Goal: Task Accomplishment & Management: Manage account settings

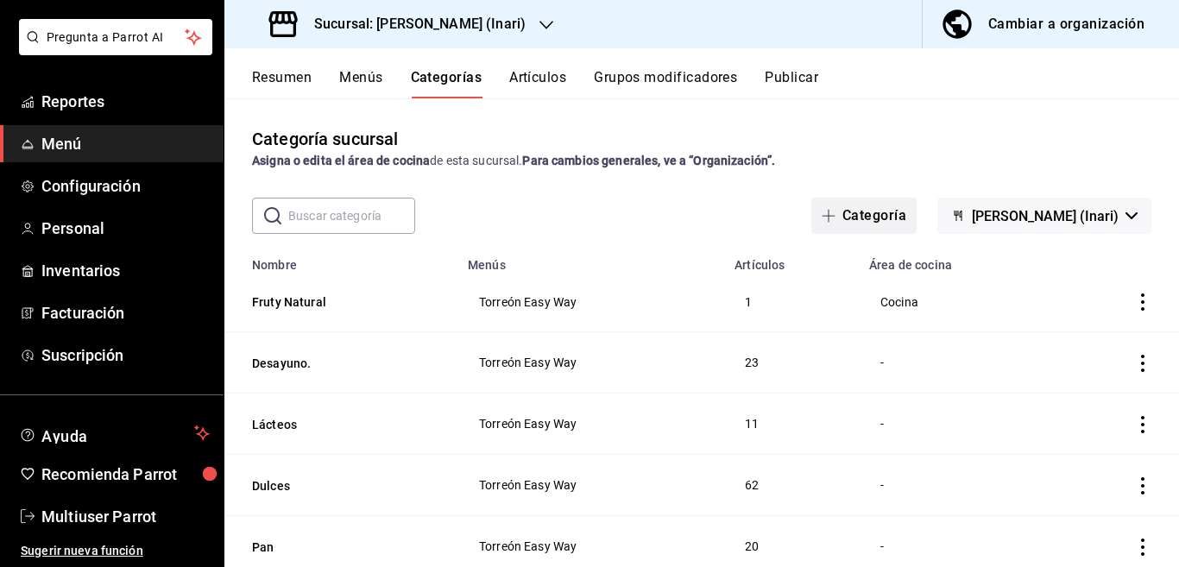
click at [861, 213] on button "Categoría" at bounding box center [863, 216] width 105 height 36
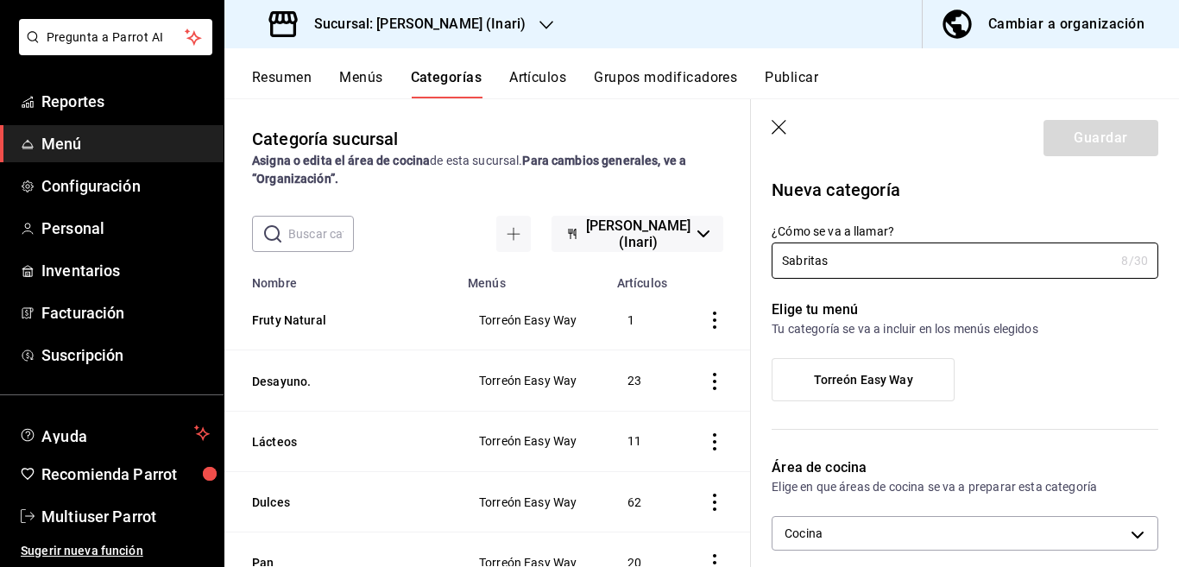
type input "Sabritas"
click at [953, 190] on p "Nueva categoría" at bounding box center [964, 190] width 387 height 26
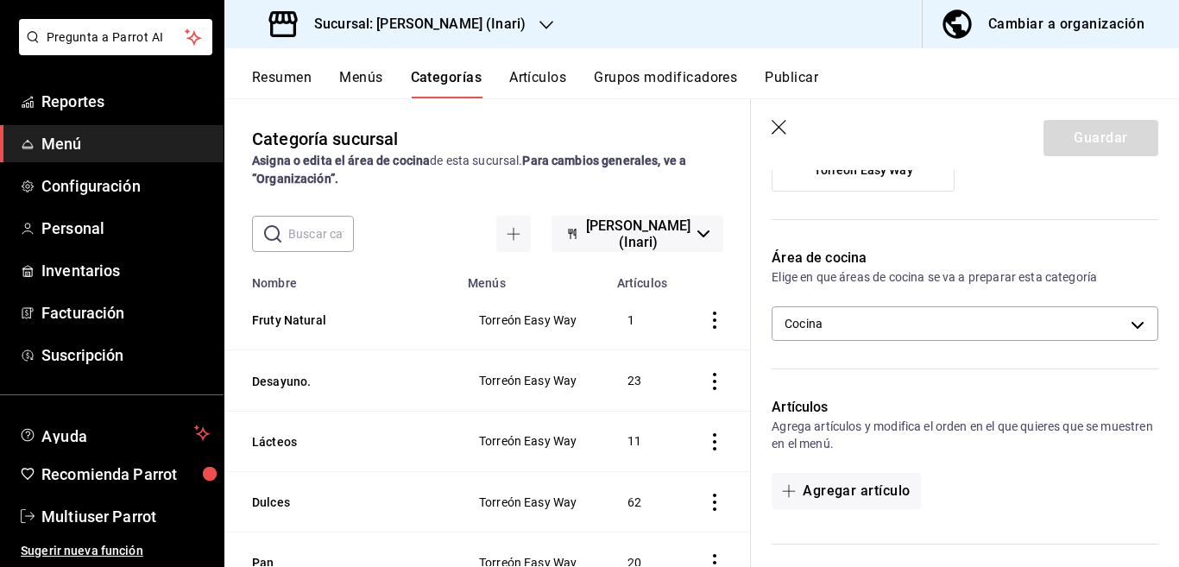
scroll to position [140, 0]
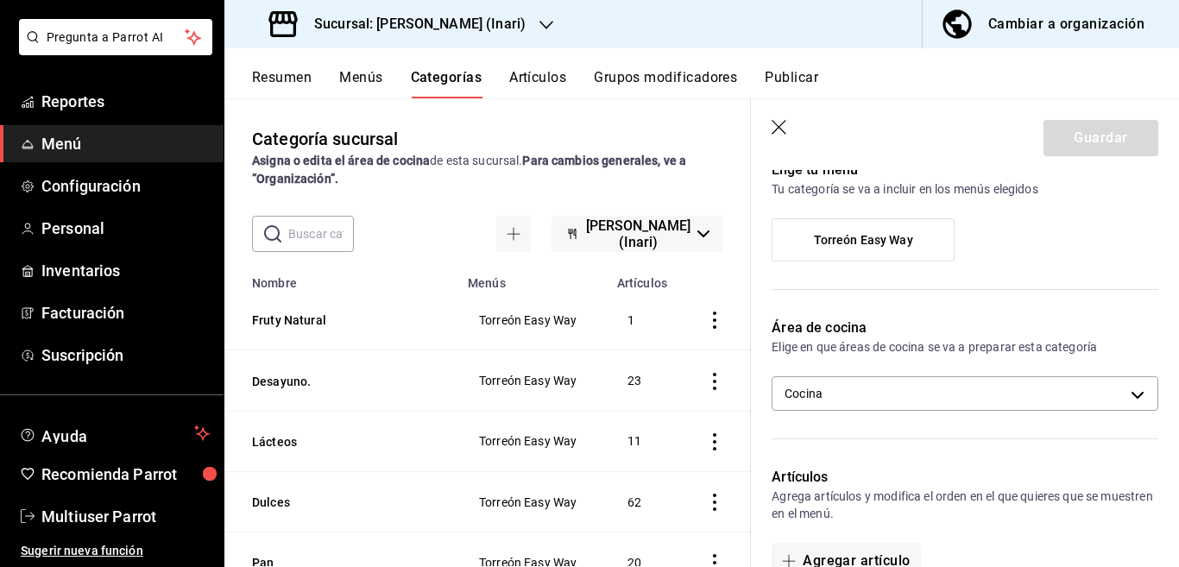
click at [877, 233] on span "Torreón Easy Way" at bounding box center [863, 240] width 99 height 15
click at [0, 0] on input "Torreón Easy Way" at bounding box center [0, 0] width 0 height 0
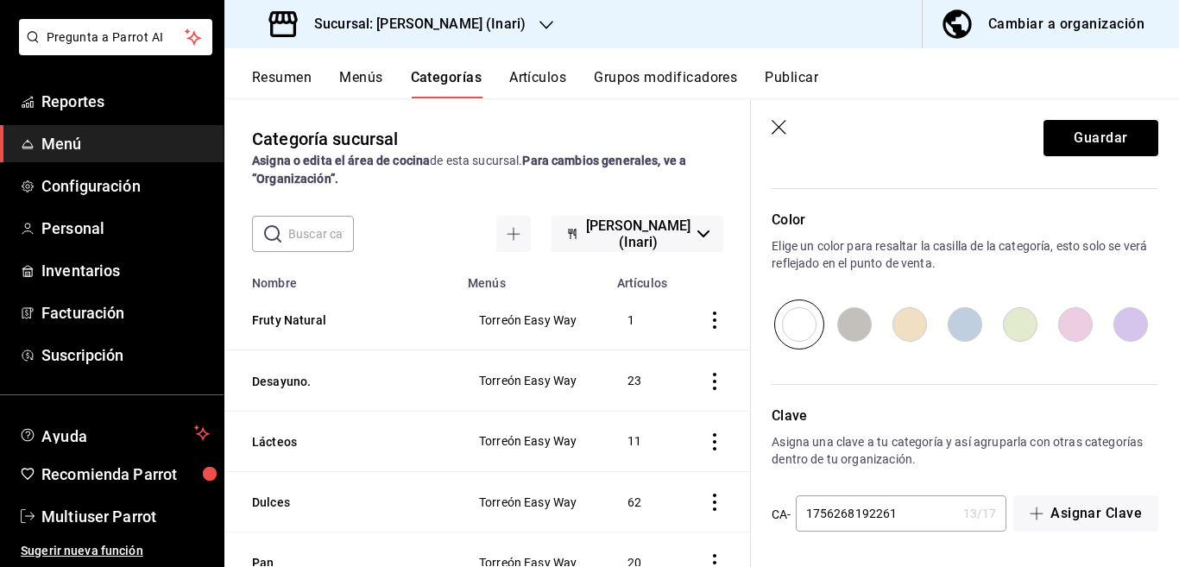
scroll to position [566, 0]
click at [1057, 135] on button "Guardar" at bounding box center [1100, 138] width 115 height 36
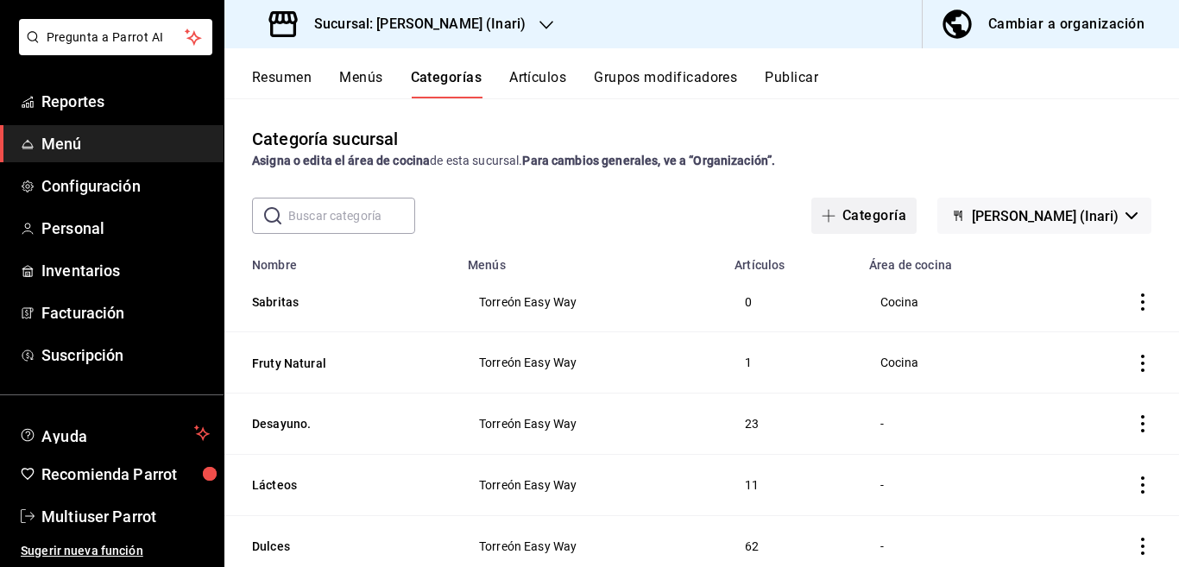
click at [867, 213] on button "Categoría" at bounding box center [863, 216] width 105 height 36
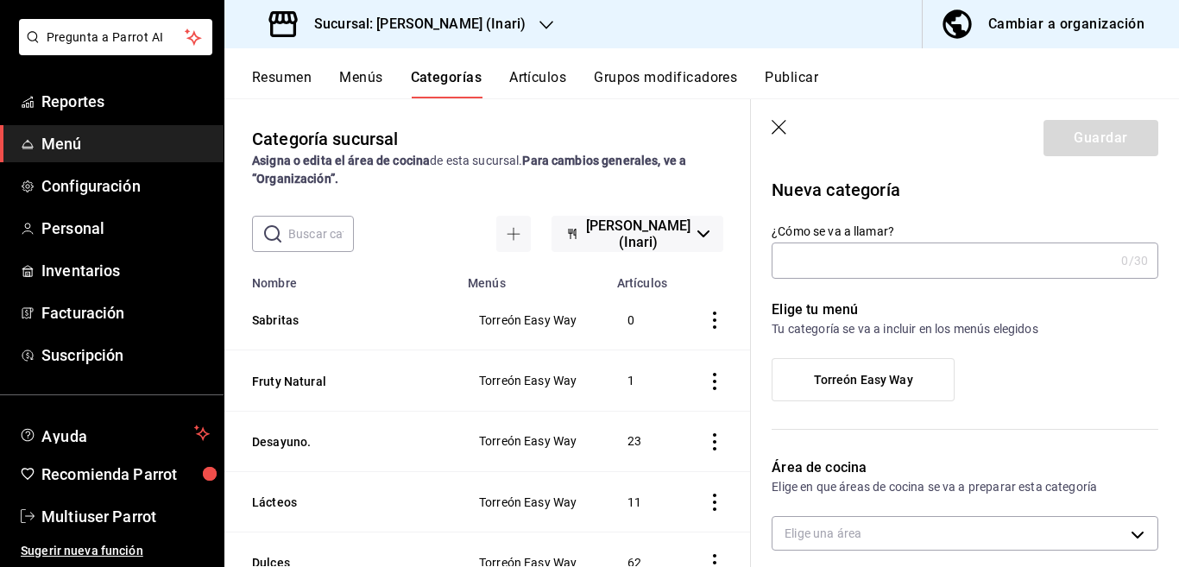
type input "f352d7e8-2624-4eba-adcb-b329eb572380"
type input "Gamesa"
click at [841, 373] on span "Torreón Easy Way" at bounding box center [863, 380] width 99 height 15
click at [0, 0] on input "Torreón Easy Way" at bounding box center [0, 0] width 0 height 0
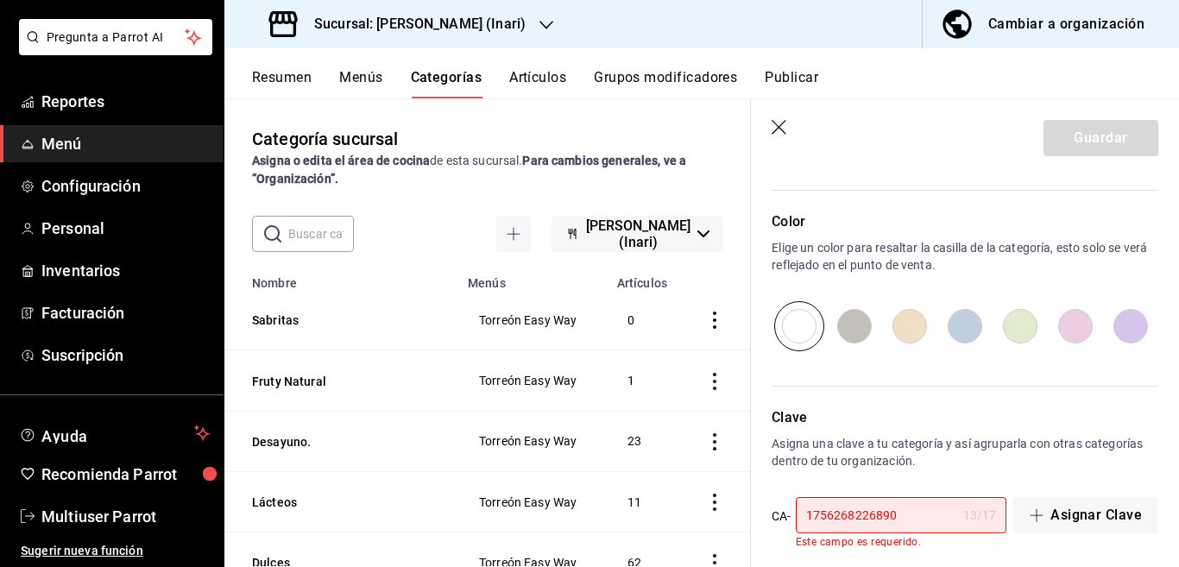
scroll to position [580, 0]
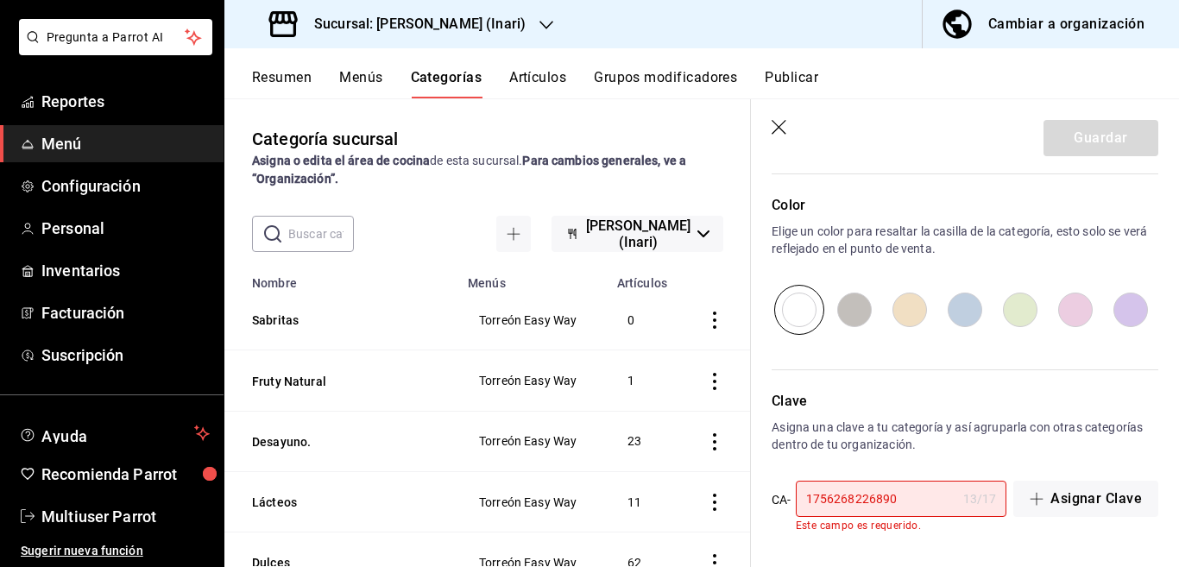
click at [916, 493] on input "1756268226890" at bounding box center [876, 499] width 161 height 35
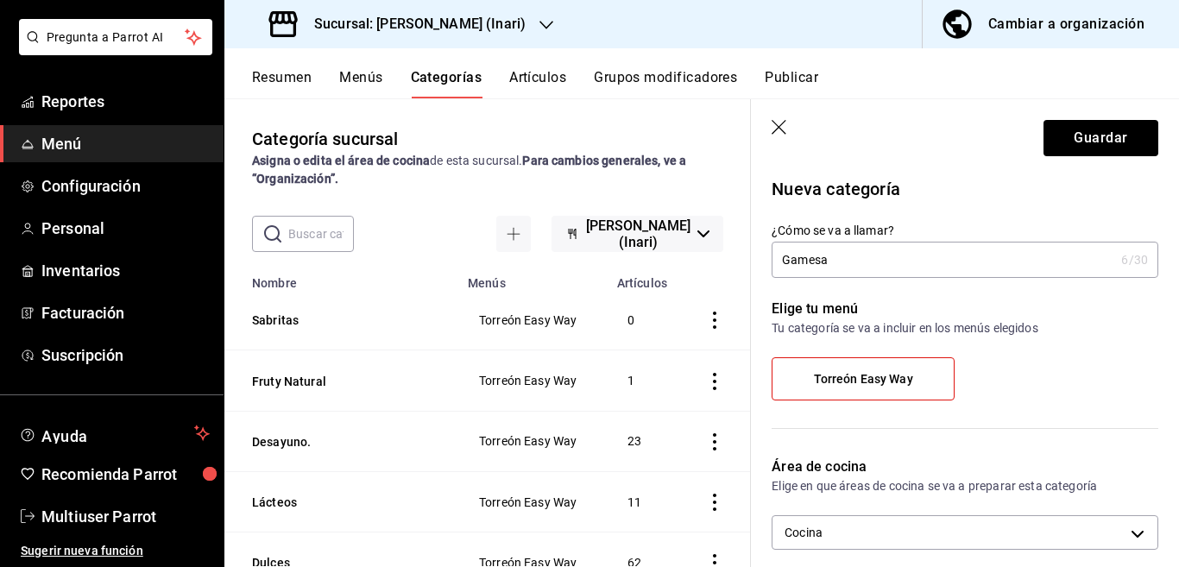
scroll to position [0, 0]
type input "17562682268901"
click at [1063, 135] on button "Guardar" at bounding box center [1100, 138] width 115 height 36
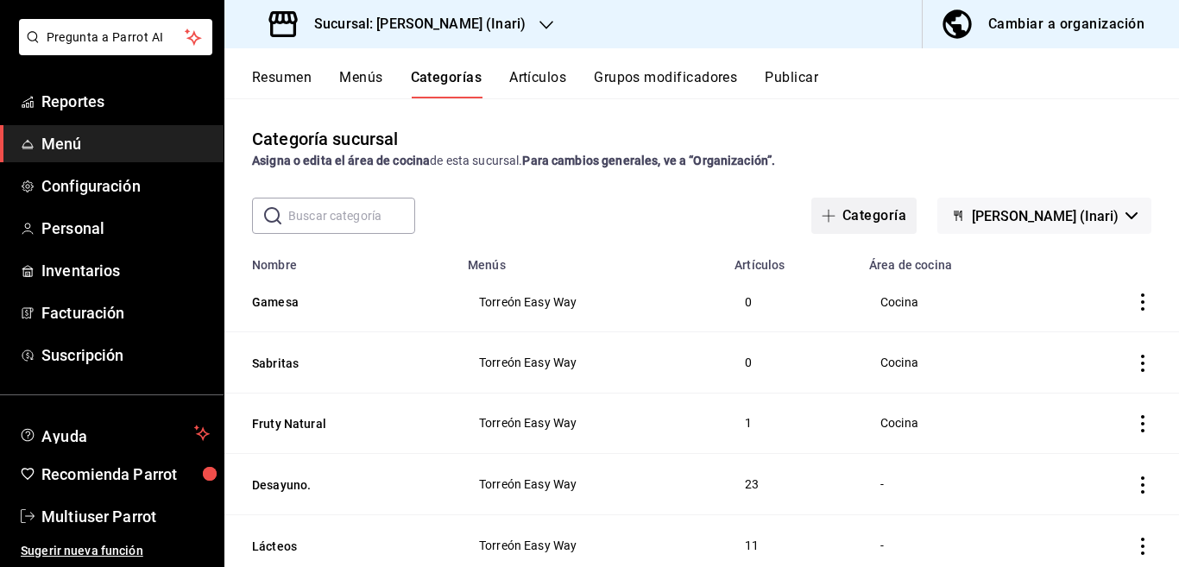
click at [874, 215] on button "Categoría" at bounding box center [863, 216] width 105 height 36
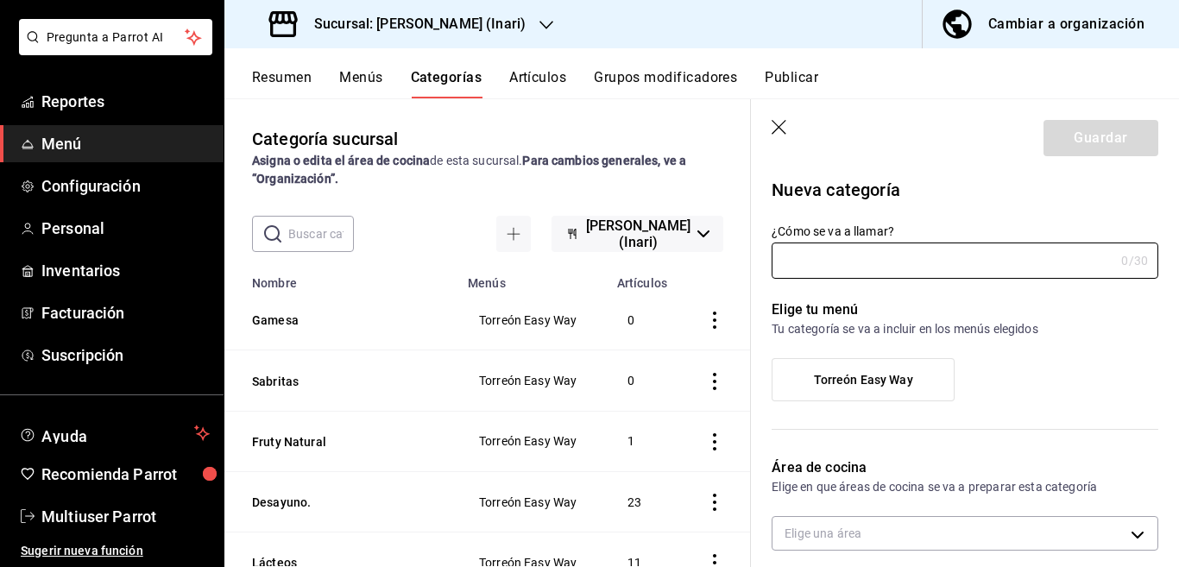
type input "f352d7e8-2624-4eba-adcb-b329eb572380"
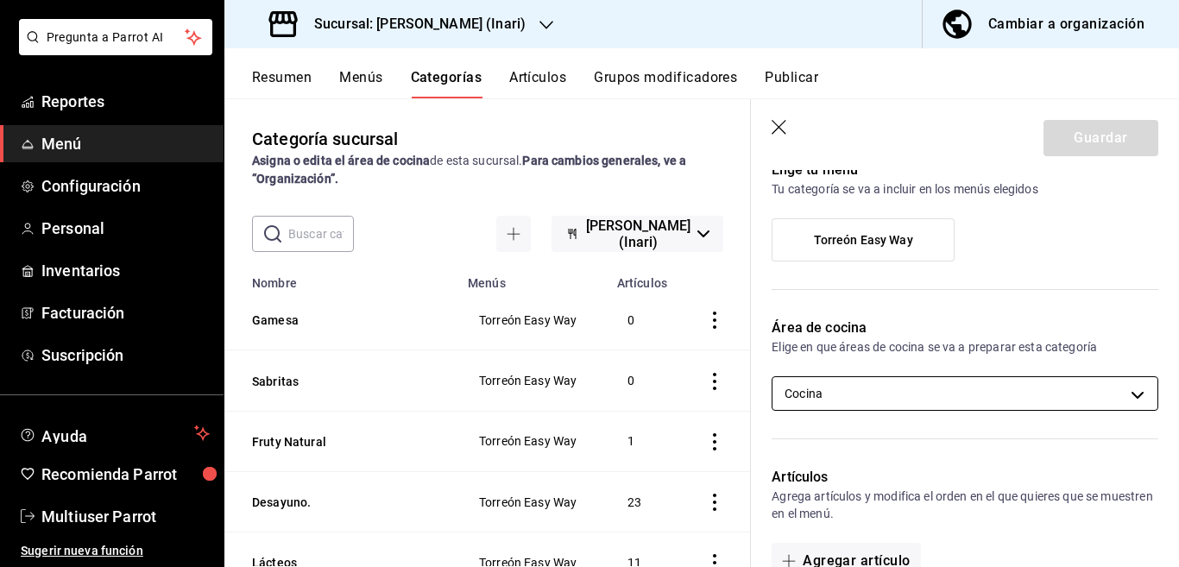
scroll to position [140, 0]
type input "[PERSON_NAME]"
drag, startPoint x: 865, startPoint y: 238, endPoint x: 860, endPoint y: 260, distance: 22.0
click at [865, 240] on span "Torreón Easy Way" at bounding box center [863, 240] width 99 height 15
click at [0, 0] on input "Torreón Easy Way" at bounding box center [0, 0] width 0 height 0
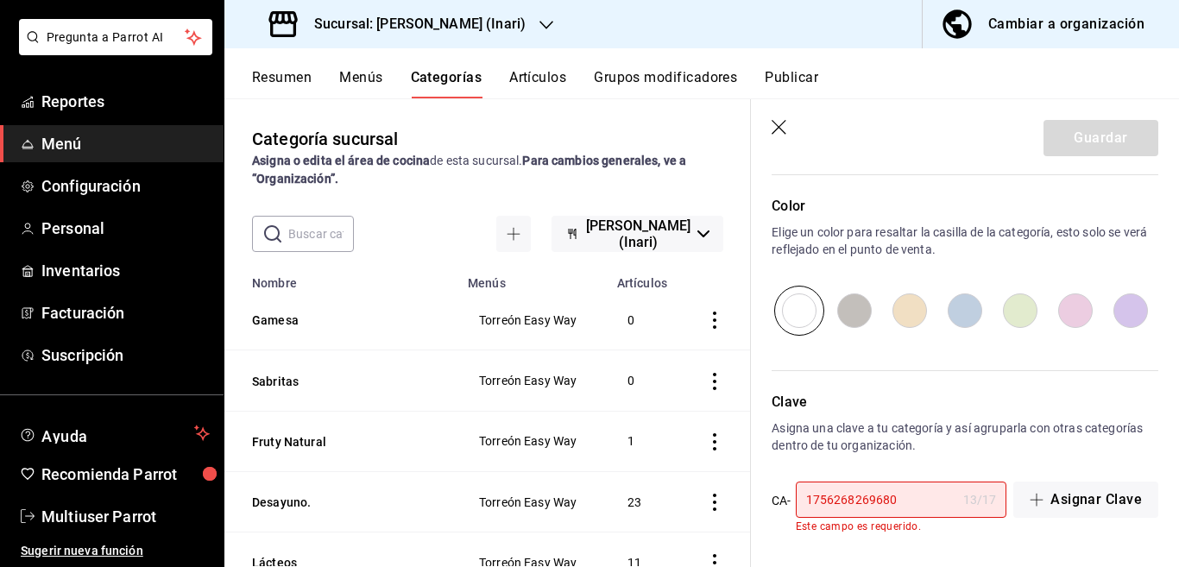
scroll to position [580, 0]
click at [917, 495] on input "1756268269680" at bounding box center [876, 499] width 161 height 35
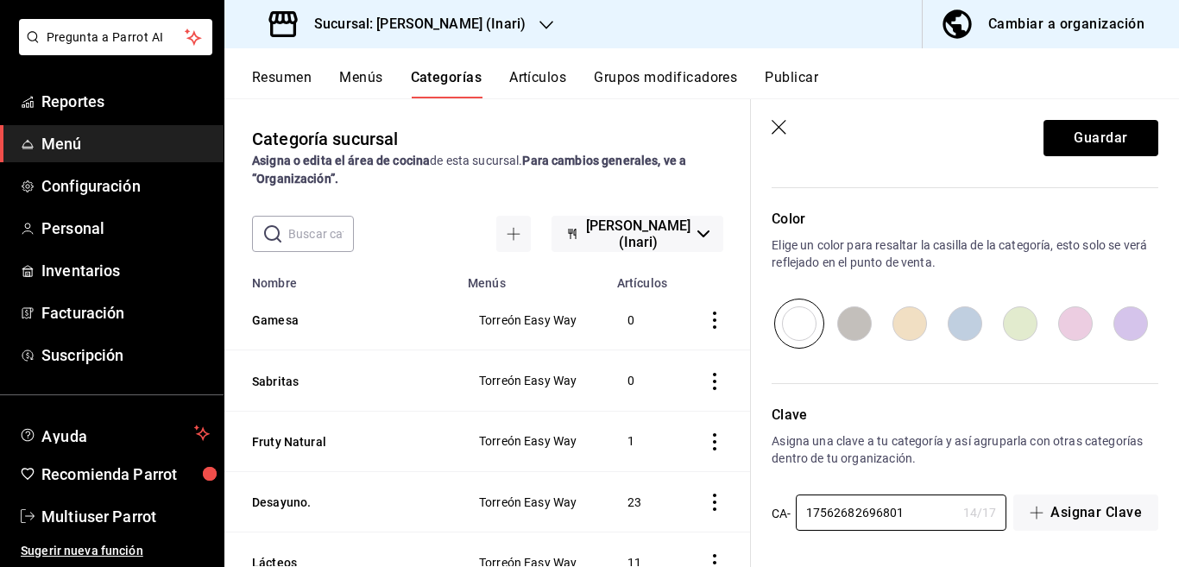
scroll to position [566, 0]
type input "17562682696801"
click at [1064, 139] on button "Guardar" at bounding box center [1100, 138] width 115 height 36
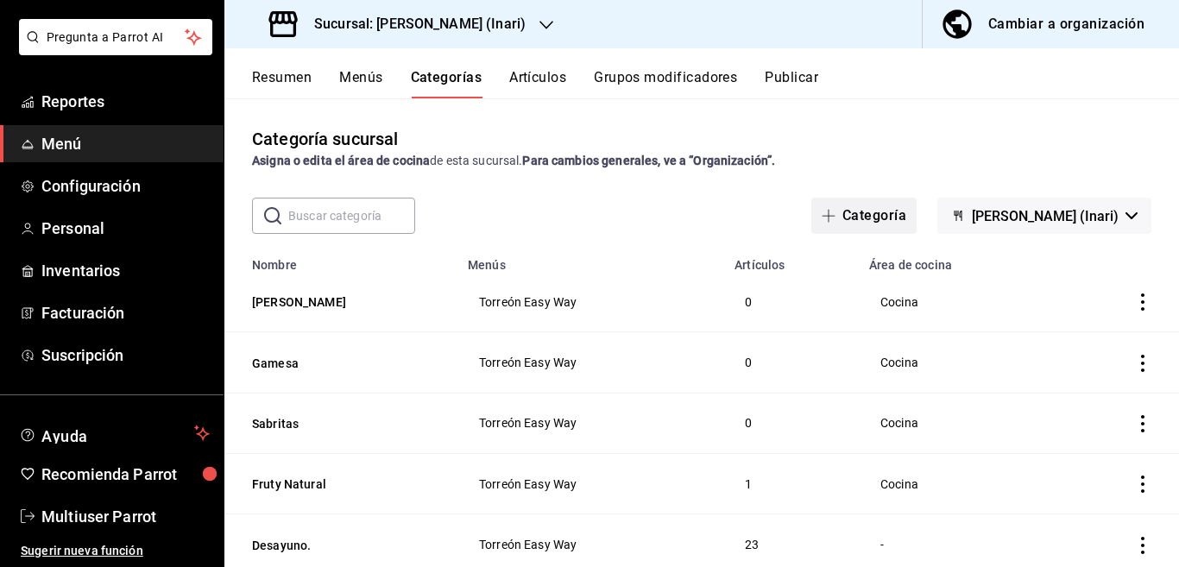
click at [881, 211] on button "Categoría" at bounding box center [863, 216] width 105 height 36
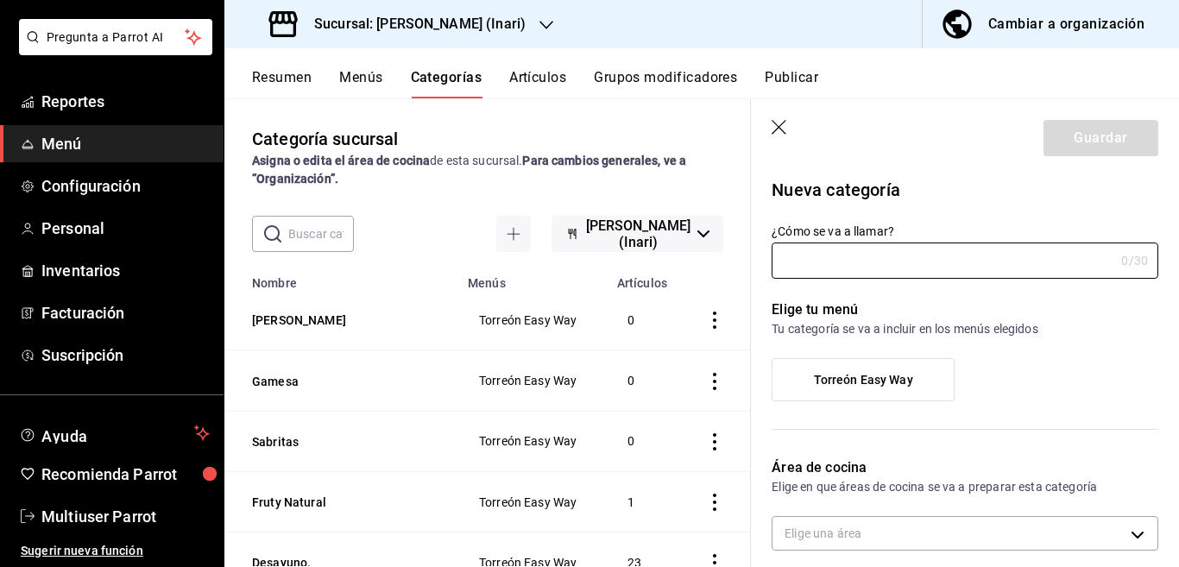
type input "f352d7e8-2624-4eba-adcb-b329eb572380"
type input "Coca Cola"
click at [947, 176] on div "Nueva categoría" at bounding box center [954, 179] width 407 height 47
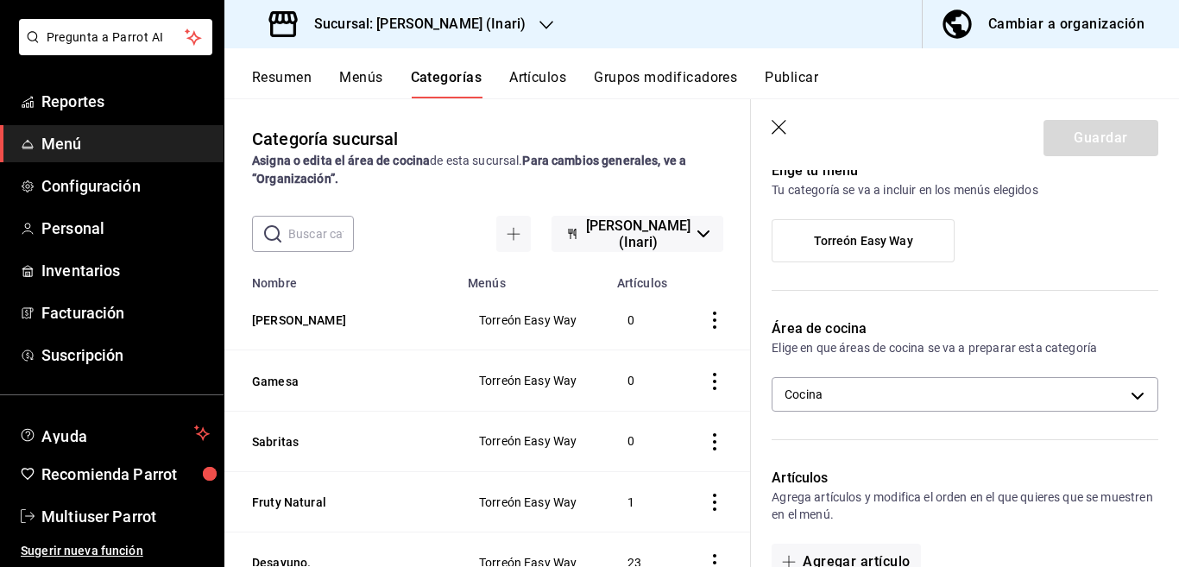
scroll to position [140, 0]
click at [879, 234] on span "Torreón Easy Way" at bounding box center [863, 240] width 99 height 15
click at [0, 0] on input "Torreón Easy Way" at bounding box center [0, 0] width 0 height 0
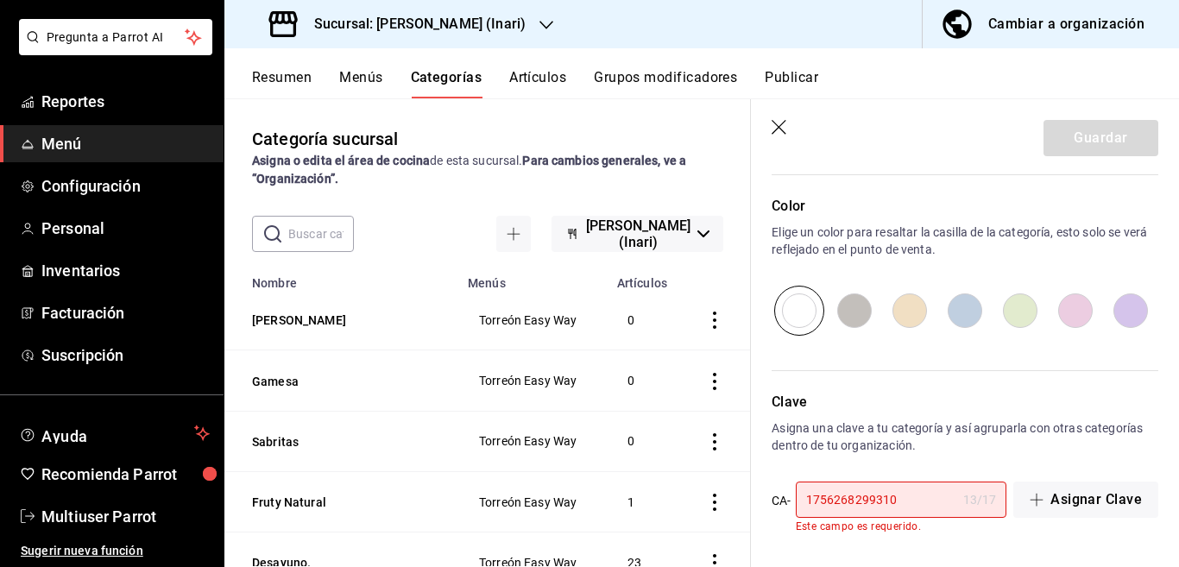
scroll to position [580, 0]
click at [912, 500] on input "1756268299310" at bounding box center [876, 499] width 161 height 35
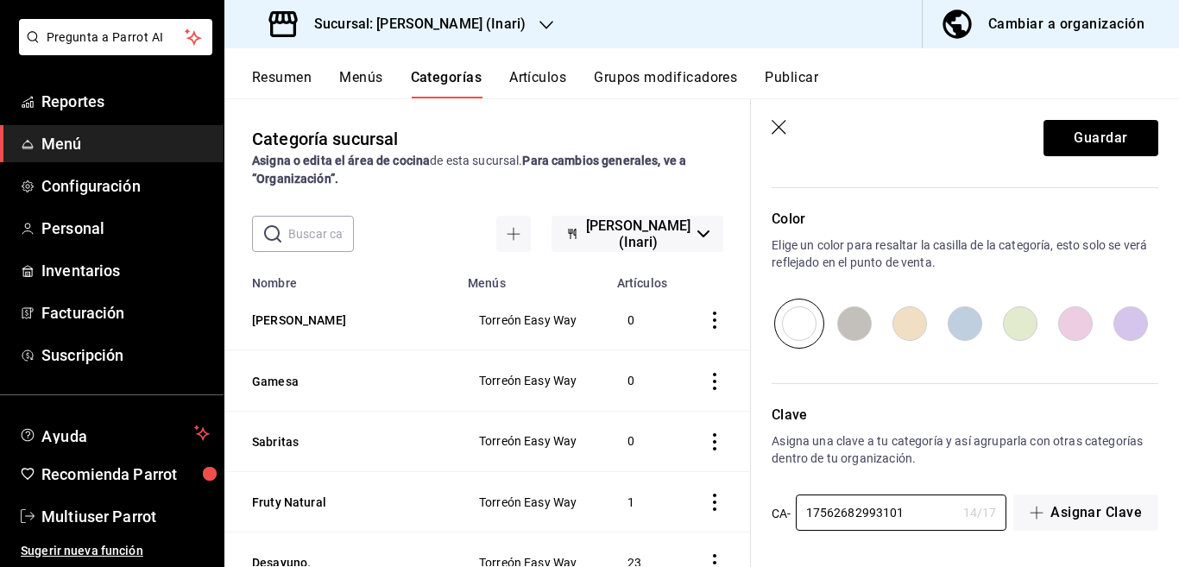
scroll to position [566, 0]
type input "17562682993101"
click at [1059, 127] on button "Guardar" at bounding box center [1100, 138] width 115 height 36
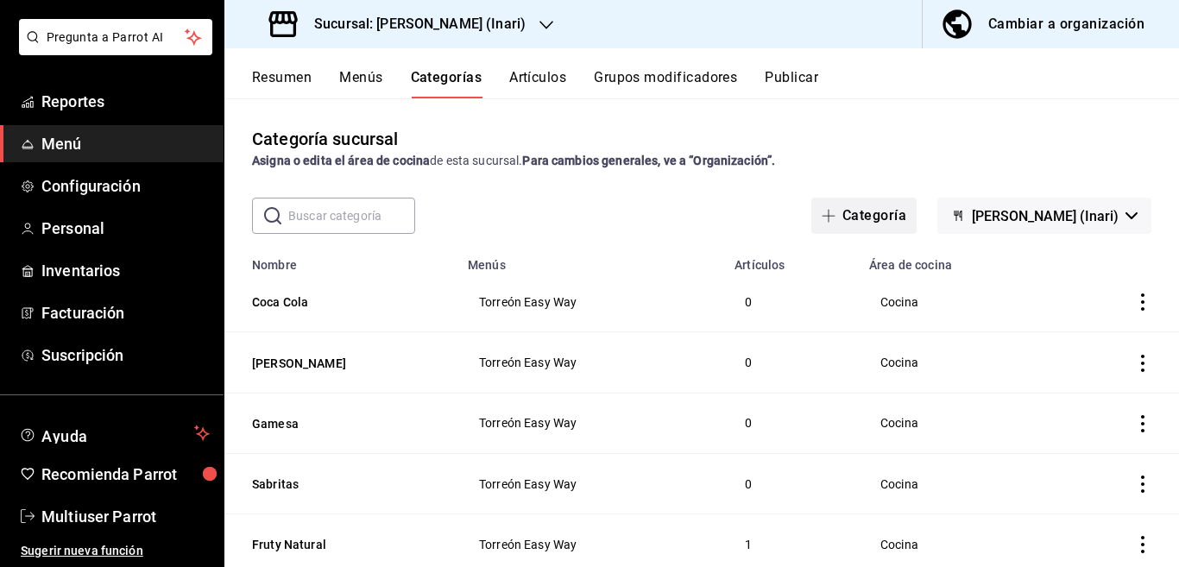
click at [873, 211] on button "Categoría" at bounding box center [863, 216] width 105 height 36
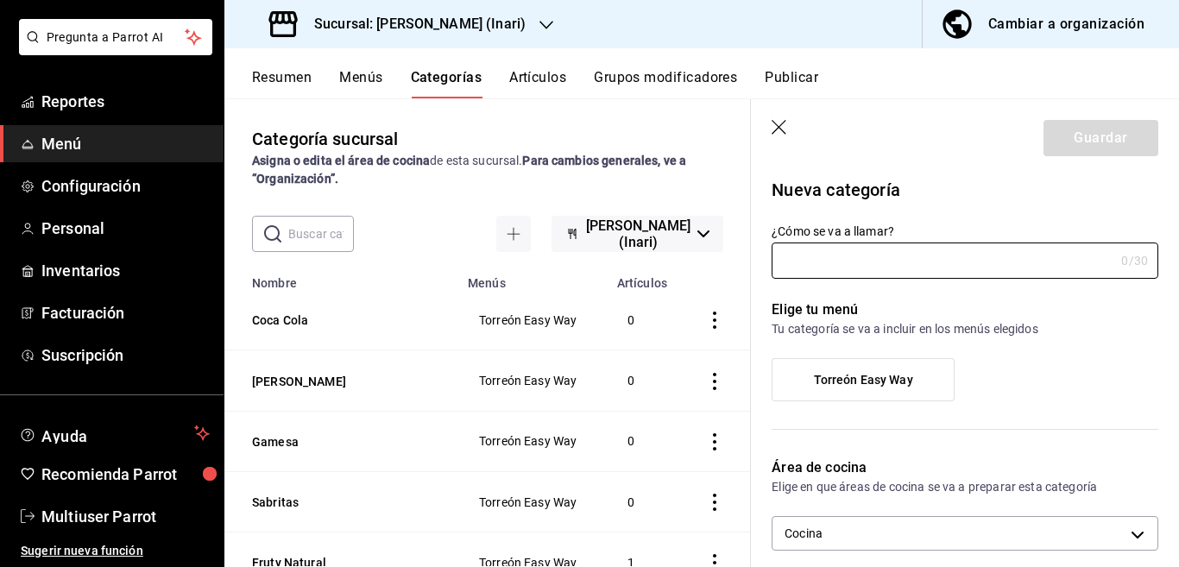
type input "f352d7e8-2624-4eba-adcb-b329eb572380"
type input "Dulceria"
click at [817, 374] on span "Torreón Easy Way" at bounding box center [863, 380] width 99 height 15
click at [0, 0] on input "Torreón Easy Way" at bounding box center [0, 0] width 0 height 0
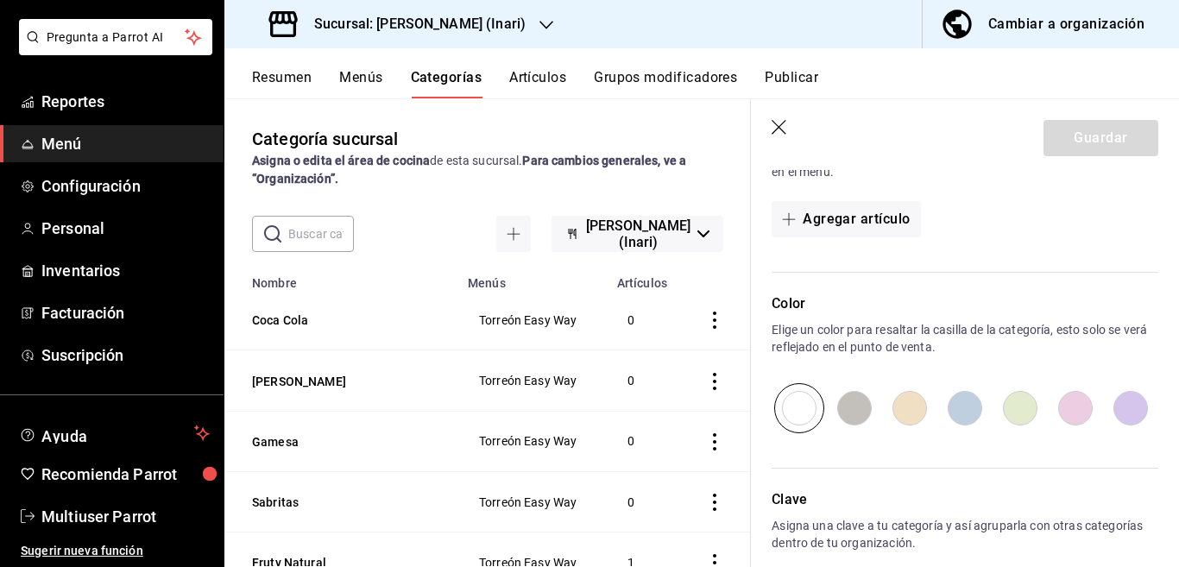
scroll to position [580, 0]
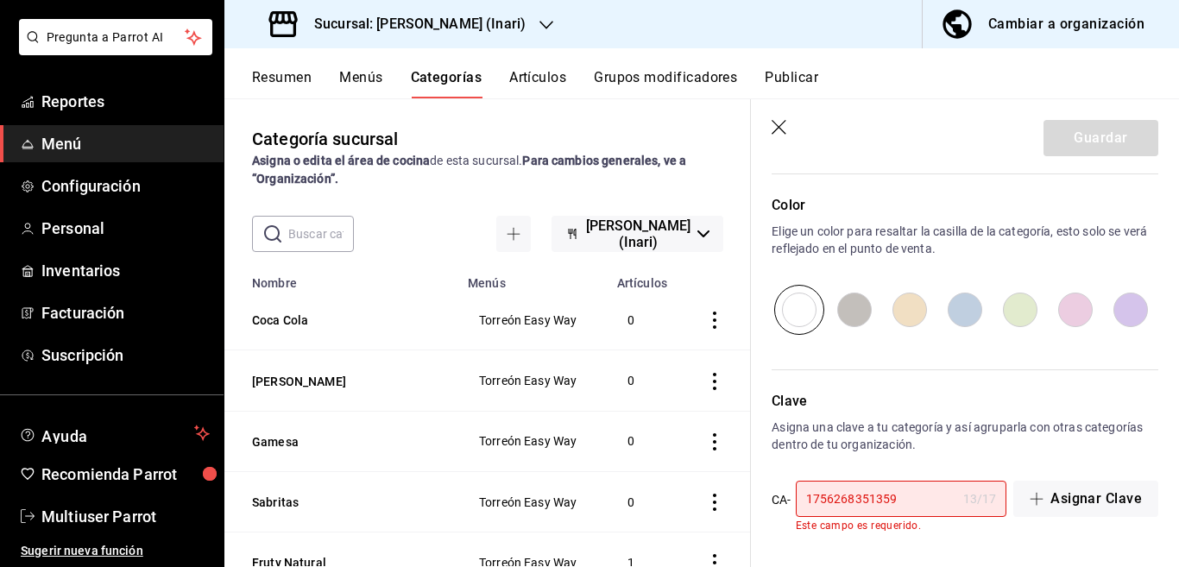
click at [904, 500] on input "1756268351359" at bounding box center [876, 499] width 161 height 35
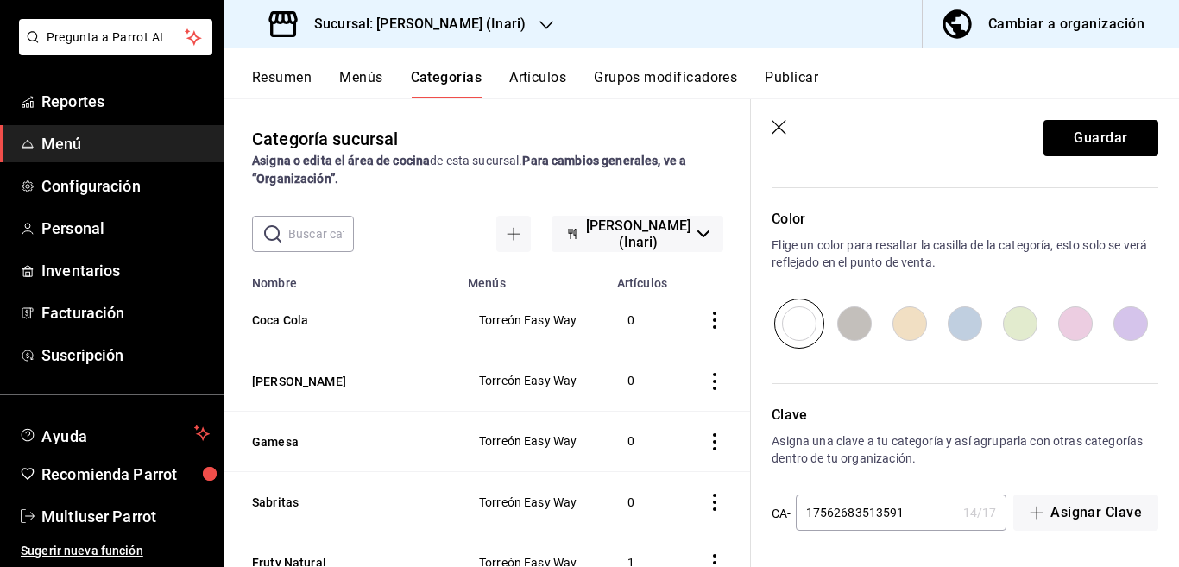
scroll to position [566, 0]
type input "17562683513591"
click at [1069, 126] on button "Guardar" at bounding box center [1100, 138] width 115 height 36
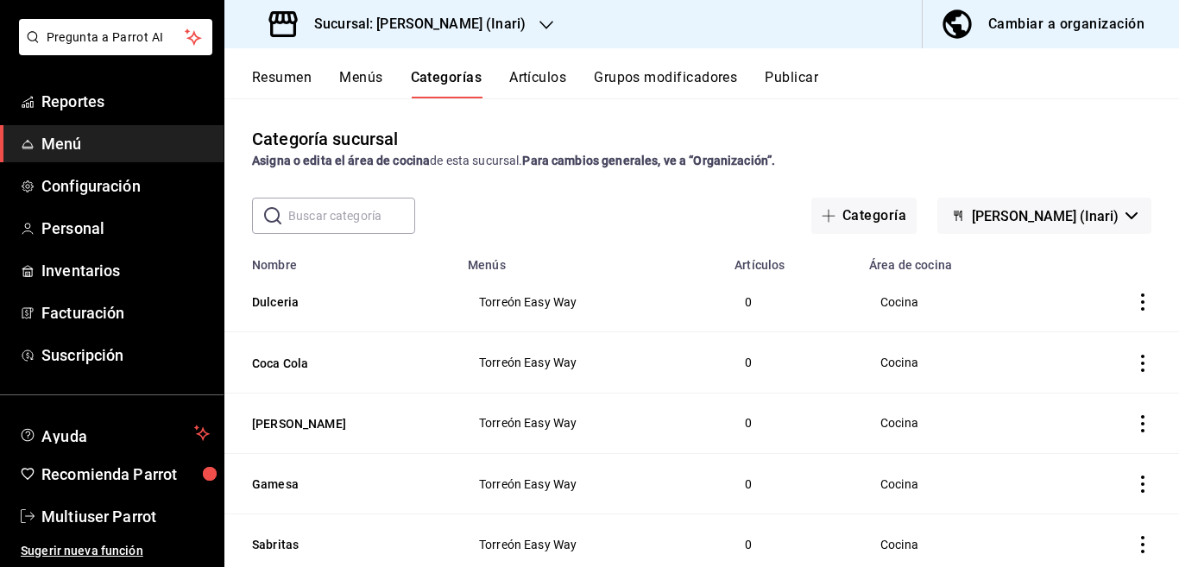
click at [531, 79] on button "Artículos" at bounding box center [537, 83] width 57 height 29
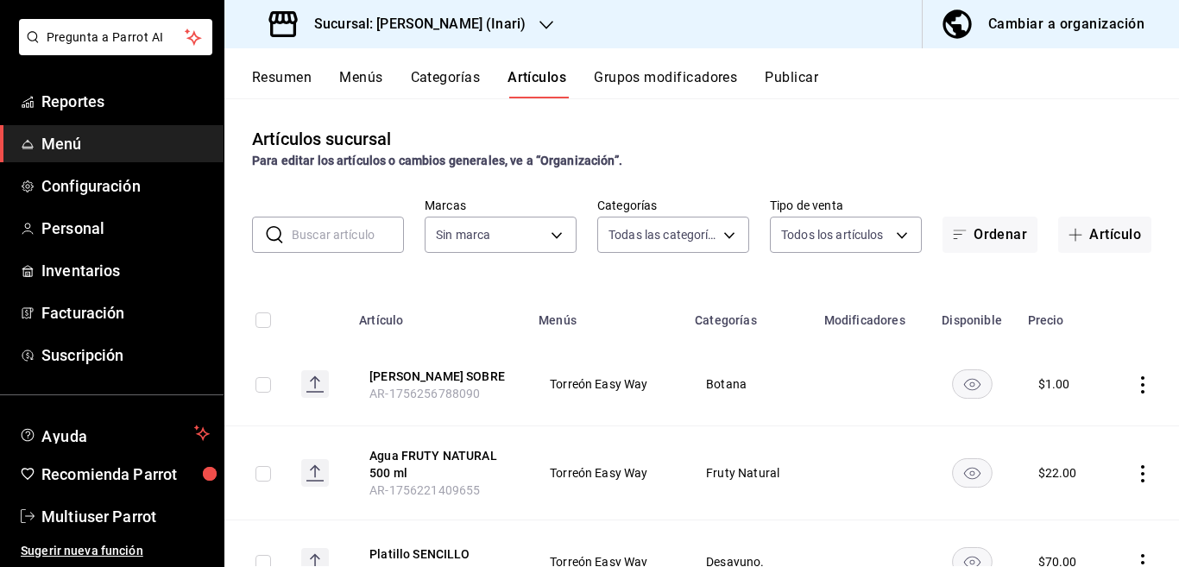
type input "3a12f2d0-a673-4e78-98e2-77088c85486e,dbaf704a-236a-4835-8a6b-203f3edb711b,c3cf4…"
type input "56fbb0f3-006a-4ed7-a5c0-48b255614585"
click at [1134, 386] on icon "actions" at bounding box center [1142, 384] width 17 height 17
drag, startPoint x: 1061, startPoint y: 424, endPoint x: 665, endPoint y: 362, distance: 400.9
click at [1062, 424] on span "Editar" at bounding box center [1076, 424] width 45 height 18
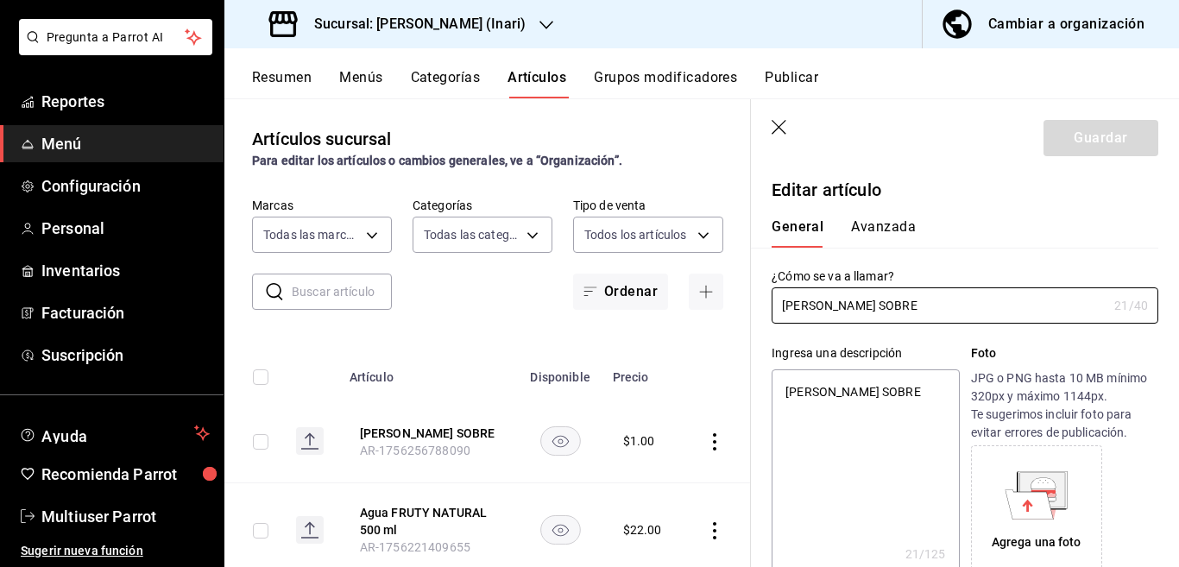
type textarea "x"
type input "$1.00"
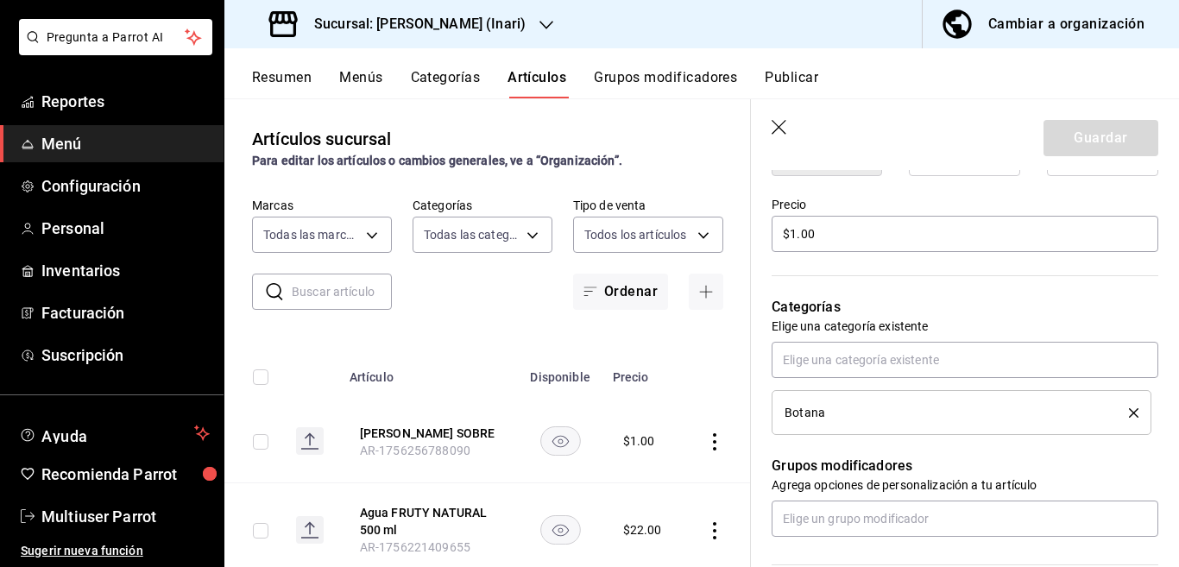
scroll to position [561, 0]
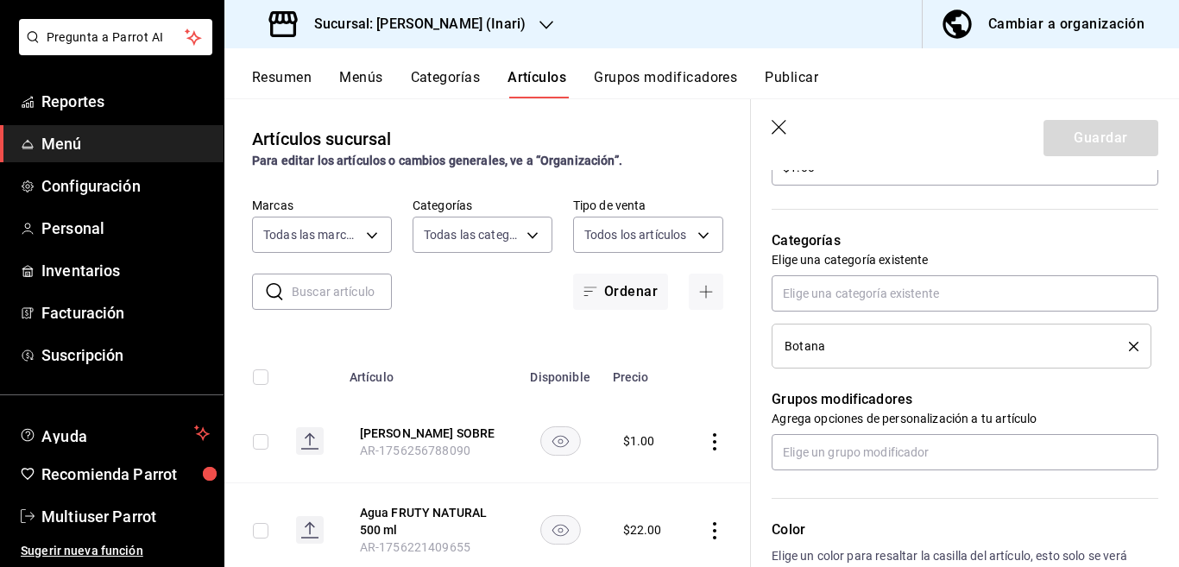
click at [1129, 343] on icon "delete" at bounding box center [1133, 346] width 9 height 9
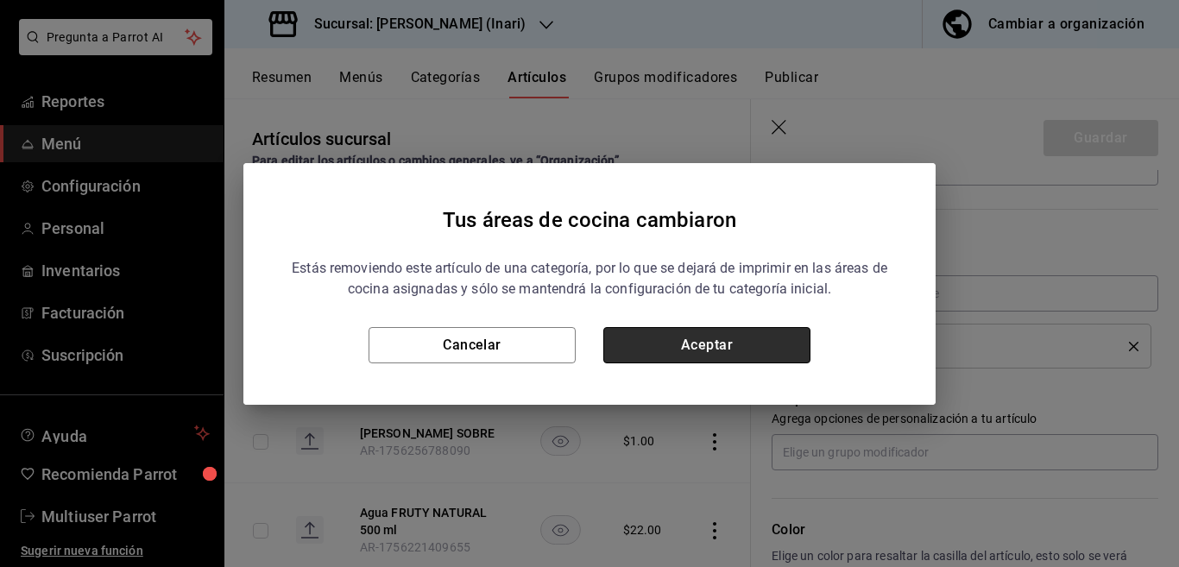
click at [753, 339] on button "Aceptar" at bounding box center [706, 345] width 207 height 36
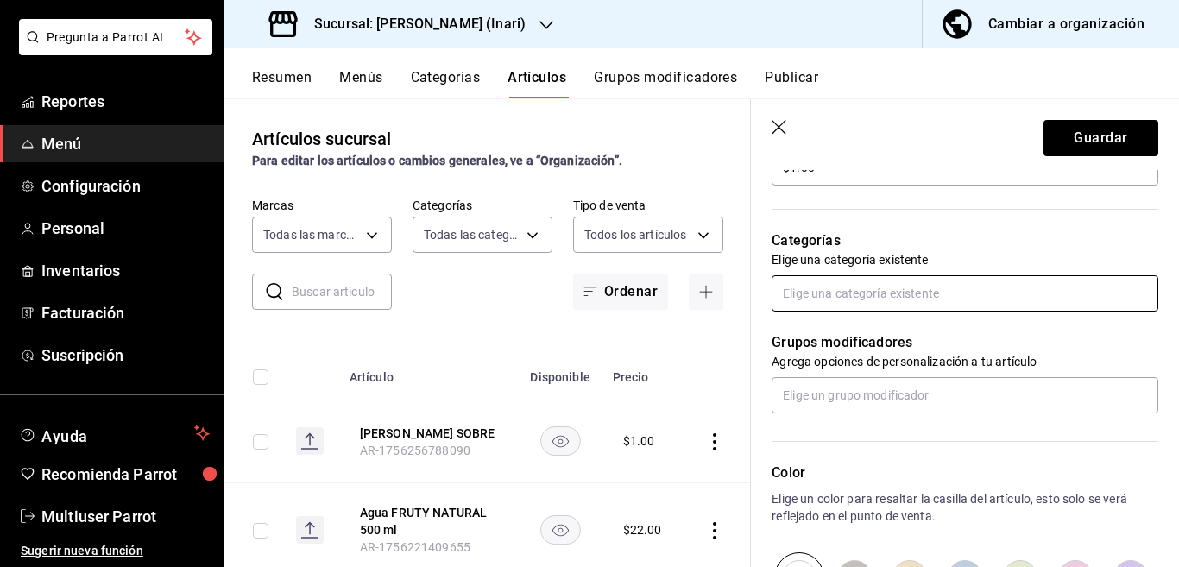
click at [872, 292] on input "text" at bounding box center [964, 293] width 387 height 36
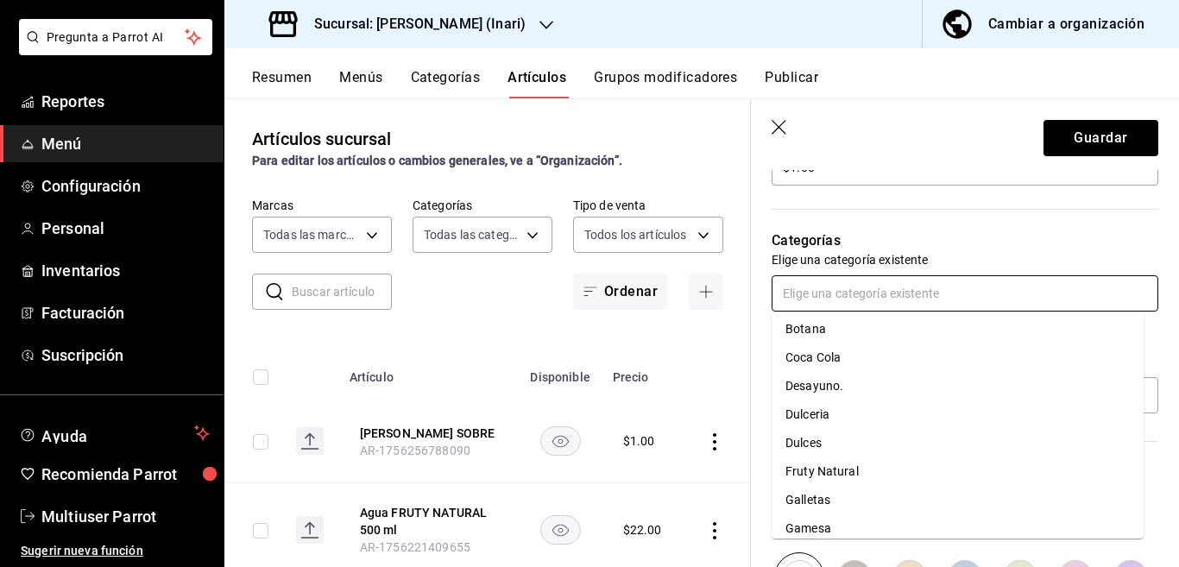
scroll to position [34, 0]
click at [819, 417] on li "Dulceria" at bounding box center [957, 413] width 372 height 28
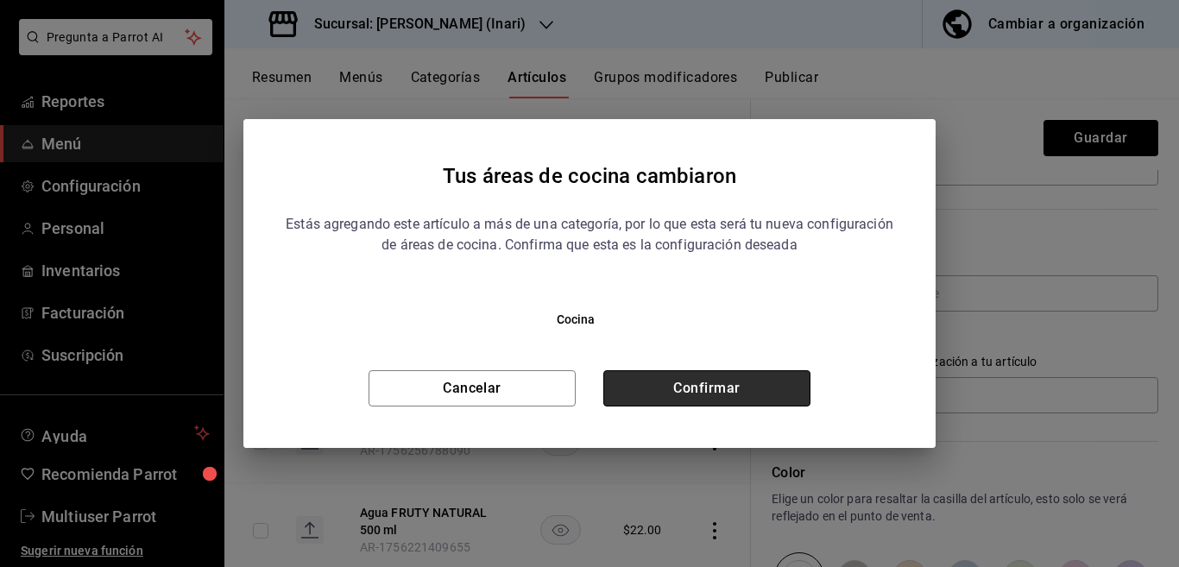
click at [781, 391] on button "Confirmar" at bounding box center [706, 388] width 207 height 36
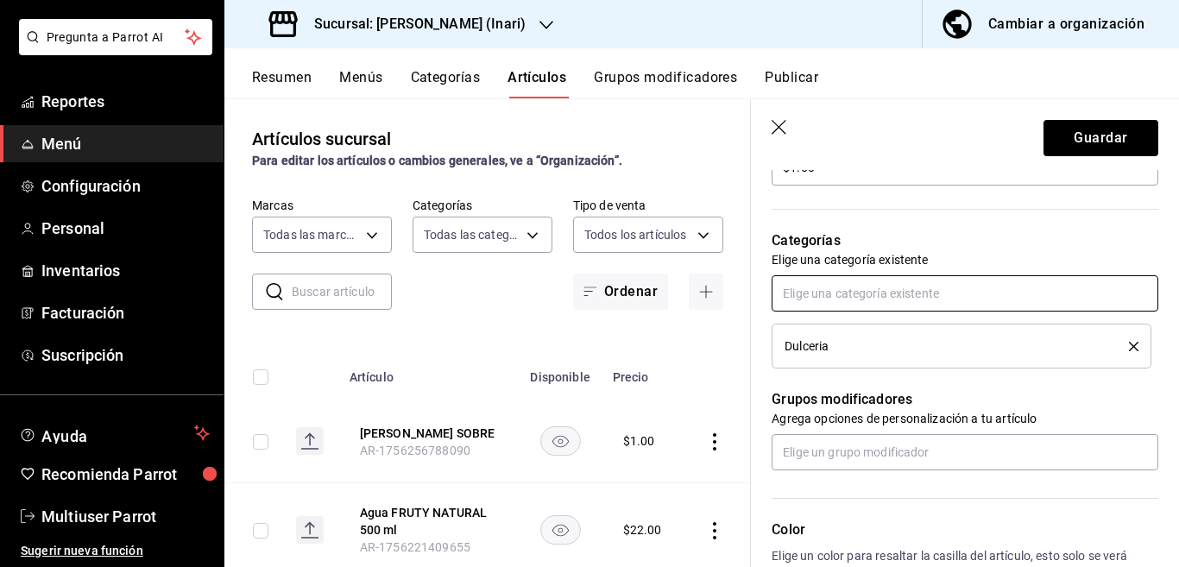
scroll to position [561, 0]
drag, startPoint x: 1061, startPoint y: 140, endPoint x: 950, endPoint y: 190, distance: 122.0
click at [1061, 138] on button "Guardar" at bounding box center [1100, 138] width 115 height 36
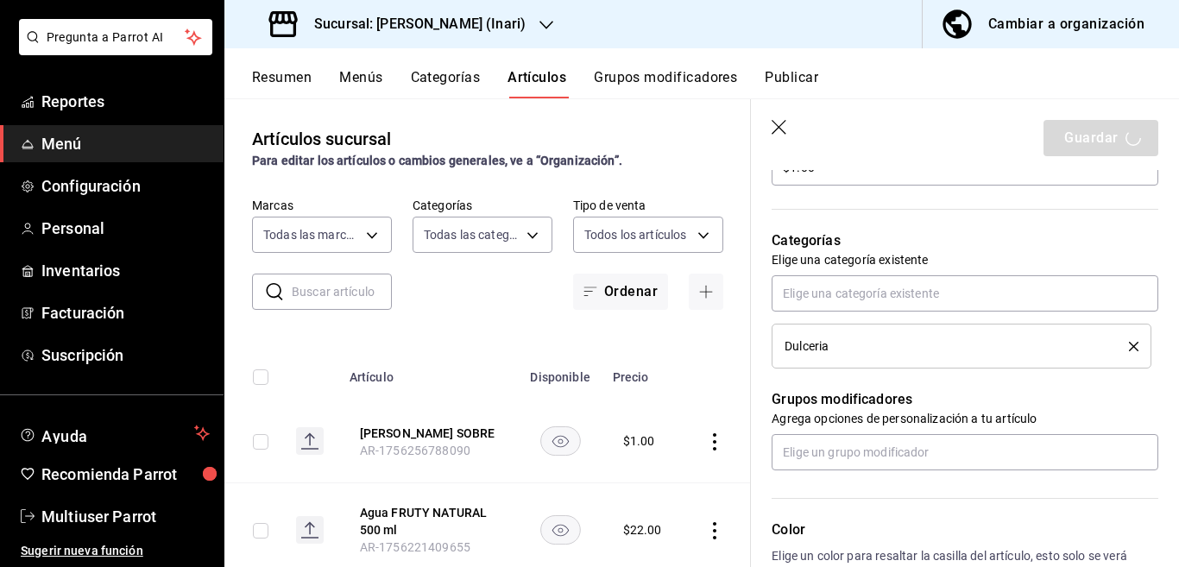
type textarea "x"
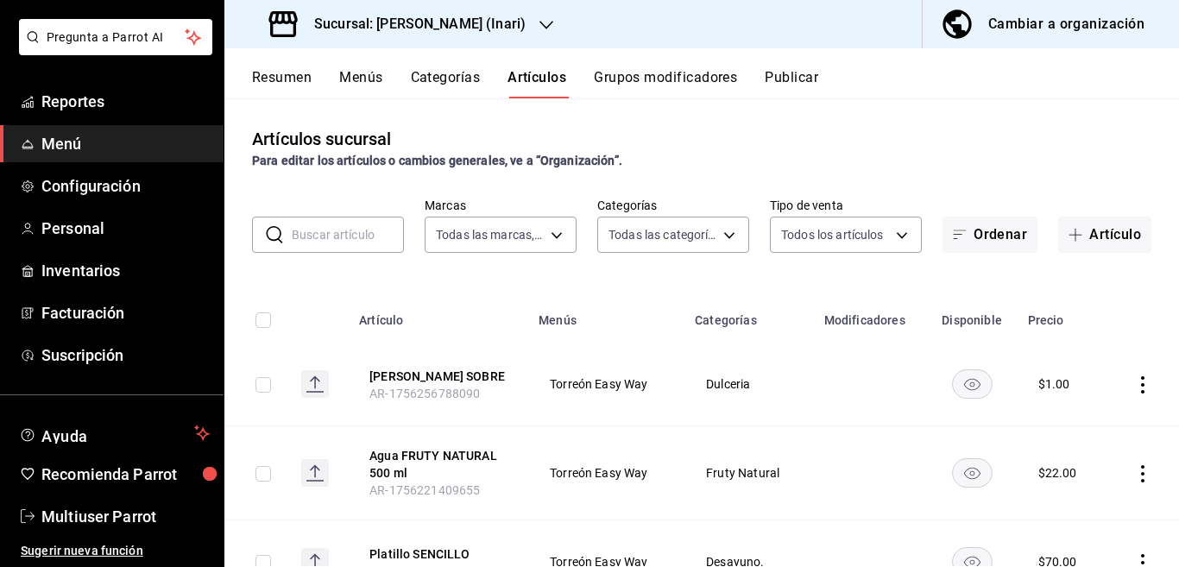
click at [355, 234] on input "text" at bounding box center [348, 234] width 112 height 35
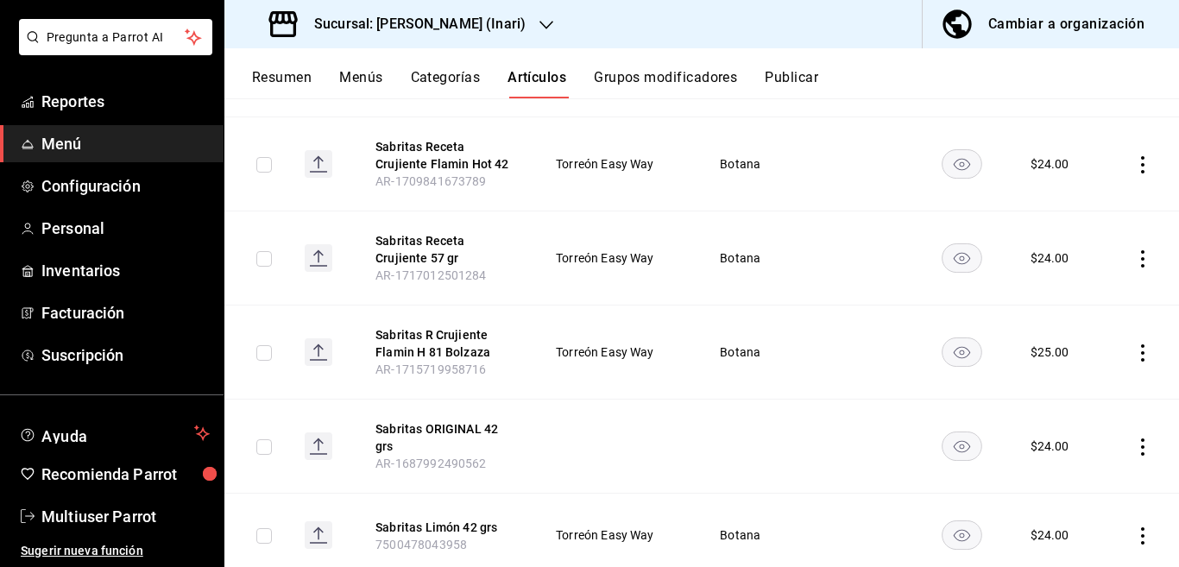
scroll to position [491, 0]
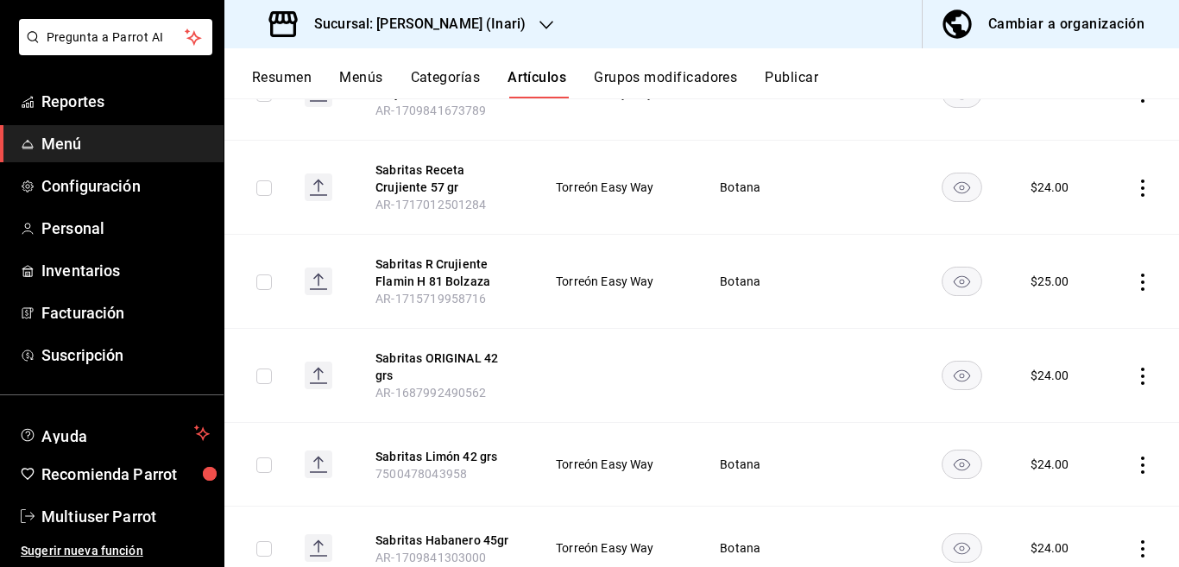
type input "sabritas"
click at [1134, 368] on icon "actions" at bounding box center [1142, 376] width 17 height 17
click at [1069, 395] on span "Editar" at bounding box center [1076, 398] width 45 height 18
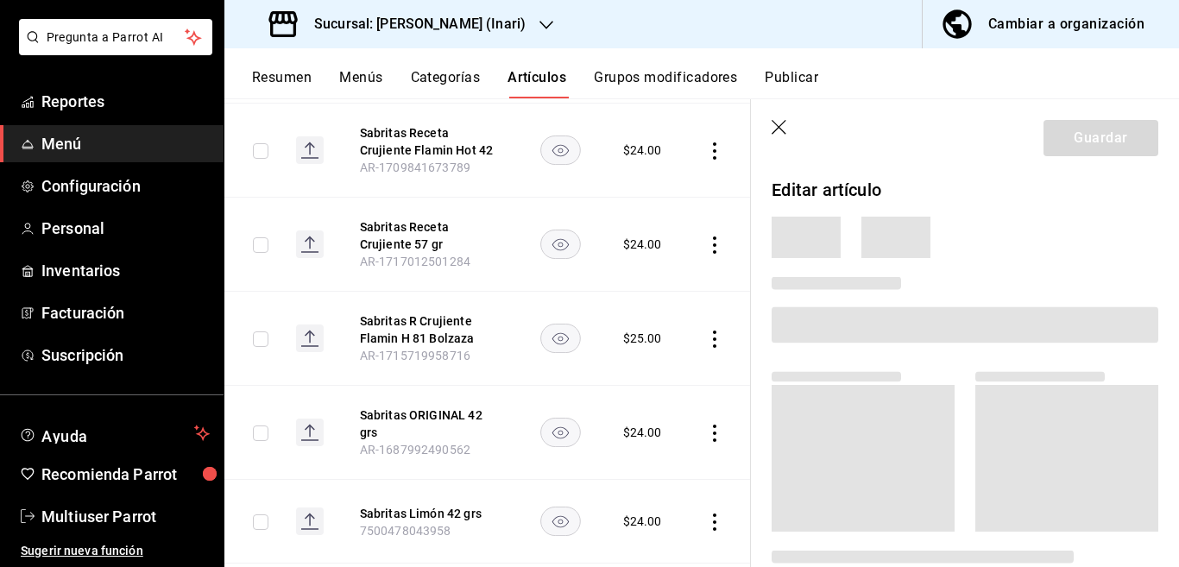
scroll to position [491, 0]
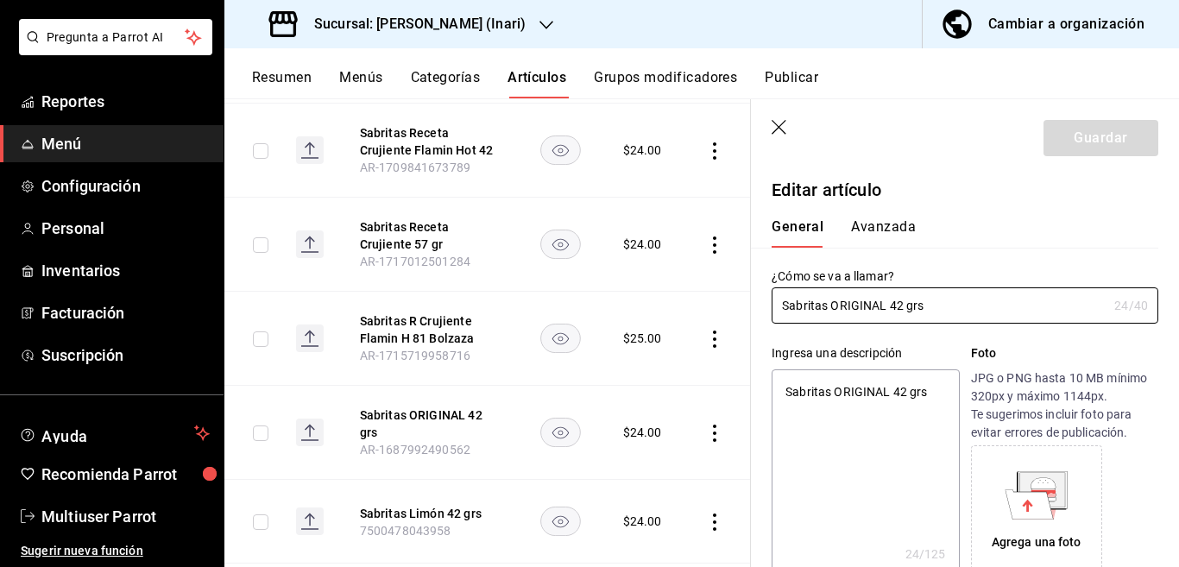
type textarea "x"
type input "$24.00"
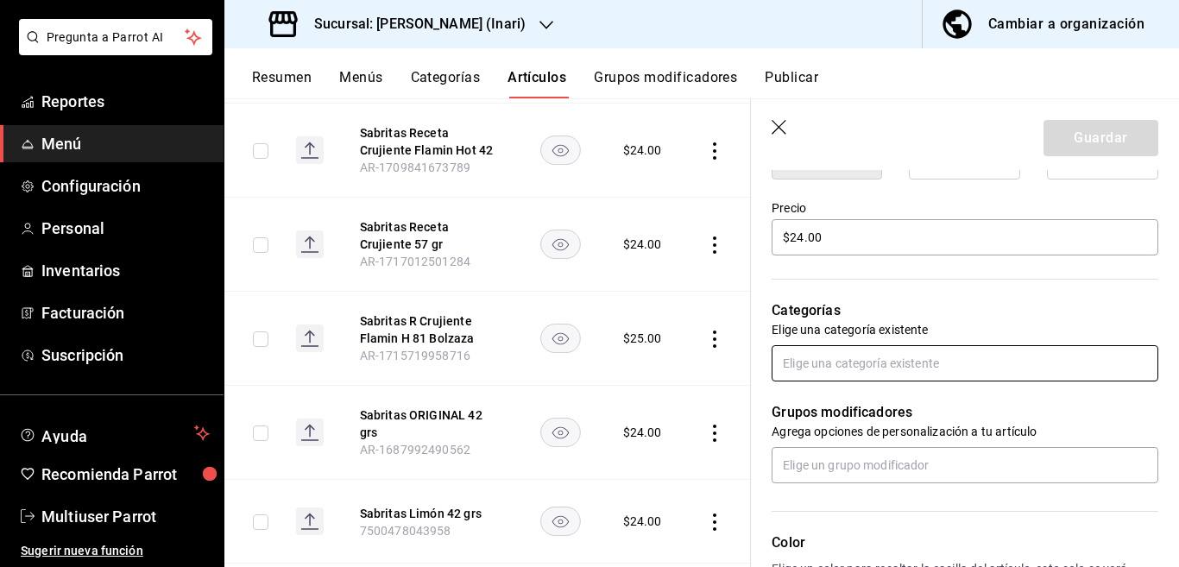
click at [848, 362] on input "text" at bounding box center [964, 363] width 387 height 36
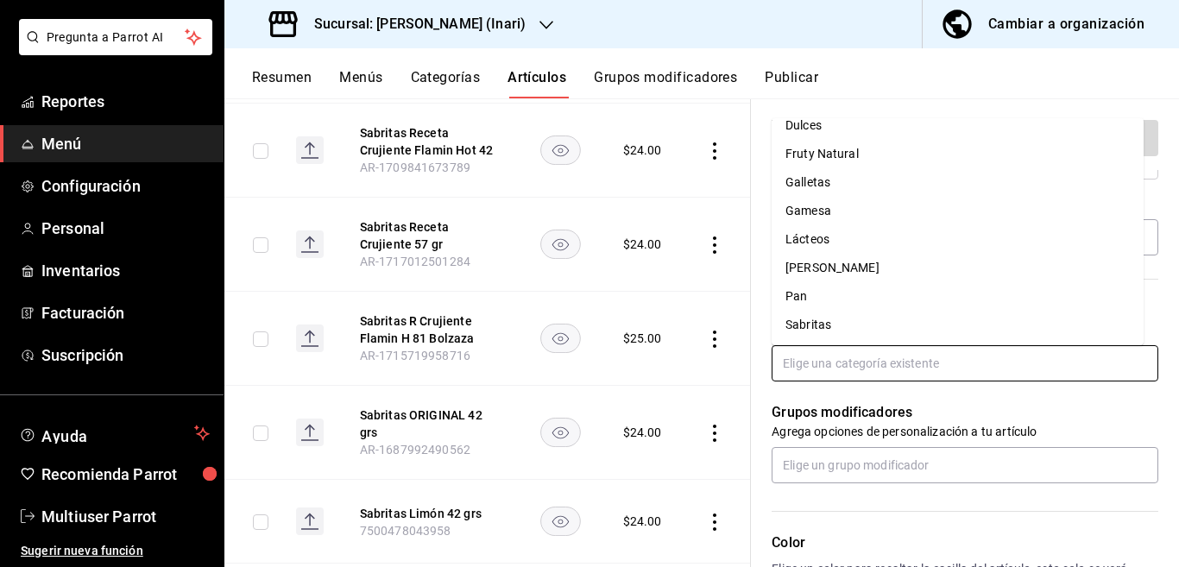
scroll to position [157, 0]
click at [808, 325] on li "Sabritas" at bounding box center [957, 324] width 372 height 28
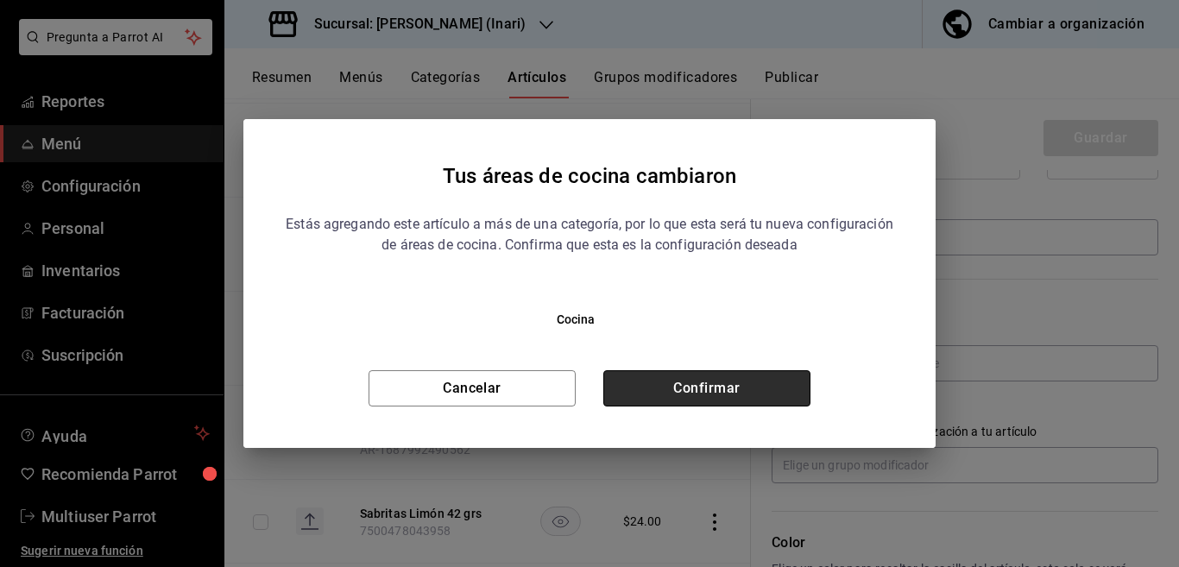
click at [752, 383] on button "Confirmar" at bounding box center [706, 388] width 207 height 36
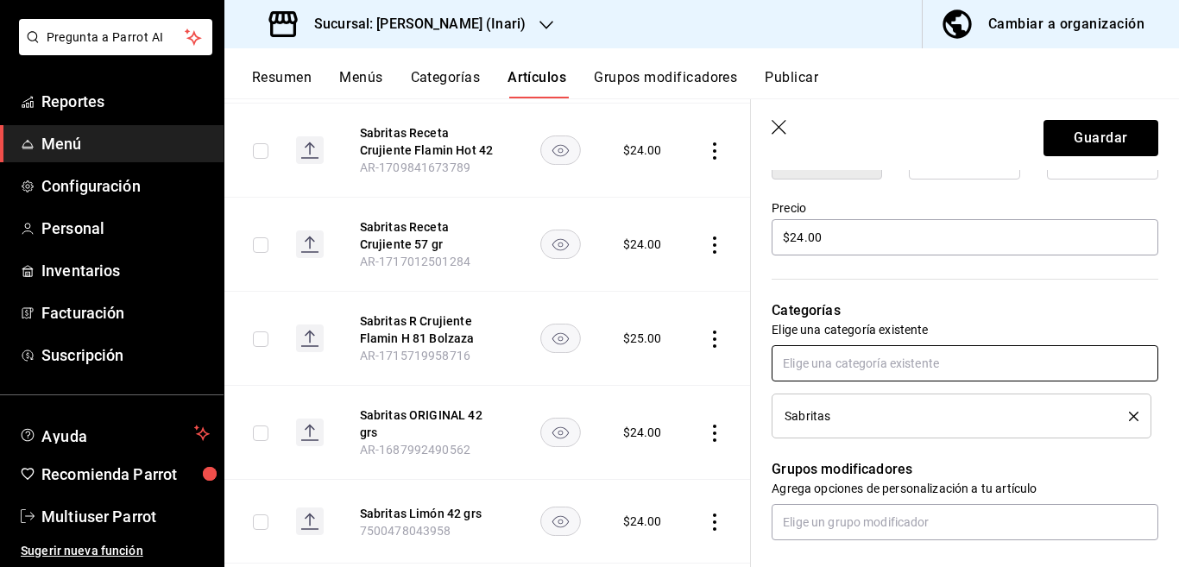
scroll to position [491, 0]
click at [1067, 138] on button "Guardar" at bounding box center [1100, 138] width 115 height 36
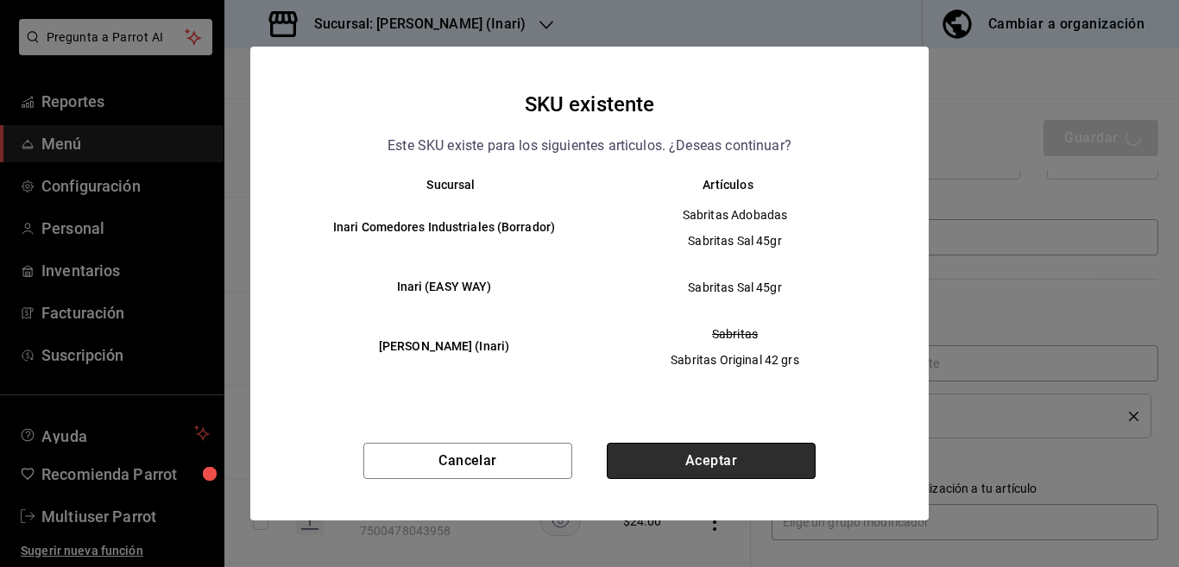
click at [735, 456] on button "Aceptar" at bounding box center [711, 461] width 209 height 36
type textarea "x"
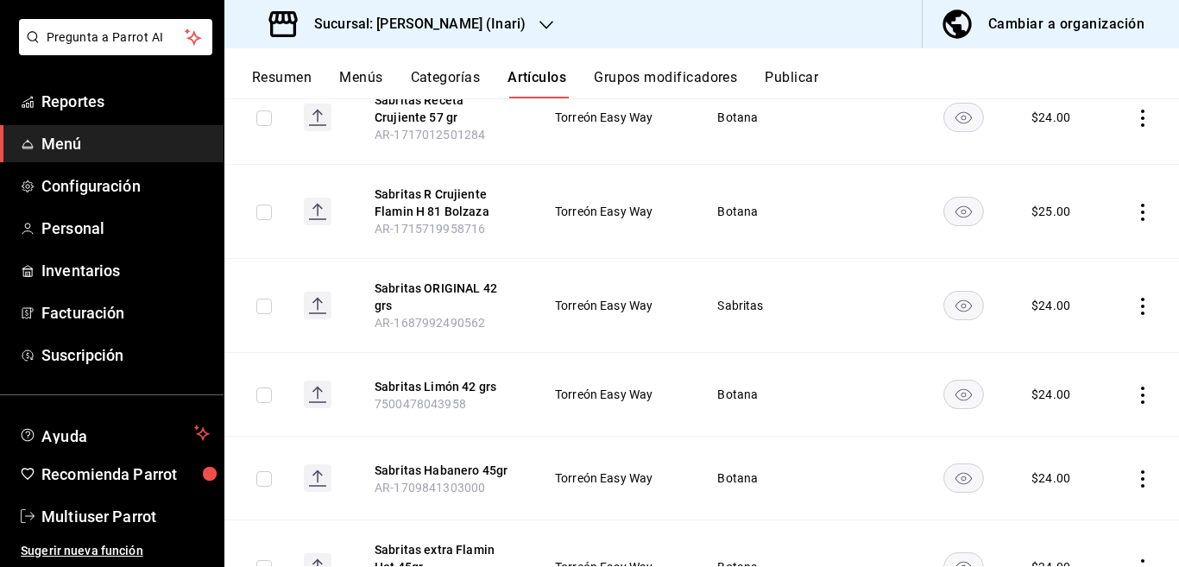
scroll to position [631, 0]
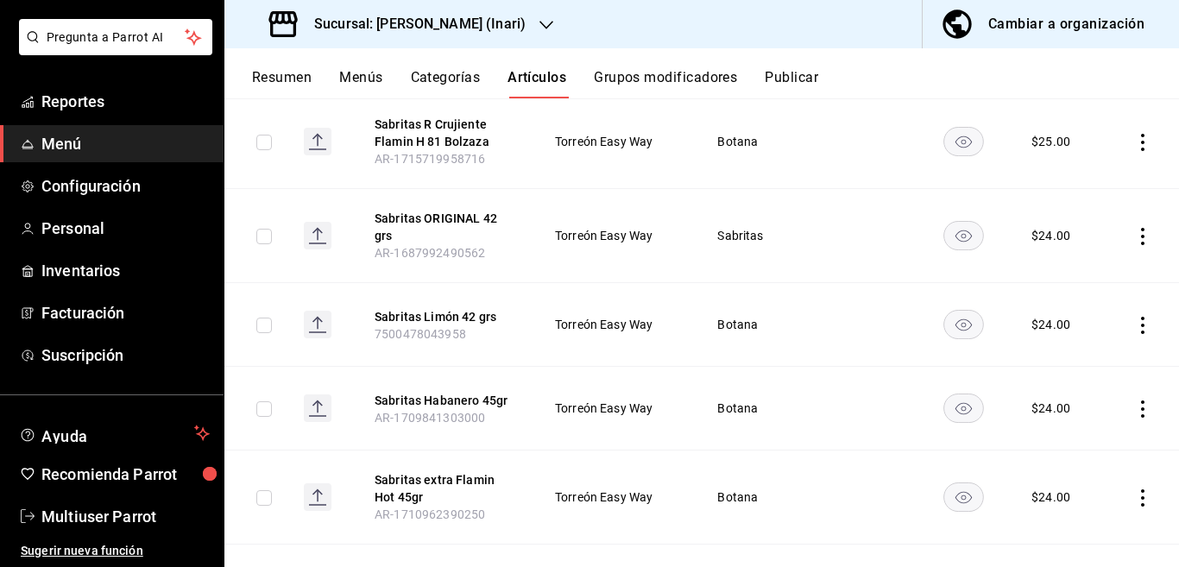
click at [1134, 400] on icon "actions" at bounding box center [1142, 408] width 17 height 17
click at [1061, 433] on span "Editar" at bounding box center [1076, 431] width 45 height 18
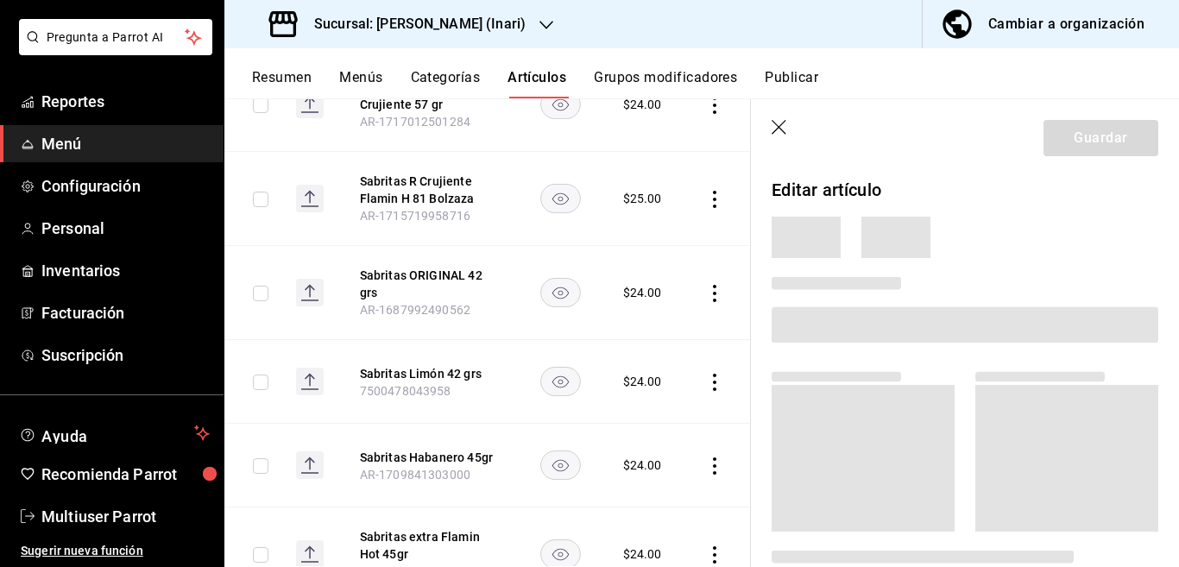
scroll to position [632, 0]
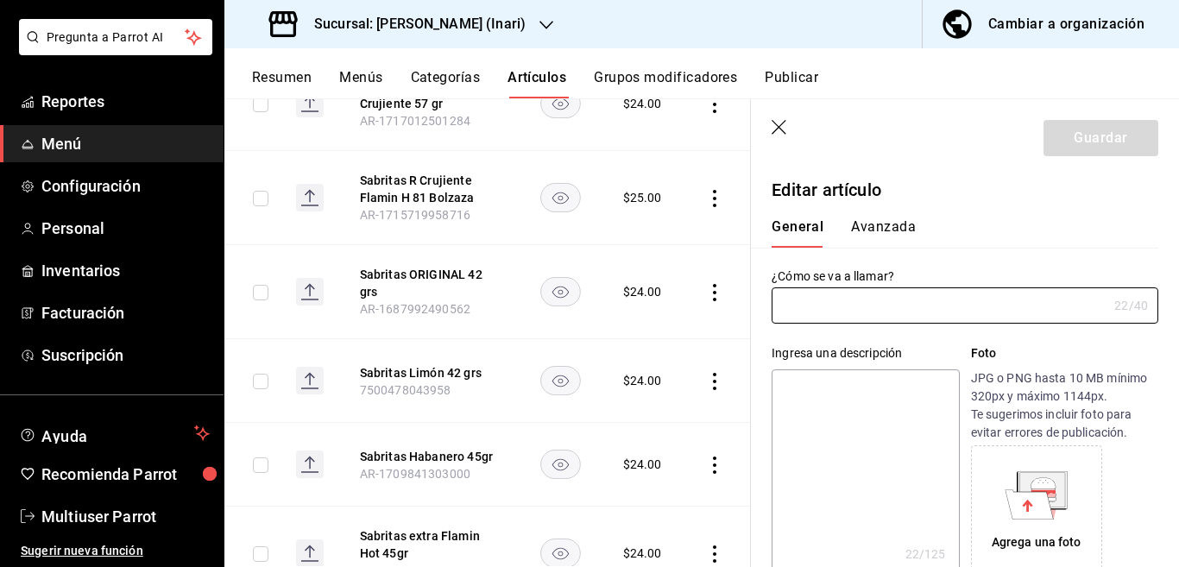
type input "Sabritas Habanero 45gr"
type textarea "Sabritas Habanero 45gr"
type textarea "x"
type input "AR-1709841303000"
type textarea "x"
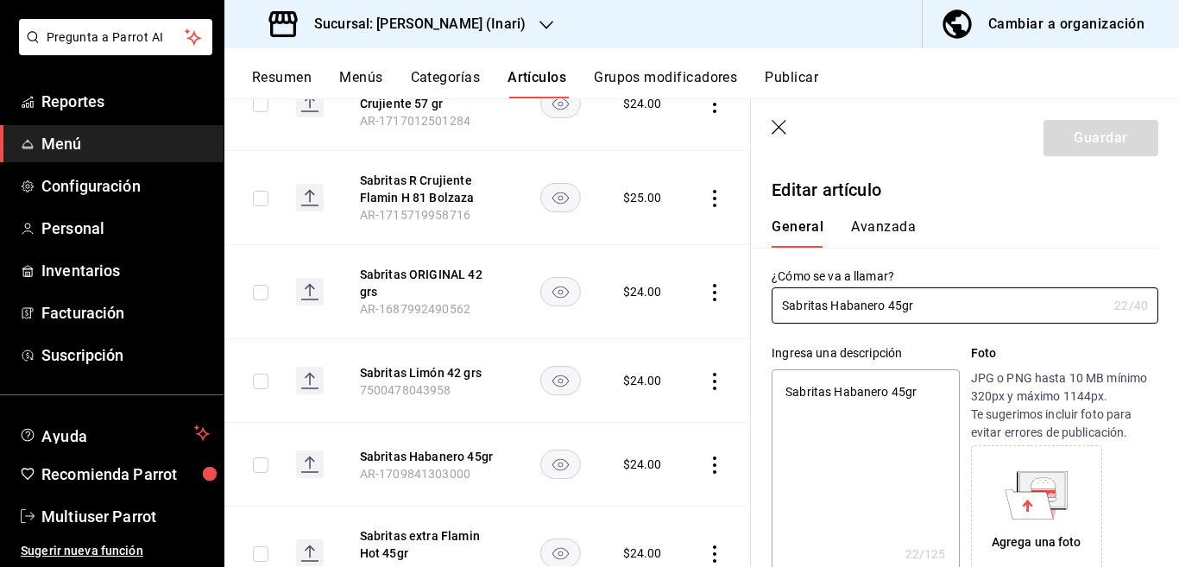
type input "$24.00"
type textarea "x"
click at [923, 394] on textarea "Sabritas Habanero 45gr" at bounding box center [864, 472] width 187 height 207
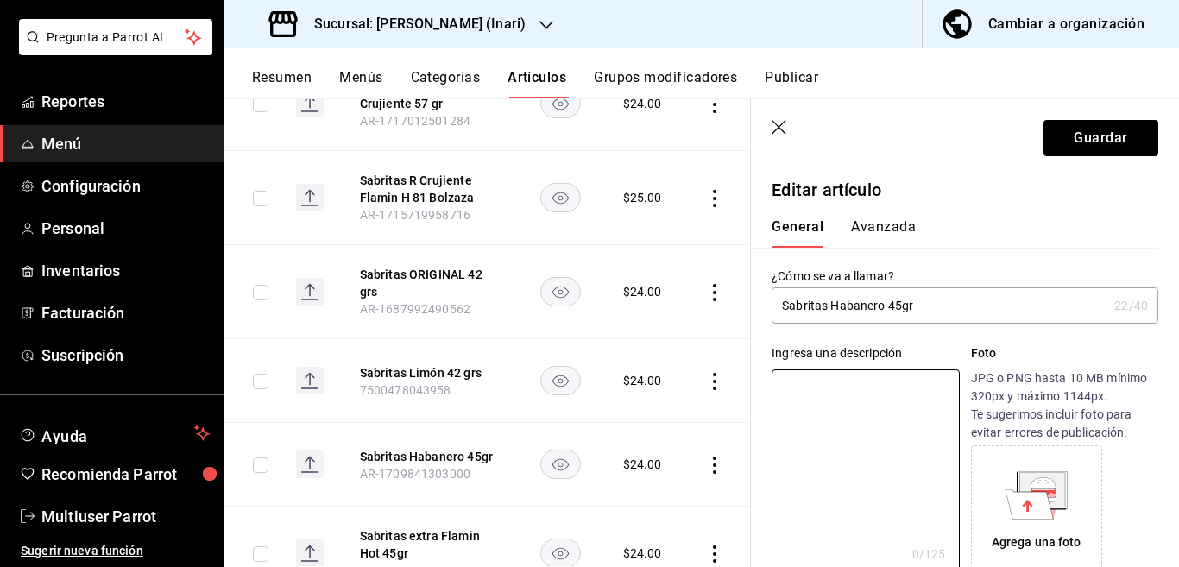
click at [933, 312] on input "Sabritas Habanero 45gr" at bounding box center [939, 305] width 336 height 35
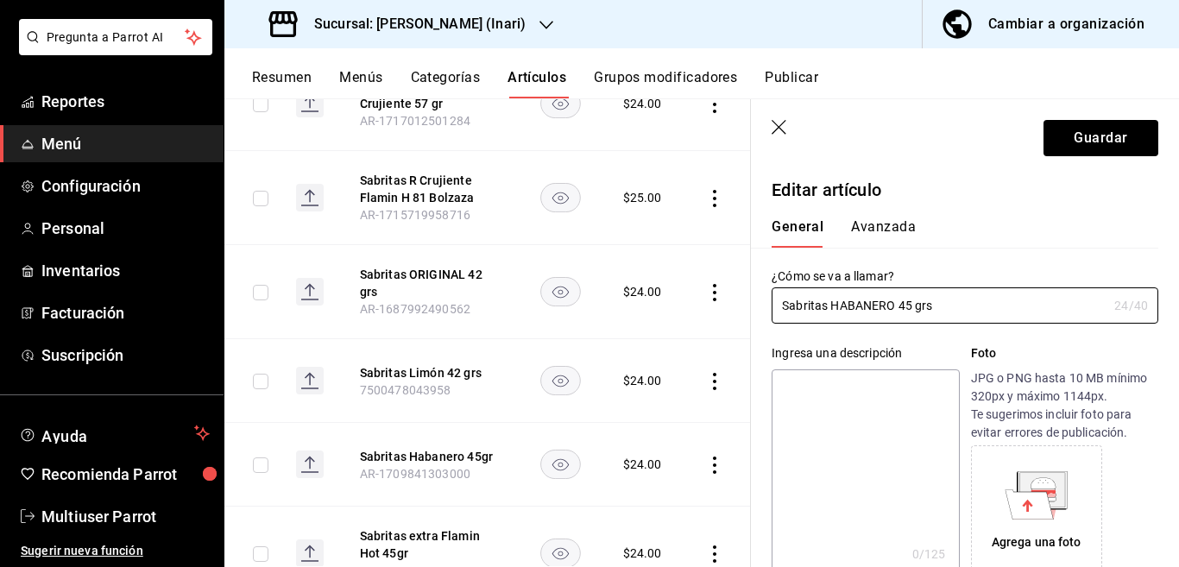
type input "Sabritas HABANERO 45 grs"
click at [855, 455] on textarea at bounding box center [864, 472] width 187 height 207
paste textarea "Sabritas HABANERO 45 grs"
type textarea "Sabritas HABANERO 45 grs"
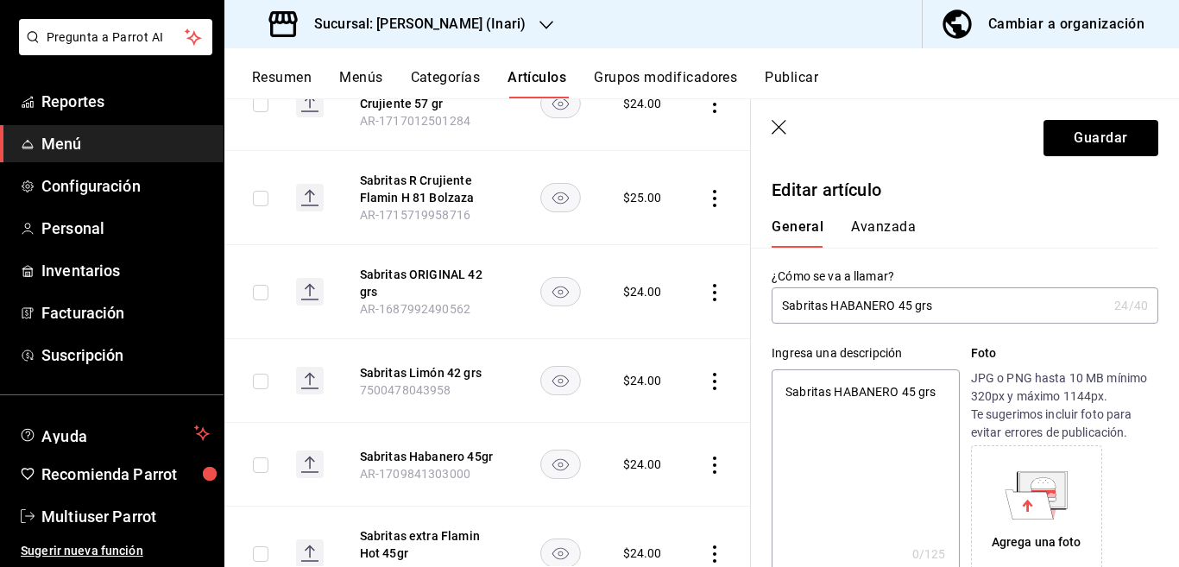
type textarea "x"
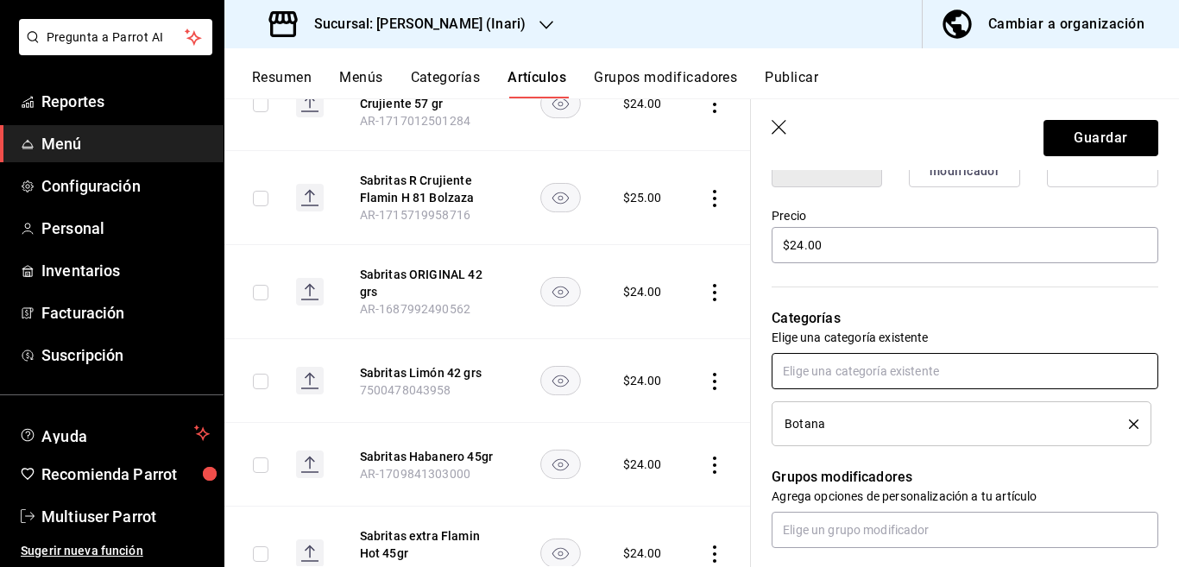
scroll to position [491, 0]
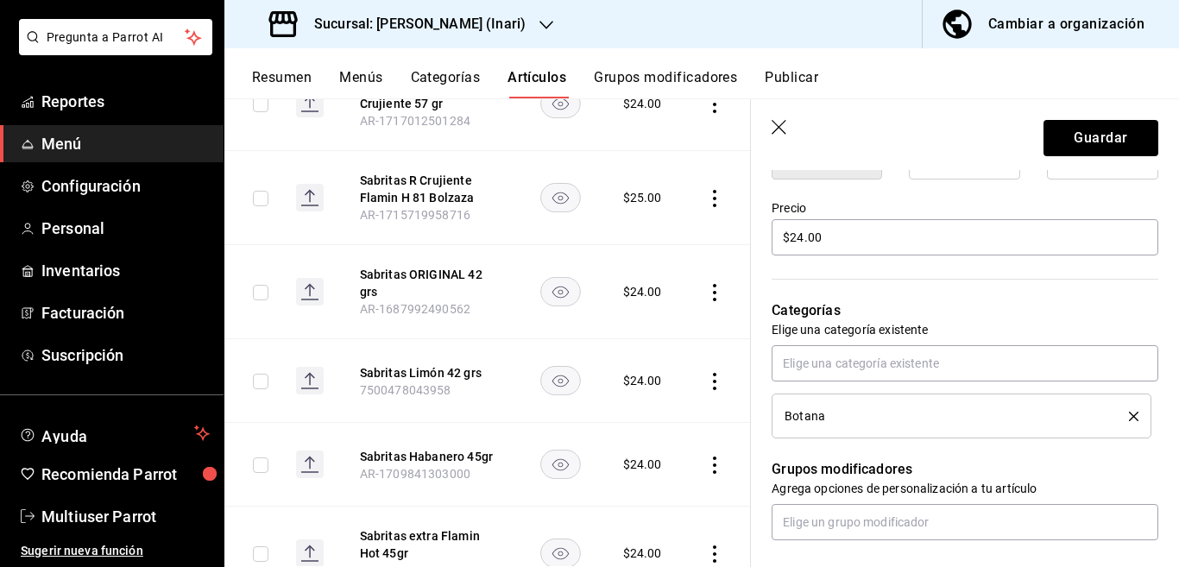
type textarea "Sabritas HABANERO 45 grs"
click at [1129, 415] on icon "delete" at bounding box center [1133, 416] width 9 height 9
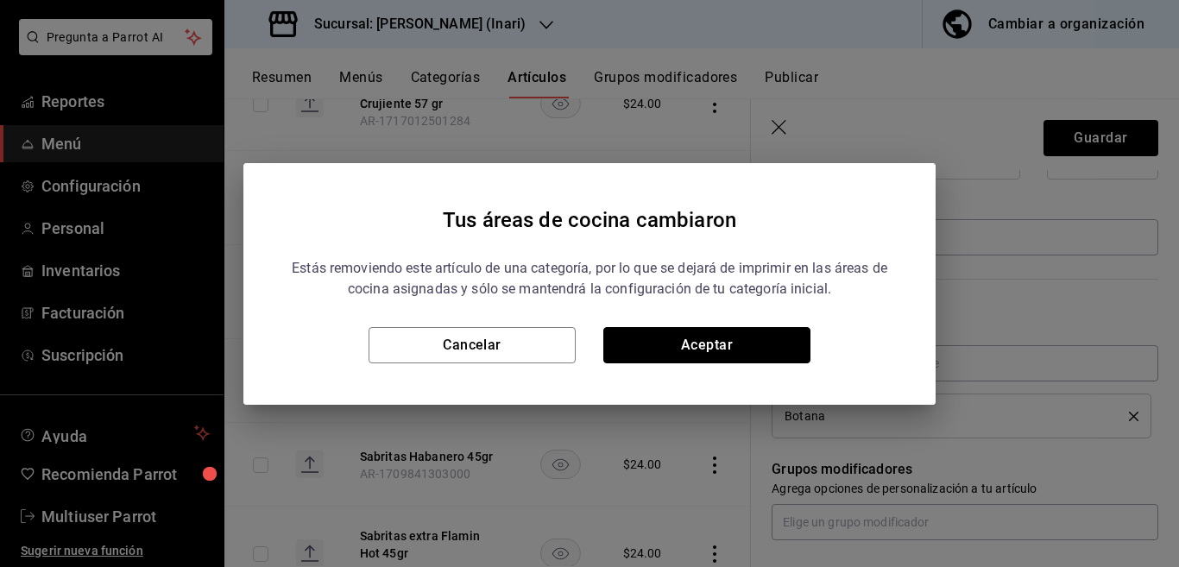
click at [723, 345] on button "Aceptar" at bounding box center [706, 345] width 207 height 36
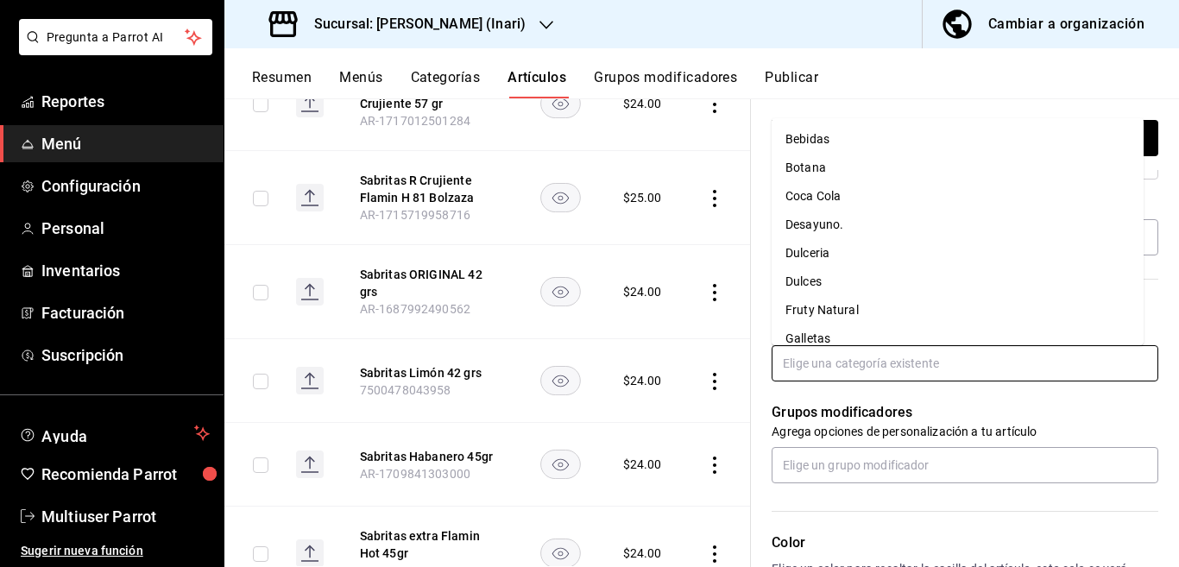
click at [847, 364] on input "text" at bounding box center [964, 363] width 387 height 36
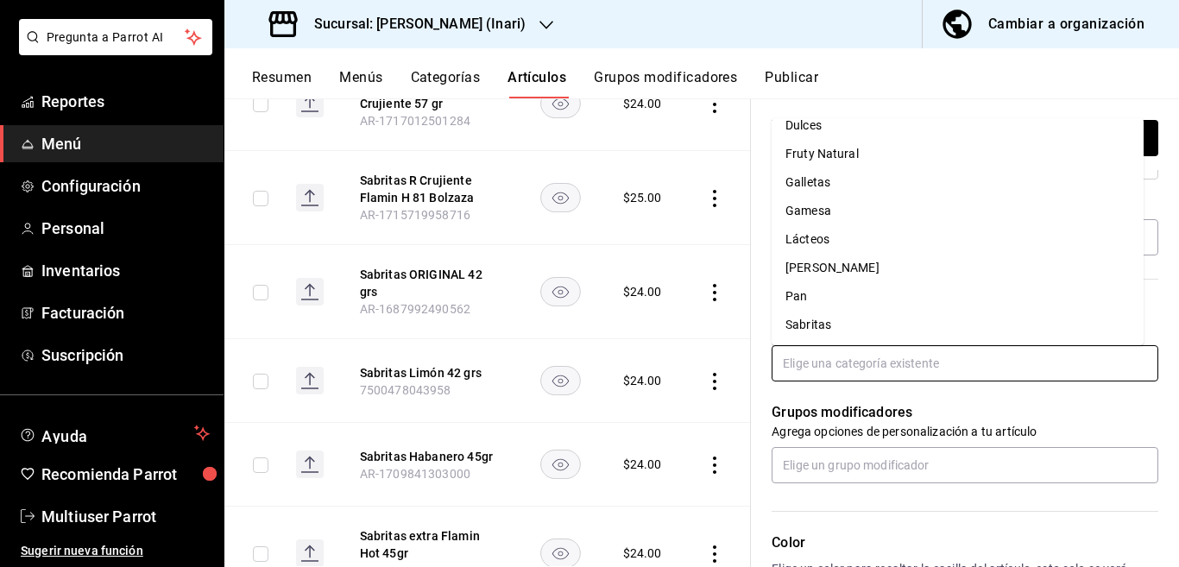
scroll to position [157, 0]
click at [809, 324] on li "Sabritas" at bounding box center [957, 324] width 372 height 28
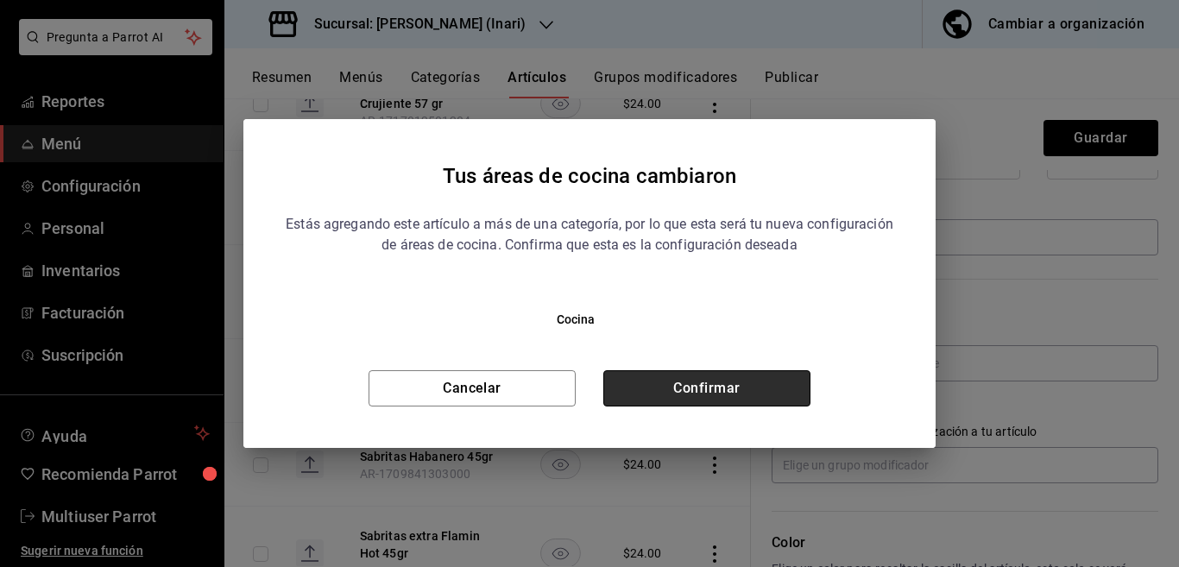
click at [746, 384] on button "Confirmar" at bounding box center [706, 388] width 207 height 36
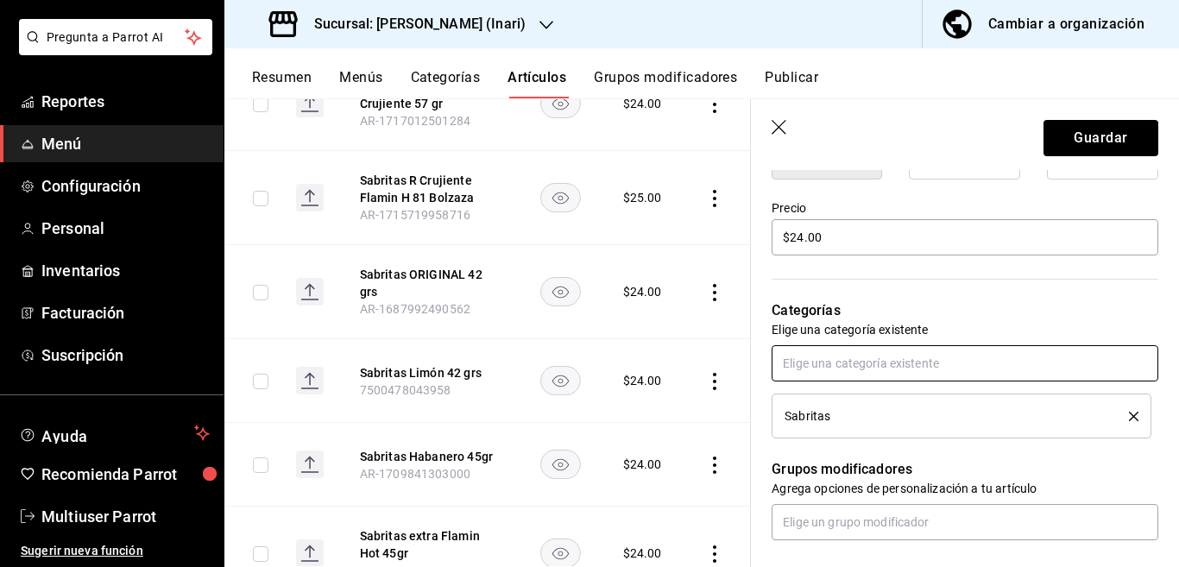
scroll to position [491, 0]
click at [1075, 134] on button "Guardar" at bounding box center [1100, 138] width 115 height 36
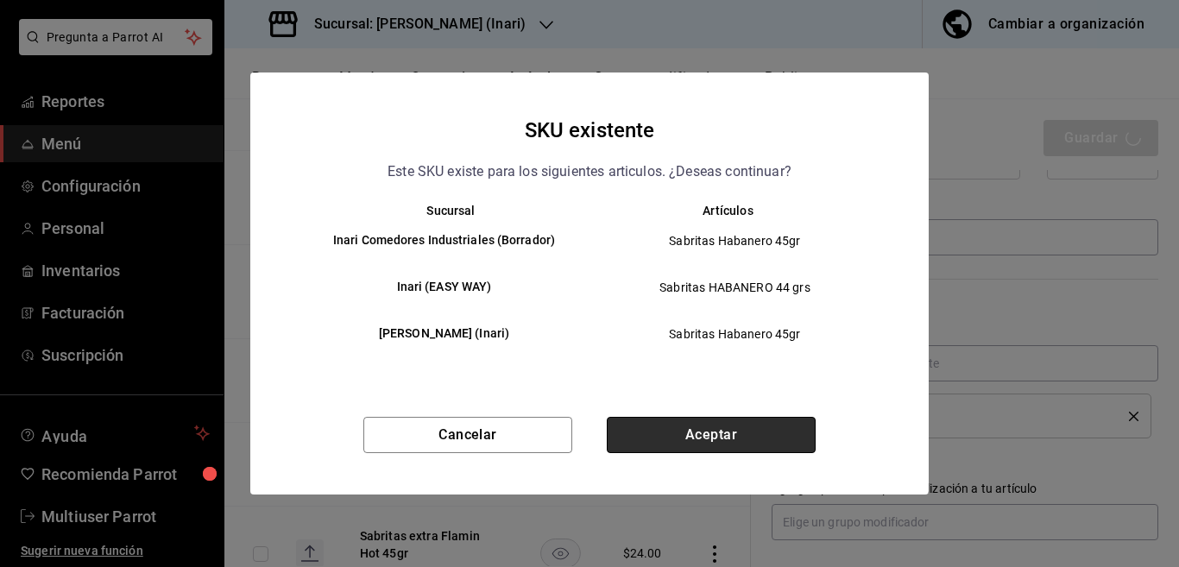
click at [730, 425] on button "Aceptar" at bounding box center [711, 435] width 209 height 36
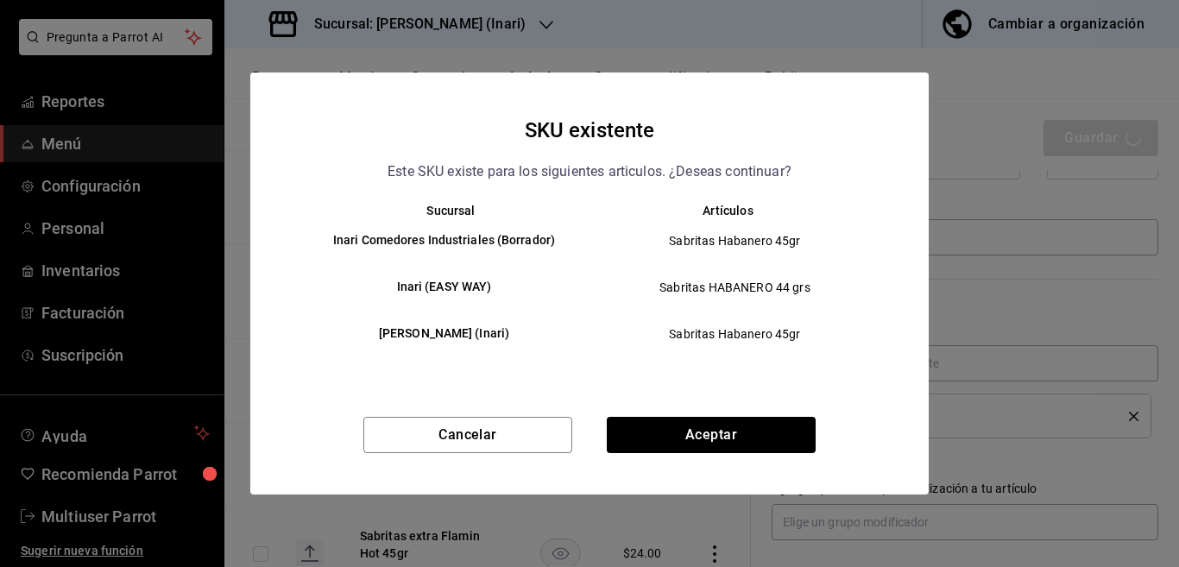
type textarea "x"
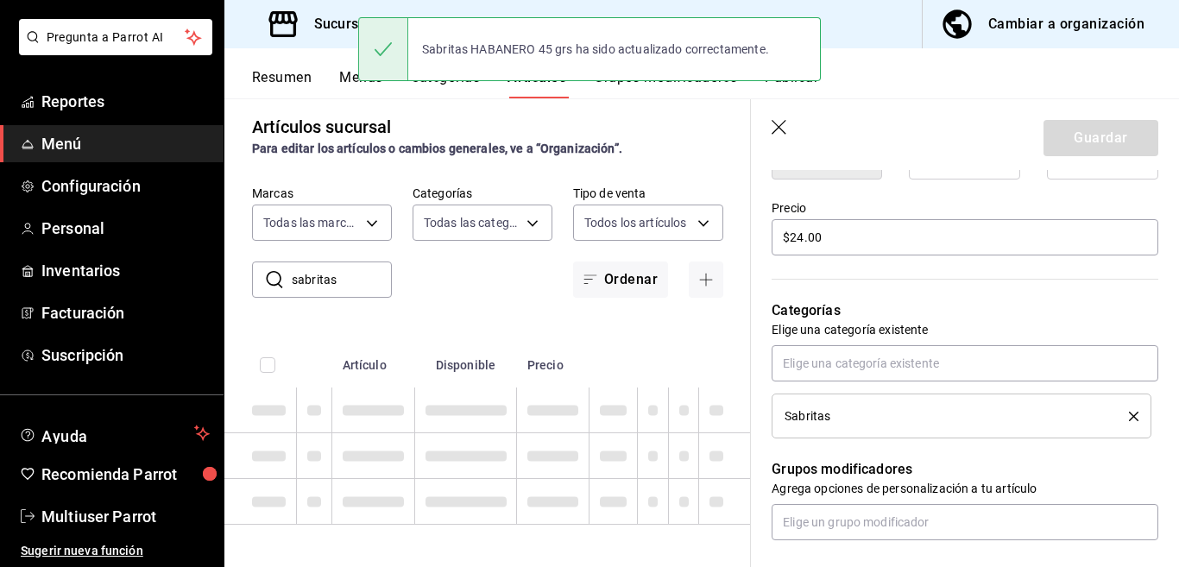
type textarea "x"
type input "AR-1756269340999"
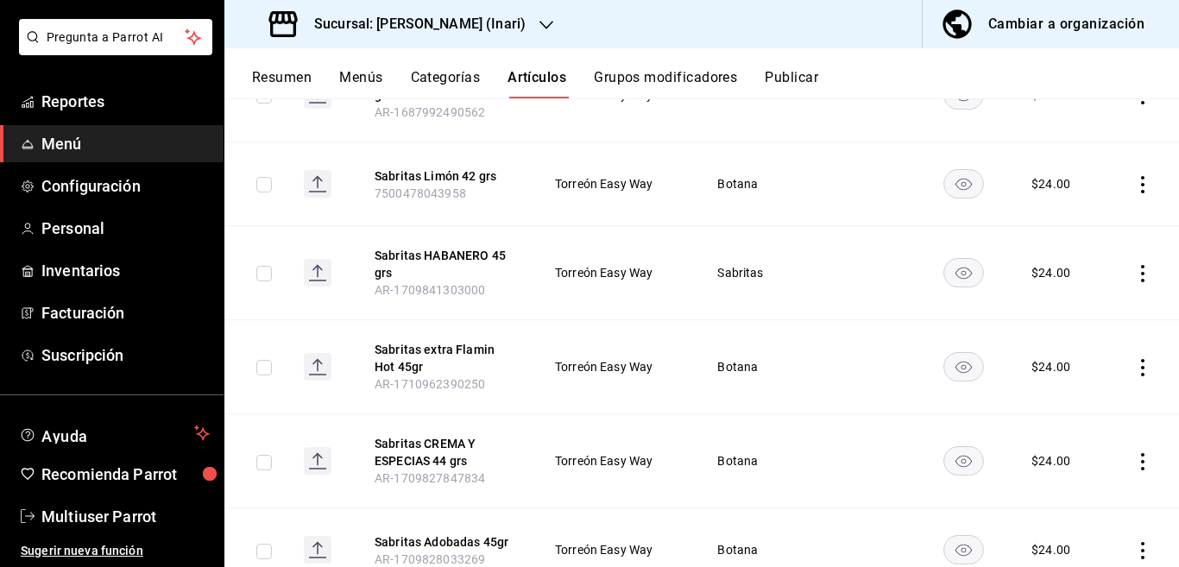
scroll to position [821, 0]
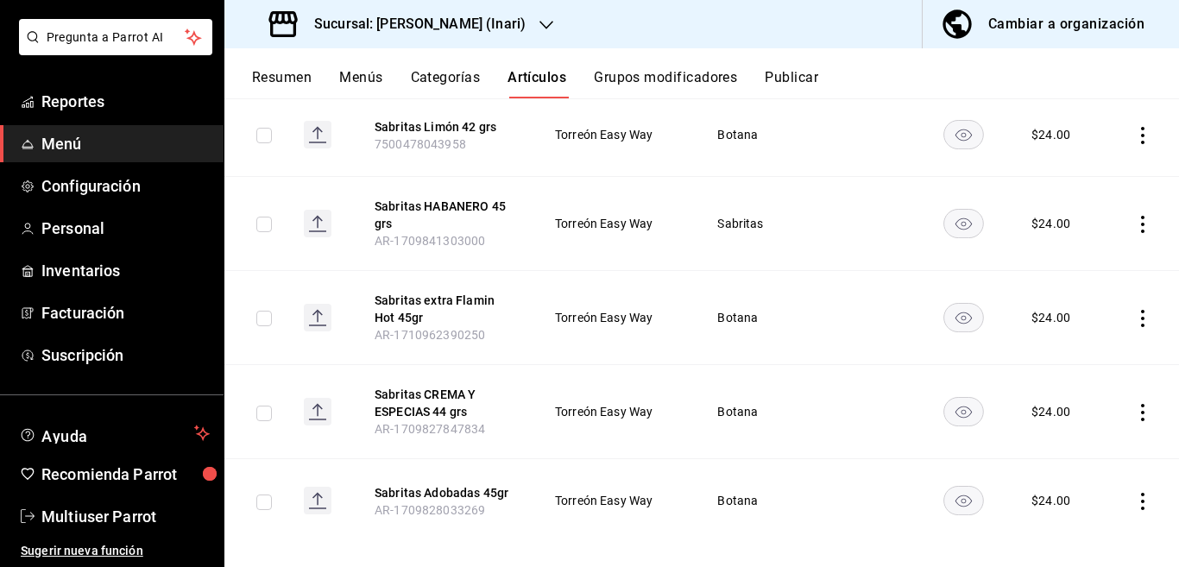
click at [1141, 404] on icon "actions" at bounding box center [1142, 412] width 3 height 17
click at [1069, 432] on span "Editar" at bounding box center [1076, 435] width 45 height 18
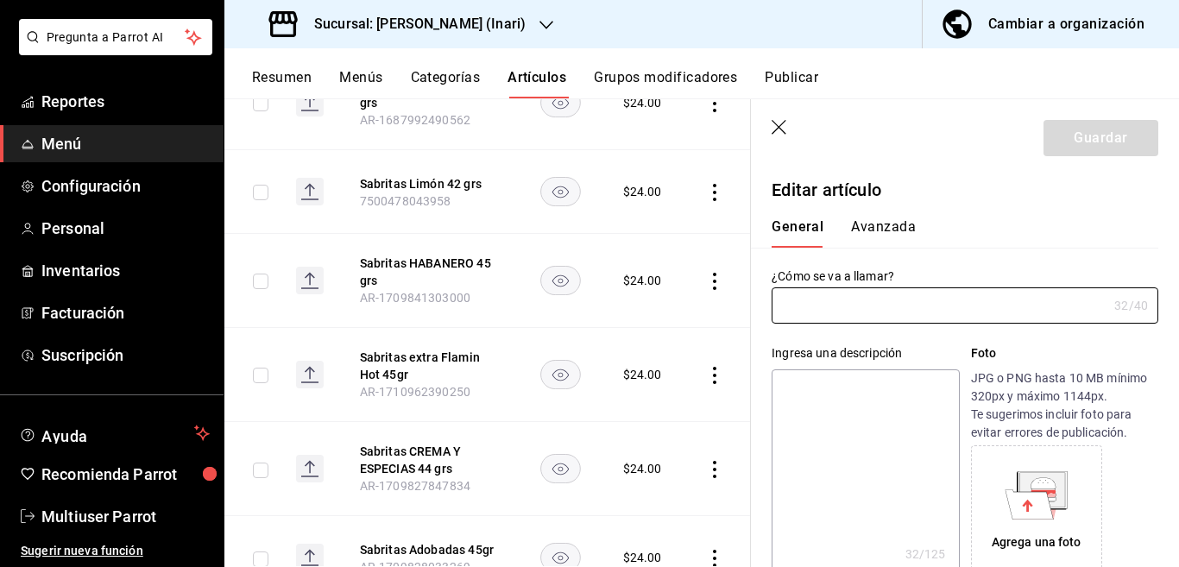
type input "Sabritas CREMA Y ESPECIAS 44 grs"
type textarea "Sabritas CREMA Y ESPECIAS 45 grs"
type textarea "x"
type input "AR-1709827847834"
type textarea "x"
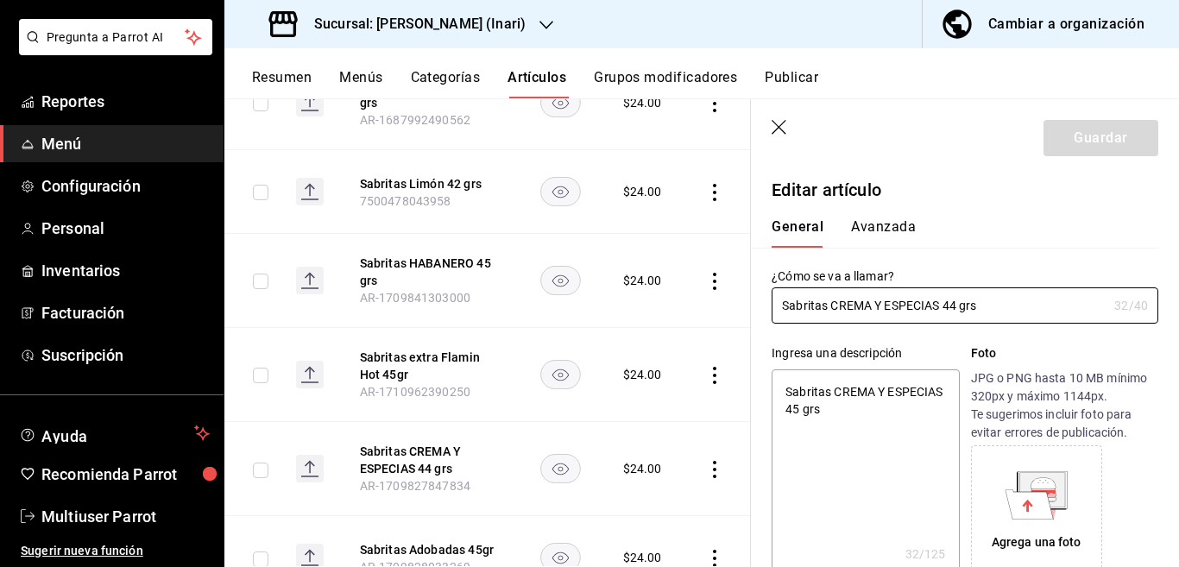
type input "$24.00"
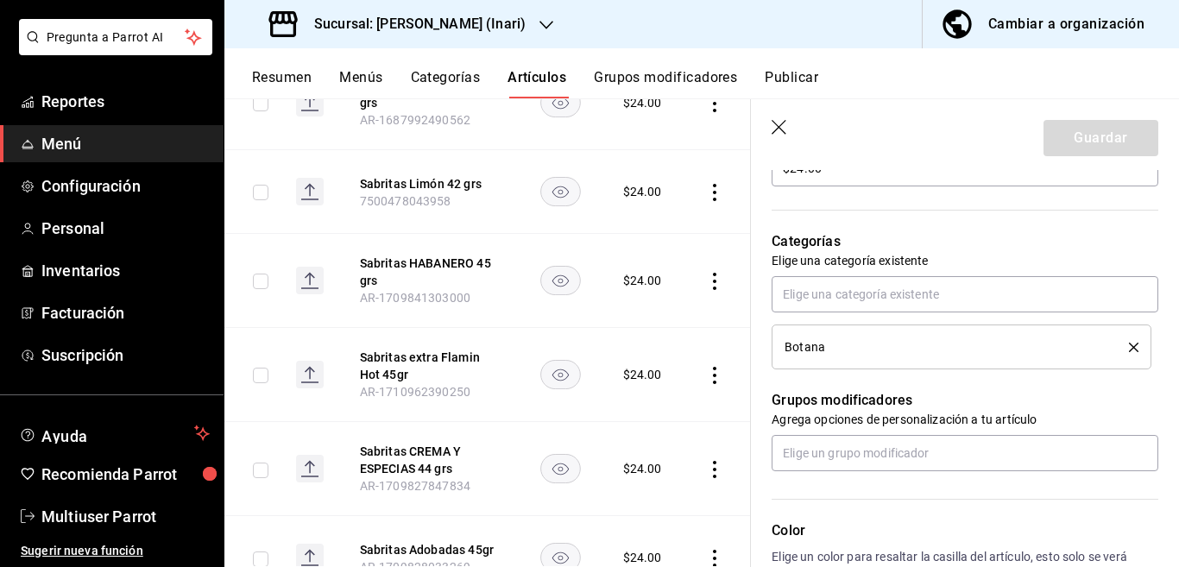
scroll to position [561, 0]
click at [1129, 349] on icon "delete" at bounding box center [1133, 346] width 9 height 9
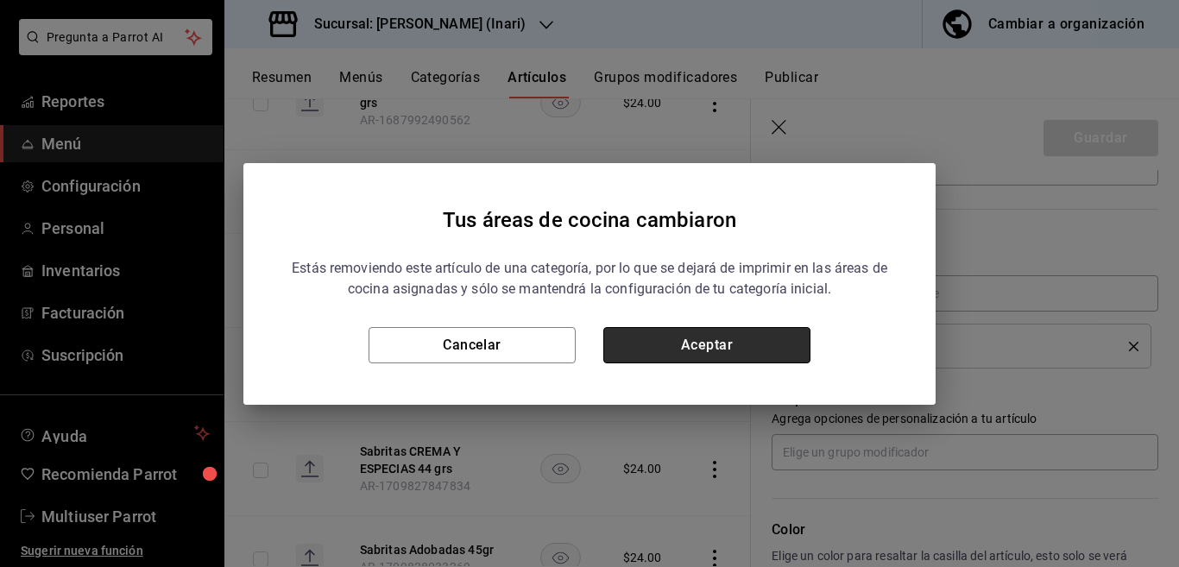
click at [770, 336] on button "Aceptar" at bounding box center [706, 345] width 207 height 36
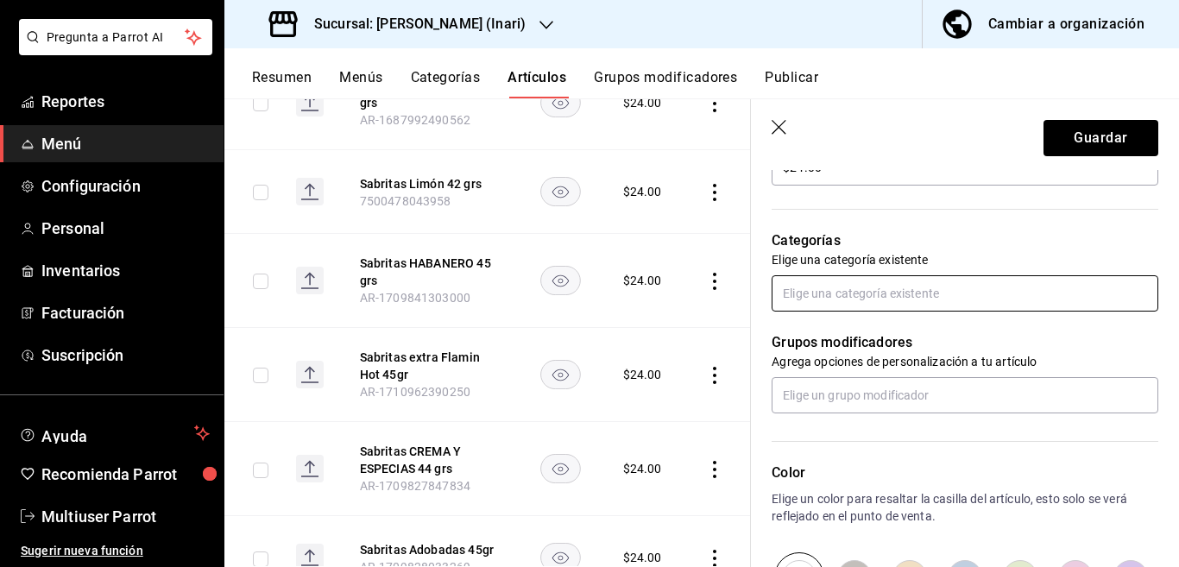
click at [826, 293] on input "text" at bounding box center [964, 293] width 387 height 36
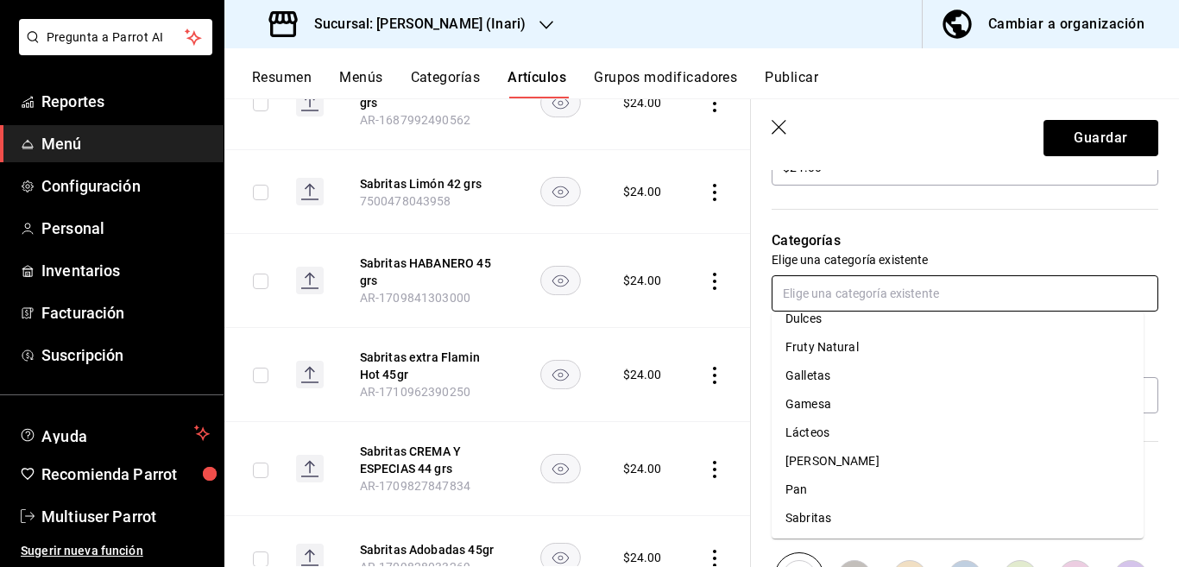
scroll to position [157, 0]
click at [809, 513] on li "Sabritas" at bounding box center [957, 517] width 372 height 28
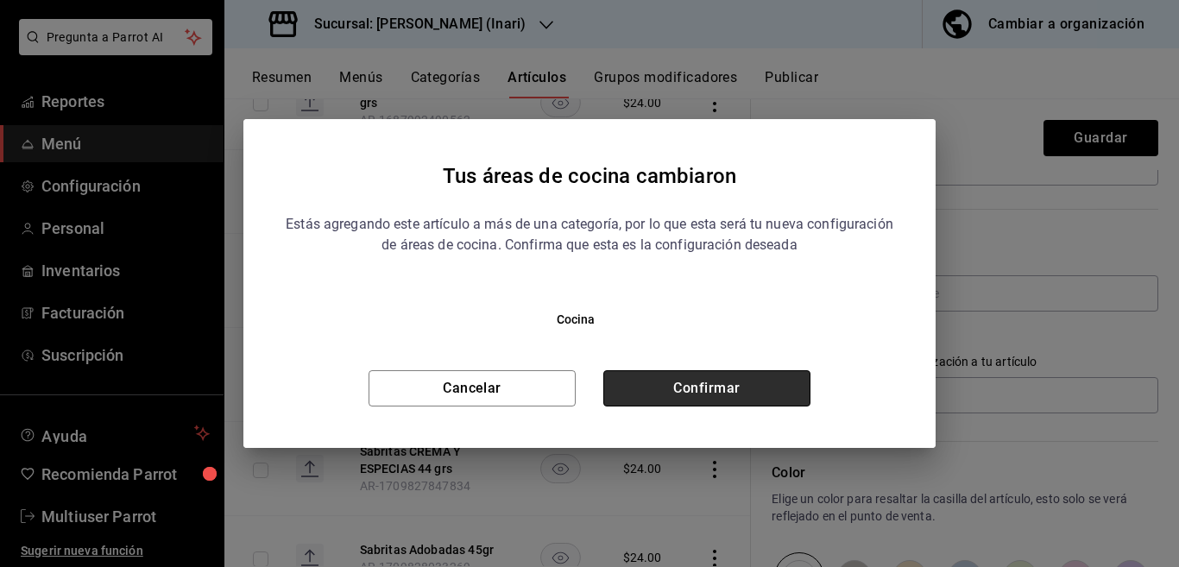
click at [753, 390] on button "Confirmar" at bounding box center [706, 388] width 207 height 36
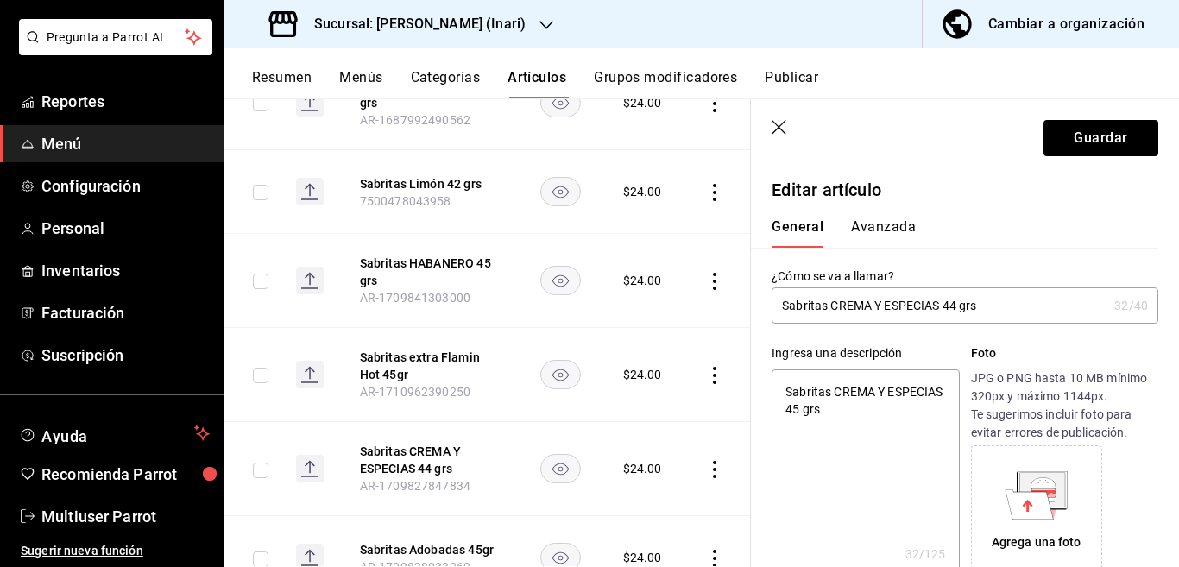
scroll to position [0, 0]
click at [1060, 125] on button "Guardar" at bounding box center [1100, 138] width 115 height 36
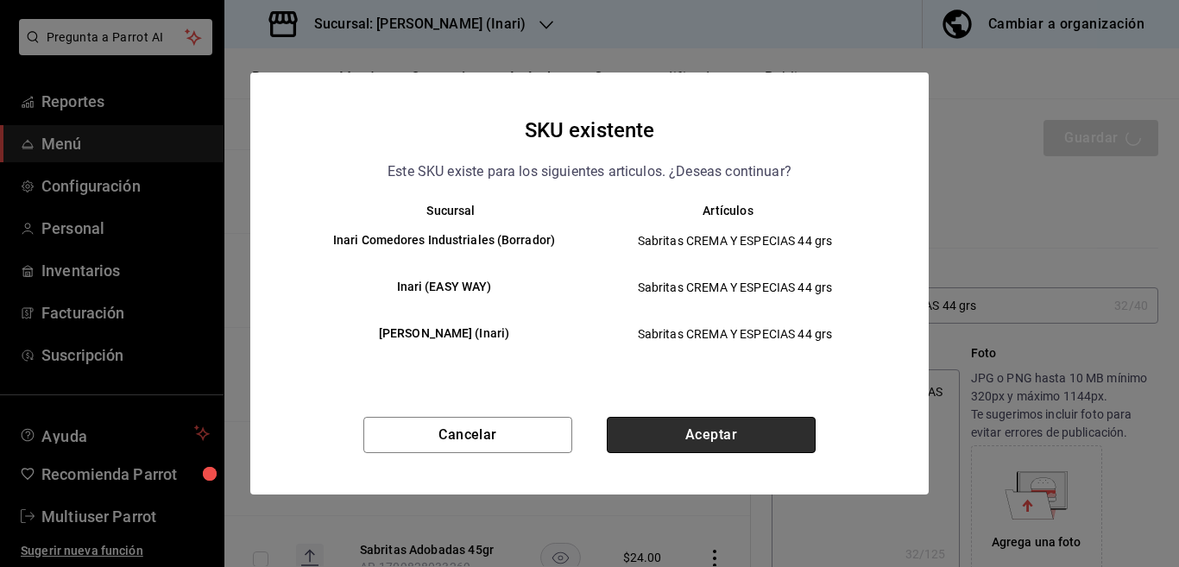
click at [744, 425] on button "Aceptar" at bounding box center [711, 435] width 209 height 36
type textarea "x"
type input "AR-1756269423807"
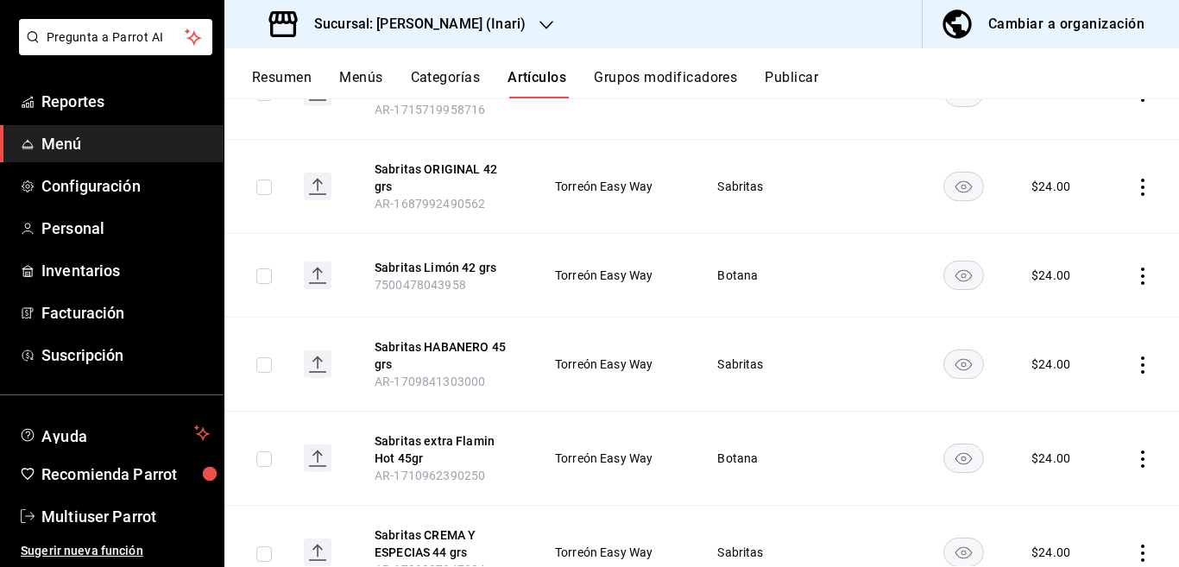
scroll to position [680, 0]
click at [1134, 268] on icon "actions" at bounding box center [1142, 276] width 17 height 17
click at [1082, 296] on span "Editar" at bounding box center [1076, 298] width 45 height 18
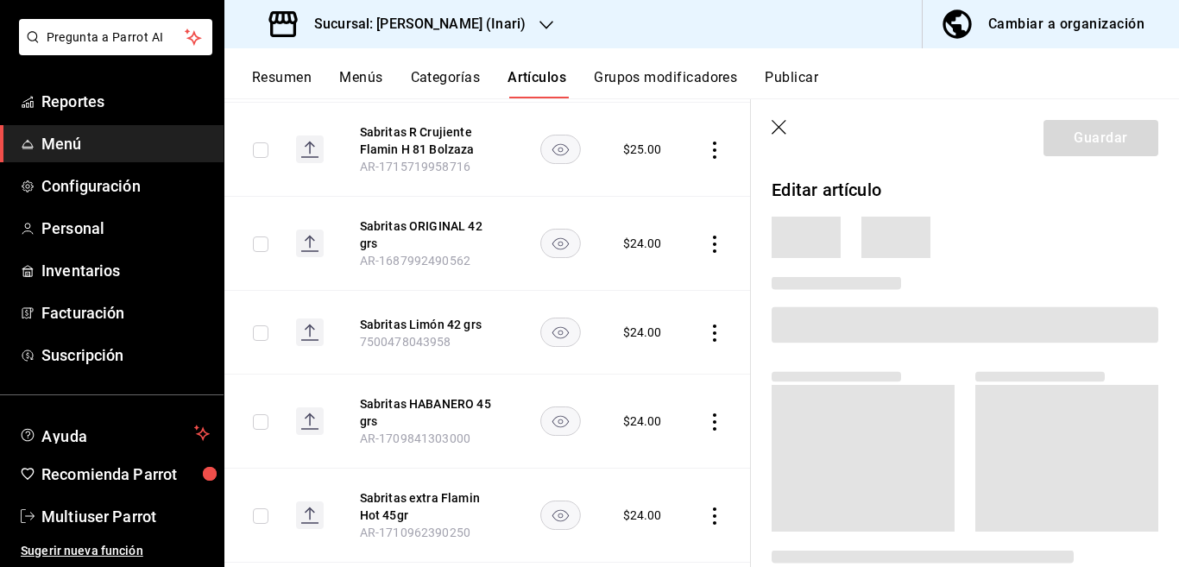
scroll to position [680, 0]
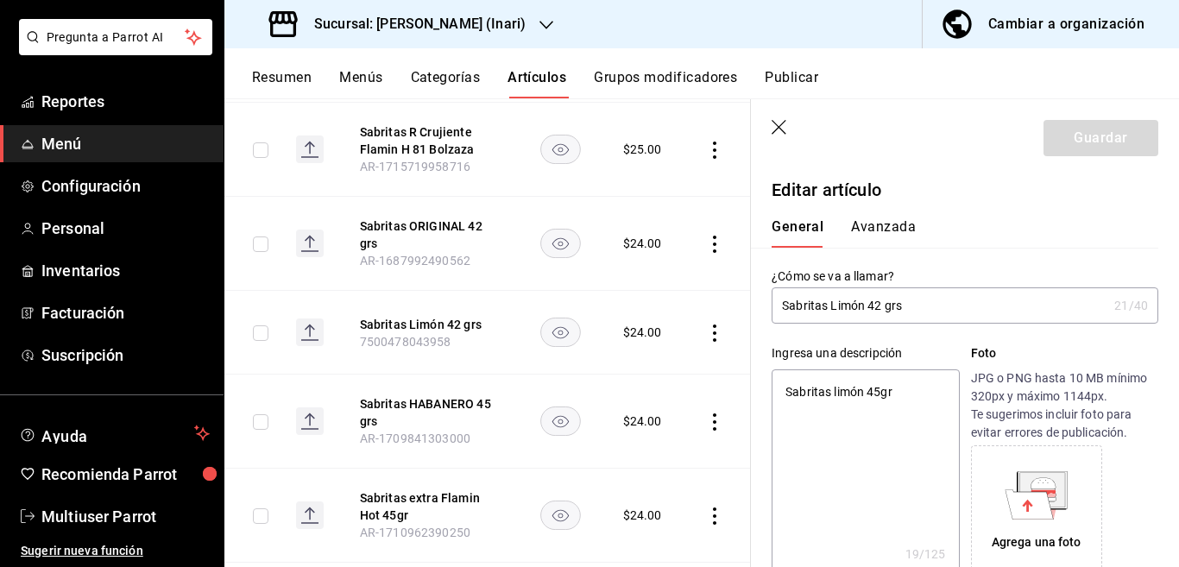
type textarea "x"
type input "$24.00"
type textarea "x"
click at [897, 396] on textarea "Sabritas limón 45gr" at bounding box center [864, 472] width 187 height 207
click at [922, 306] on input "Sabritas Limón 42 grs" at bounding box center [939, 305] width 336 height 35
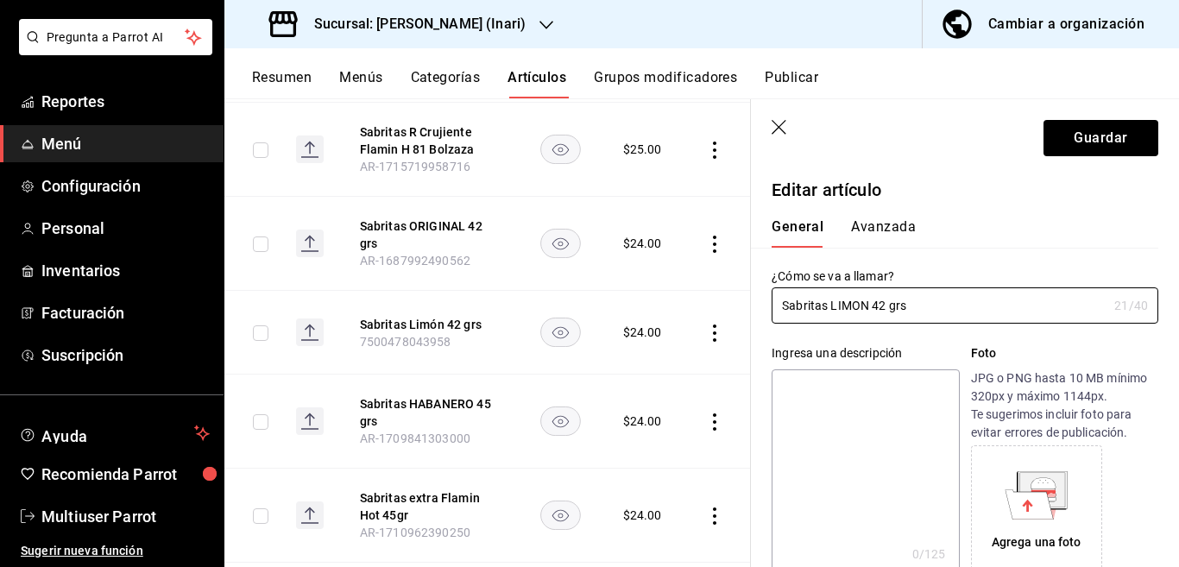
type input "Sabritas LIMON 42 grs"
click at [846, 458] on textarea at bounding box center [864, 472] width 187 height 207
paste textarea "Sabritas LIMON 42 grs"
type textarea "Sabritas LIMON 42 grs"
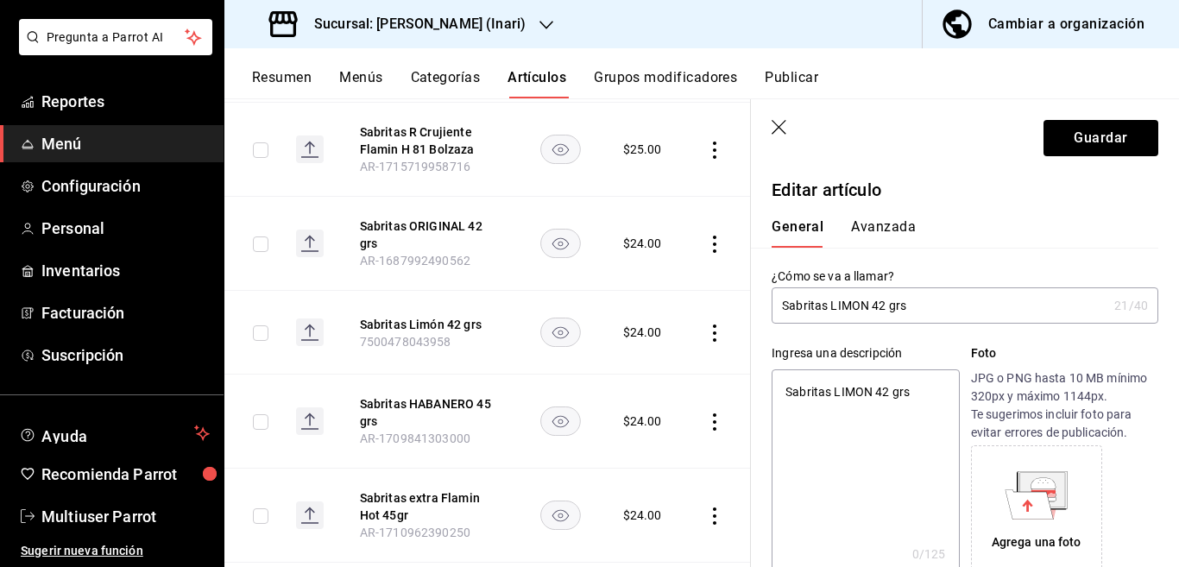
type textarea "x"
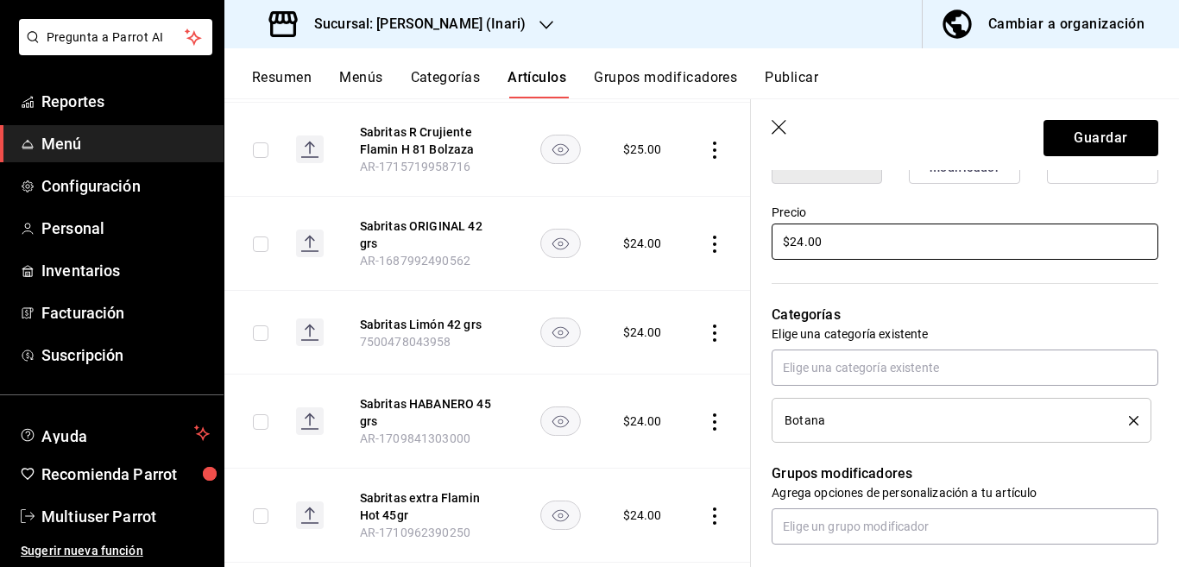
scroll to position [491, 0]
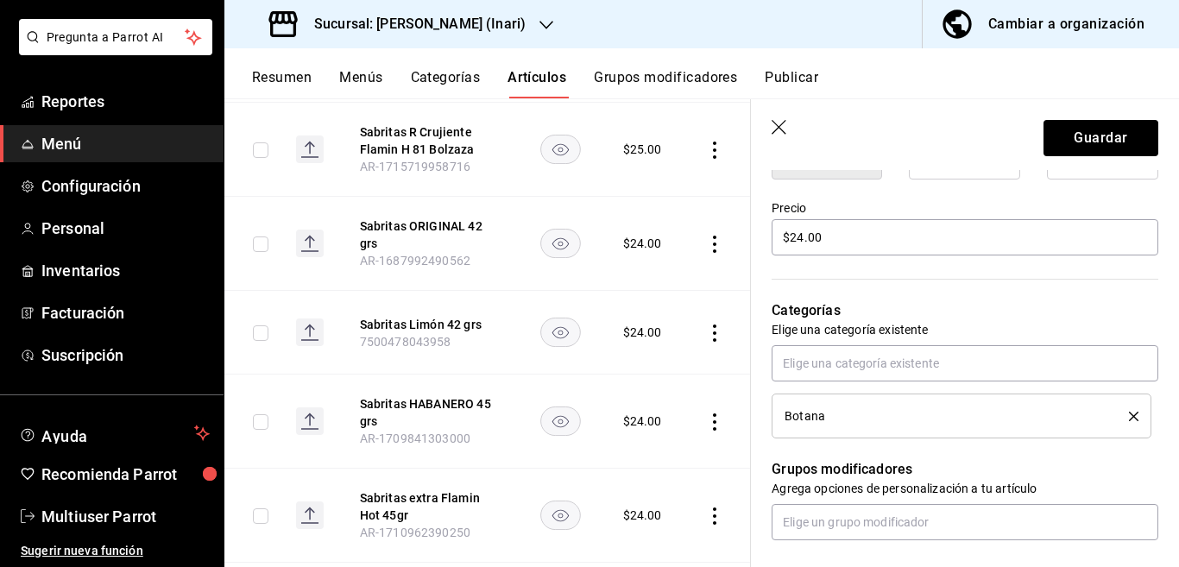
type textarea "Sabritas LIMON 42 grs"
click at [1129, 412] on icon "delete" at bounding box center [1133, 416] width 9 height 9
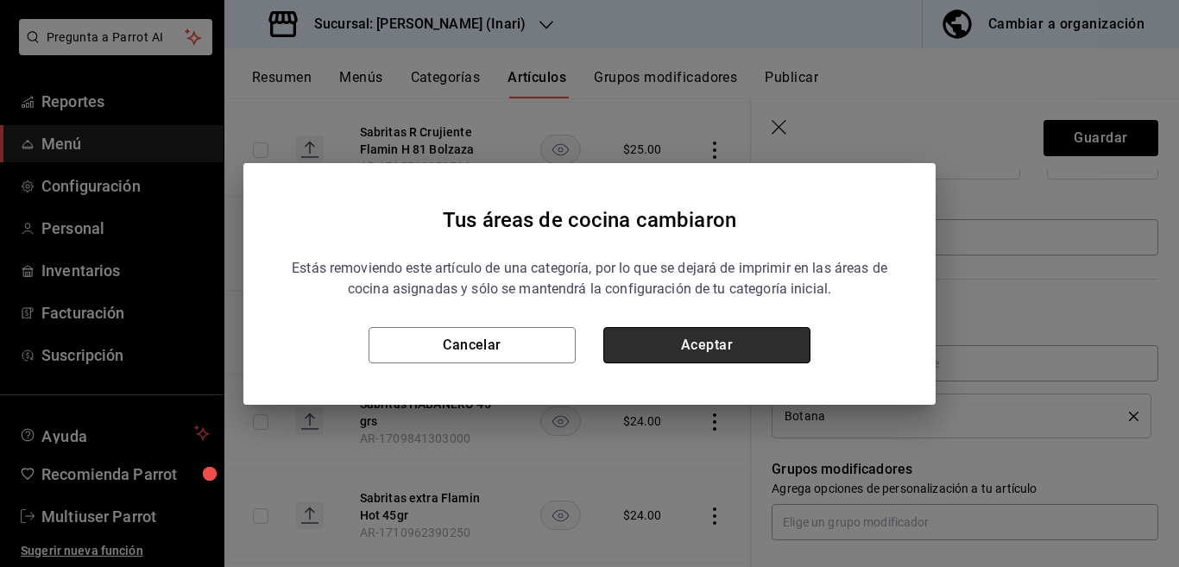
click at [789, 351] on button "Aceptar" at bounding box center [706, 345] width 207 height 36
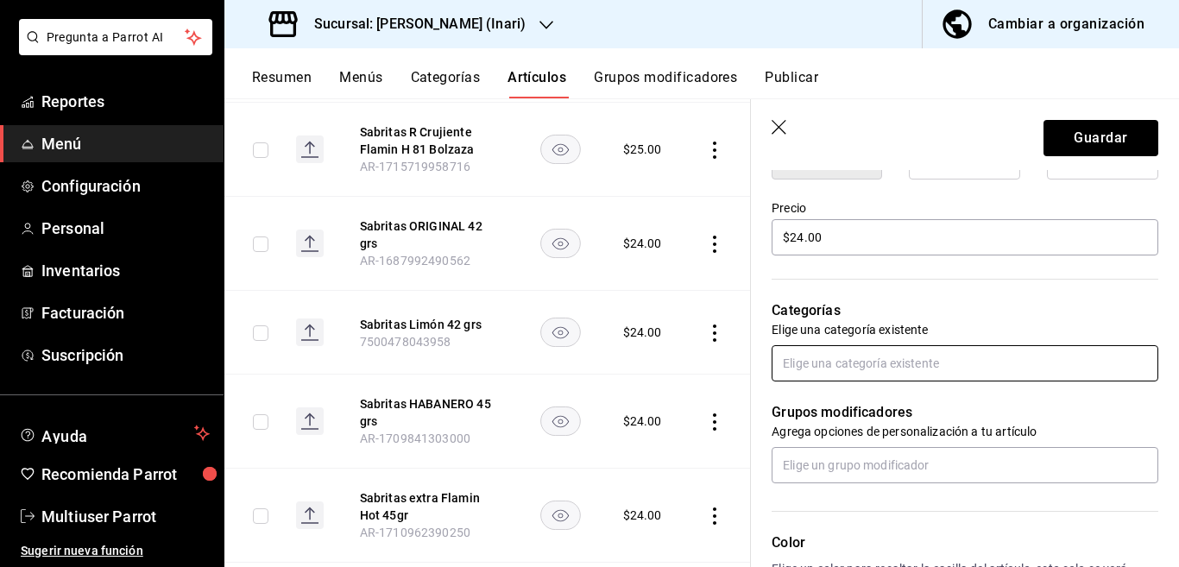
click at [829, 361] on input "text" at bounding box center [964, 363] width 387 height 36
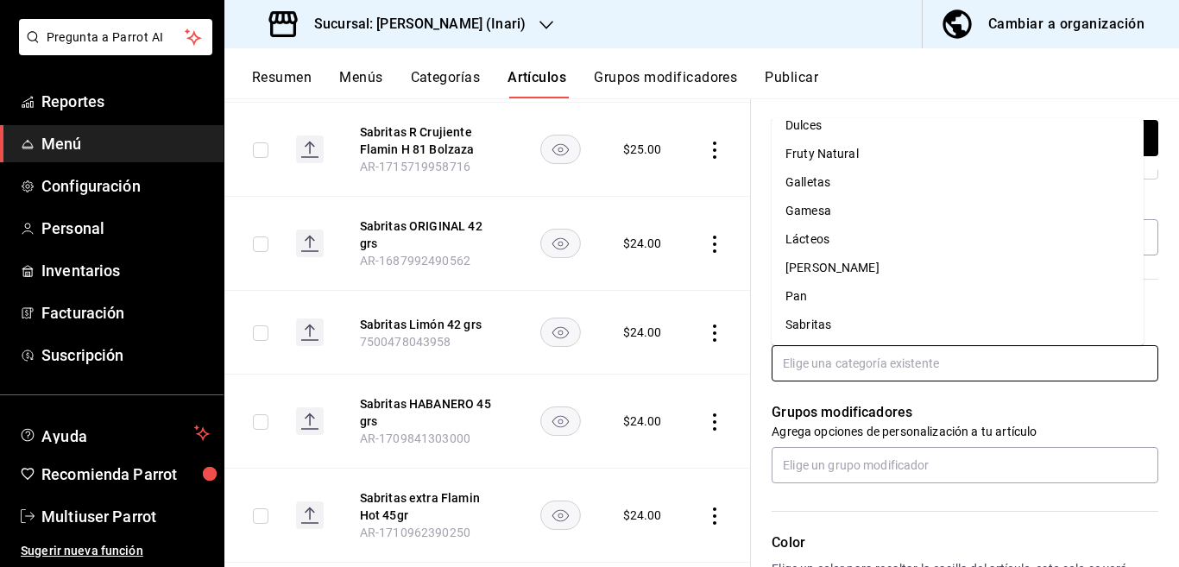
scroll to position [157, 0]
click at [808, 324] on li "Sabritas" at bounding box center [957, 324] width 372 height 28
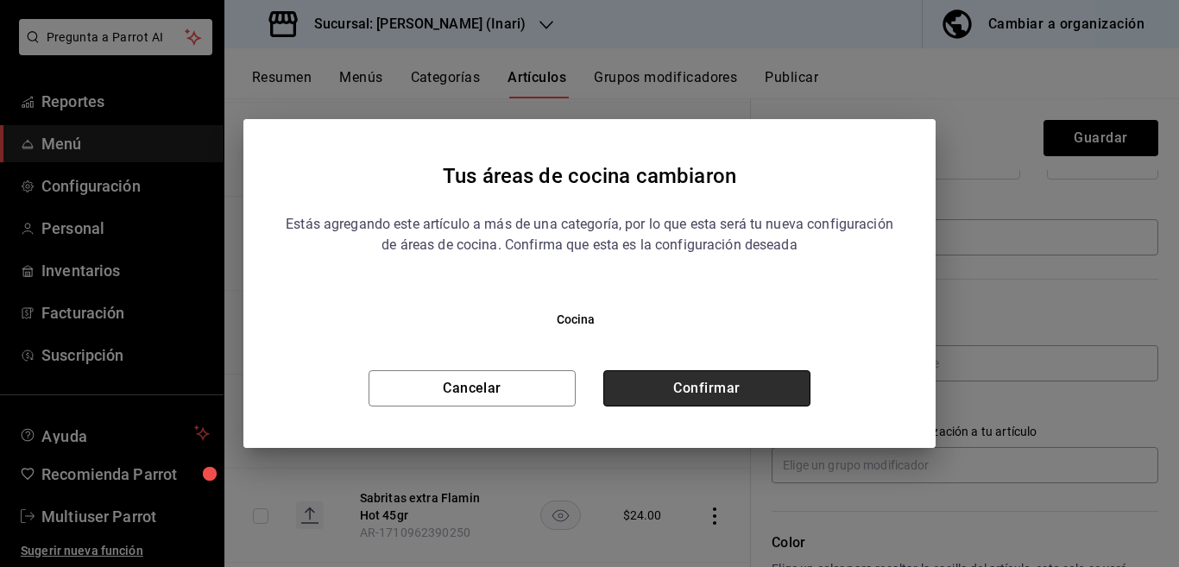
click at [756, 378] on button "Confirmar" at bounding box center [706, 388] width 207 height 36
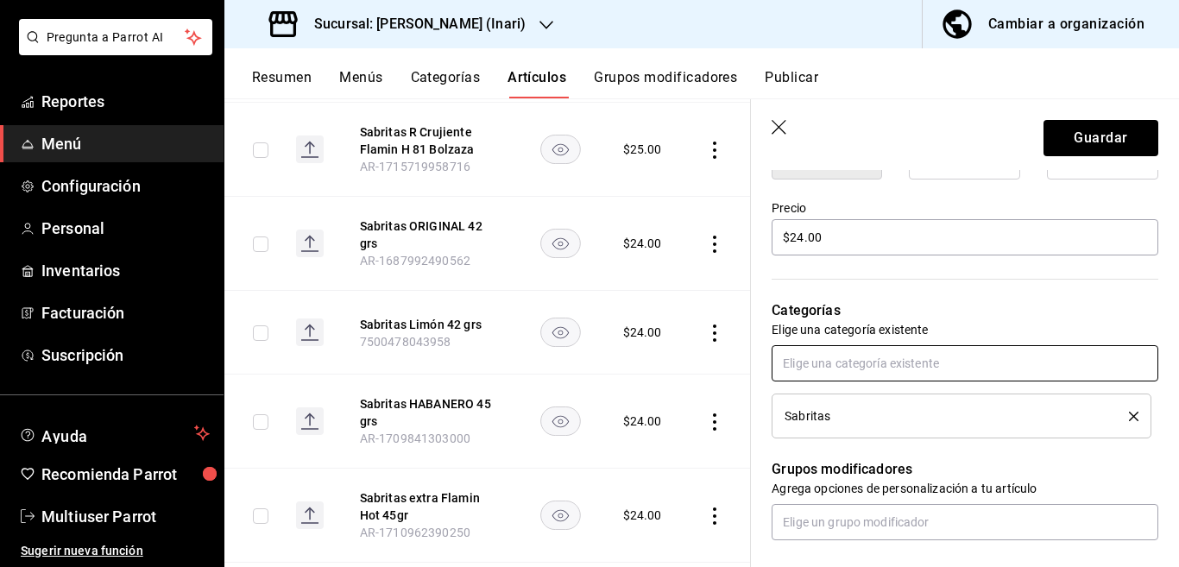
scroll to position [491, 0]
click at [1073, 138] on button "Guardar" at bounding box center [1100, 138] width 115 height 36
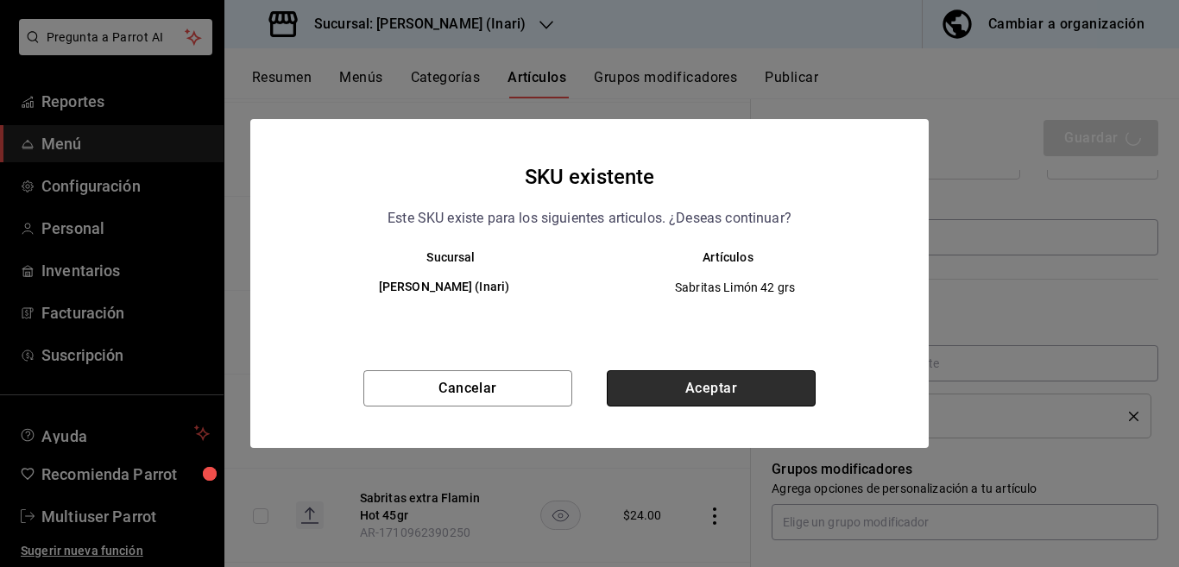
click at [765, 381] on button "Aceptar" at bounding box center [711, 388] width 209 height 36
type textarea "x"
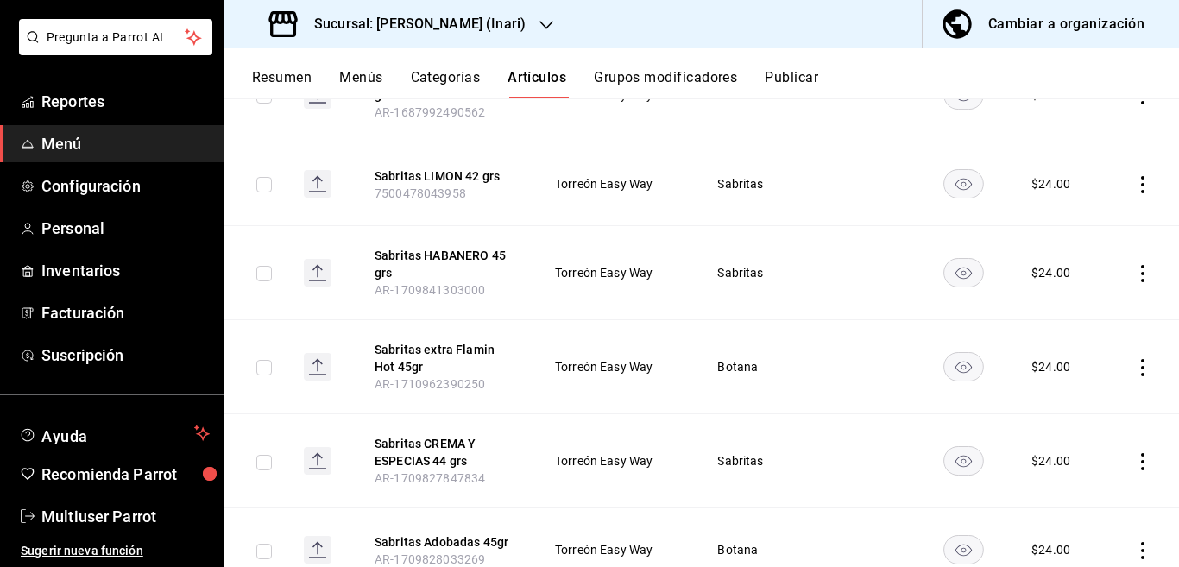
scroll to position [821, 0]
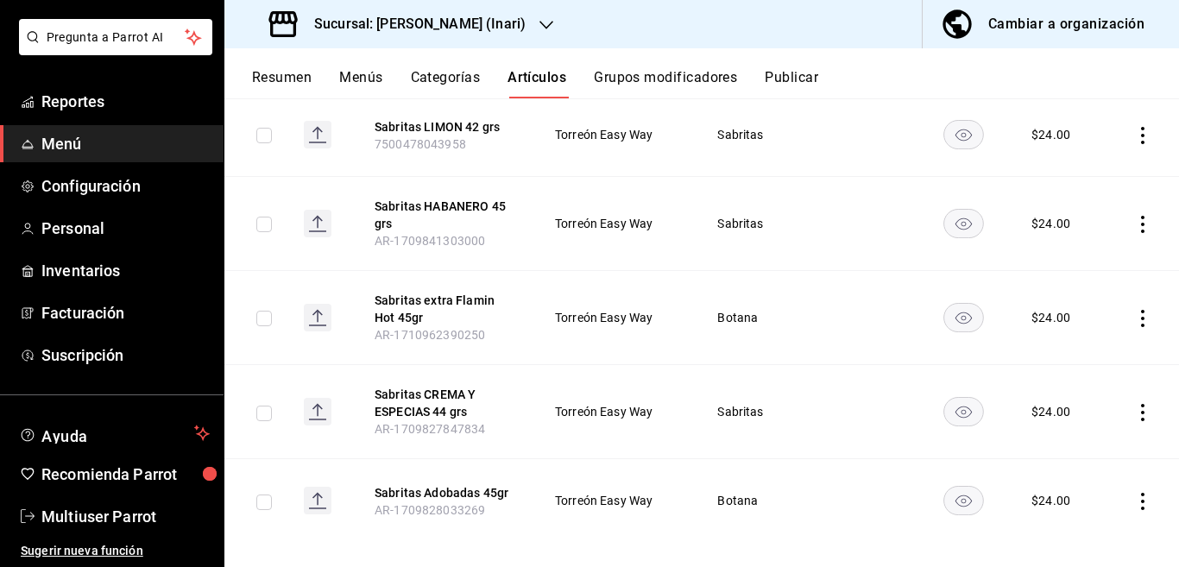
click at [1134, 310] on icon "actions" at bounding box center [1142, 318] width 17 height 17
click at [1071, 339] on span "Editar" at bounding box center [1076, 340] width 45 height 18
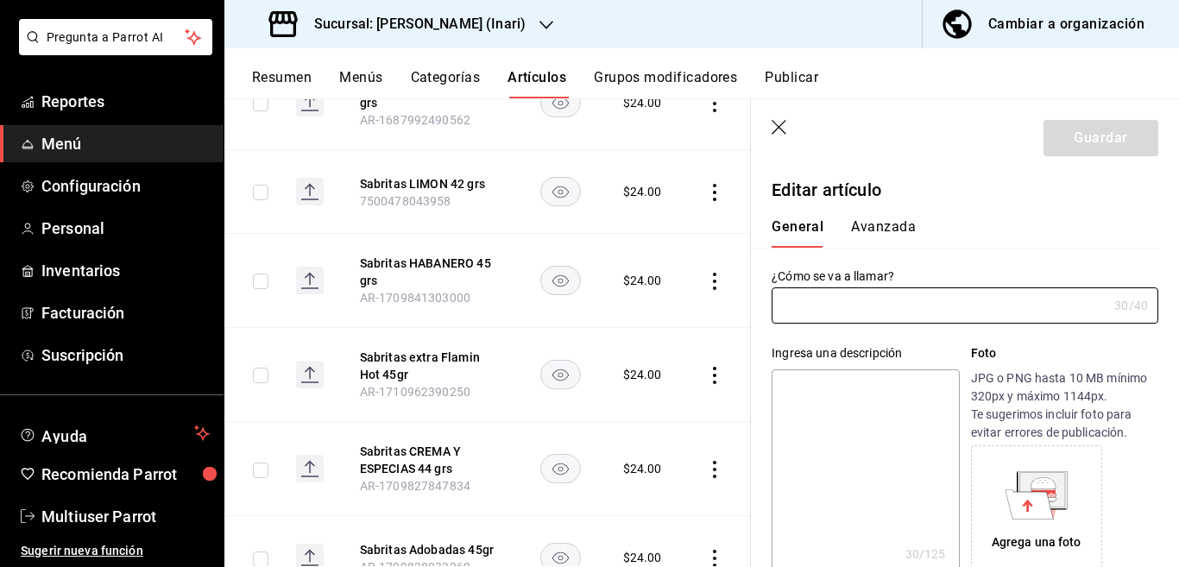
type input "Sabritas extra Flamin Hot 45gr"
type textarea "Sabritas extra Flamin Hot 45gr"
type textarea "x"
type input "AR-1710962390250"
type textarea "x"
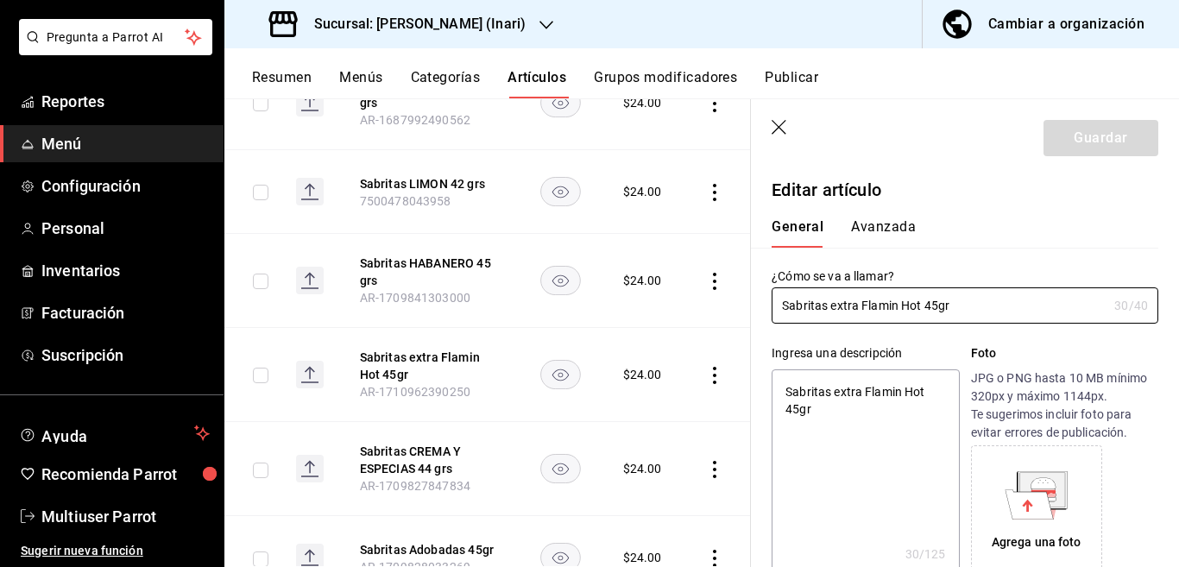
type input "$24.00"
type textarea "x"
click at [851, 406] on textarea "Sabritas extra Flamin Hot 45gr" at bounding box center [864, 472] width 187 height 207
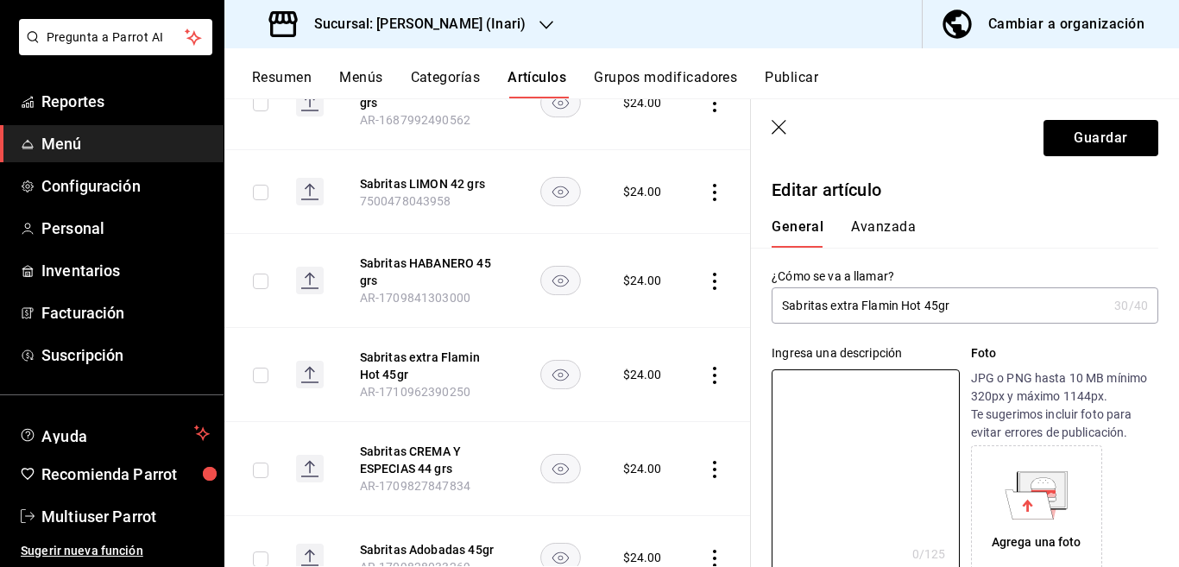
click at [969, 312] on input "Sabritas extra Flamin Hot 45gr" at bounding box center [939, 305] width 336 height 35
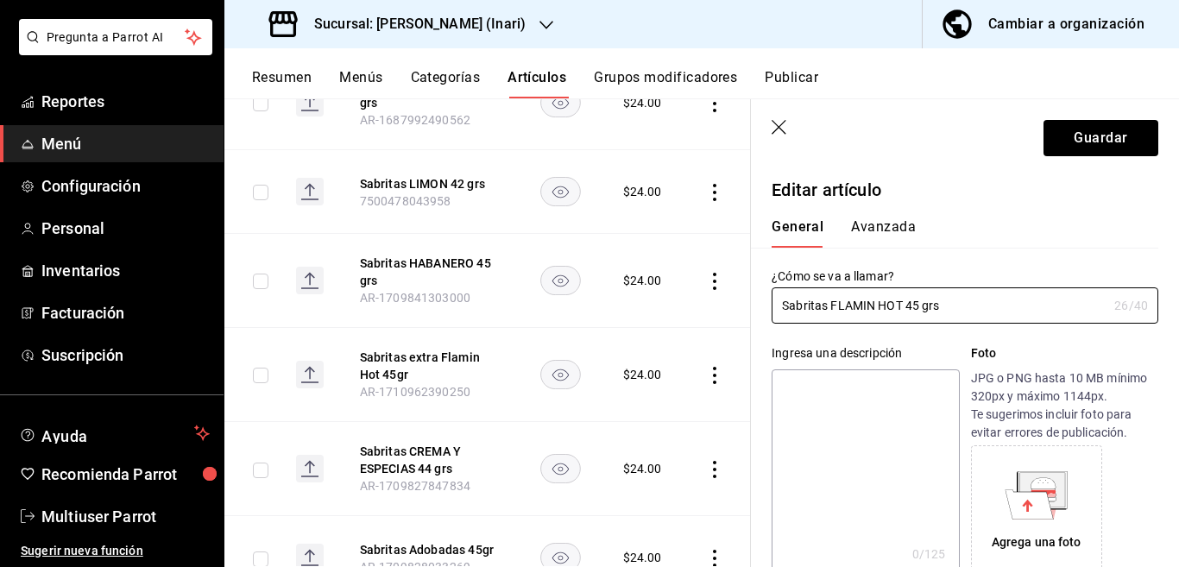
type input "Sabritas FLAMIN HOT 45 grs"
click at [849, 445] on textarea at bounding box center [864, 472] width 187 height 207
paste textarea "Sabritas FLAMIN HOT 45 grs"
type textarea "Sabritas FLAMIN HOT 45 grs"
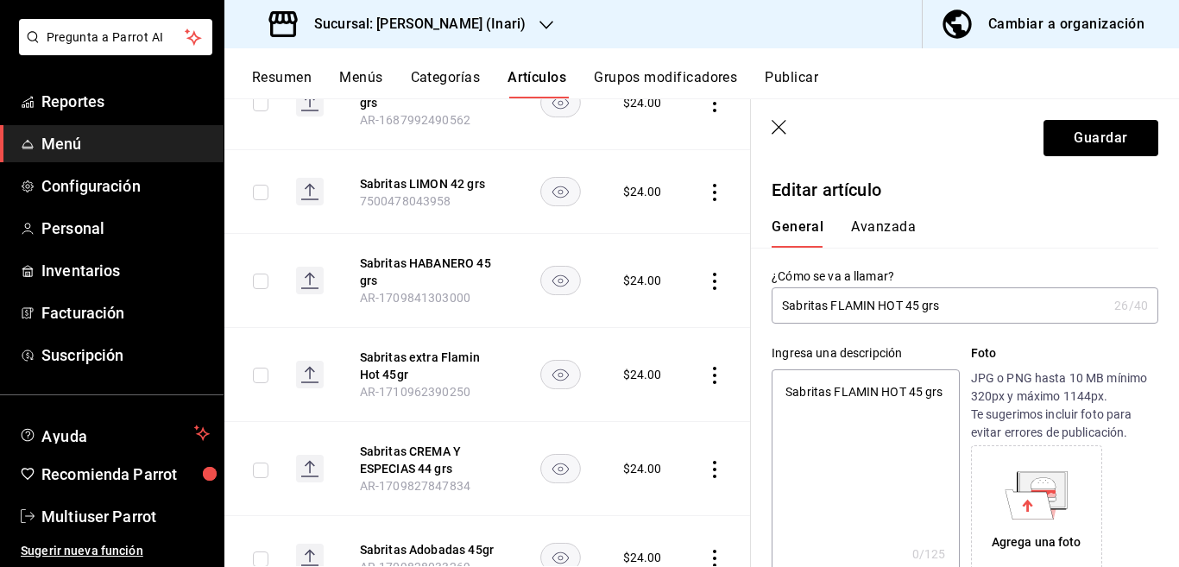
type textarea "x"
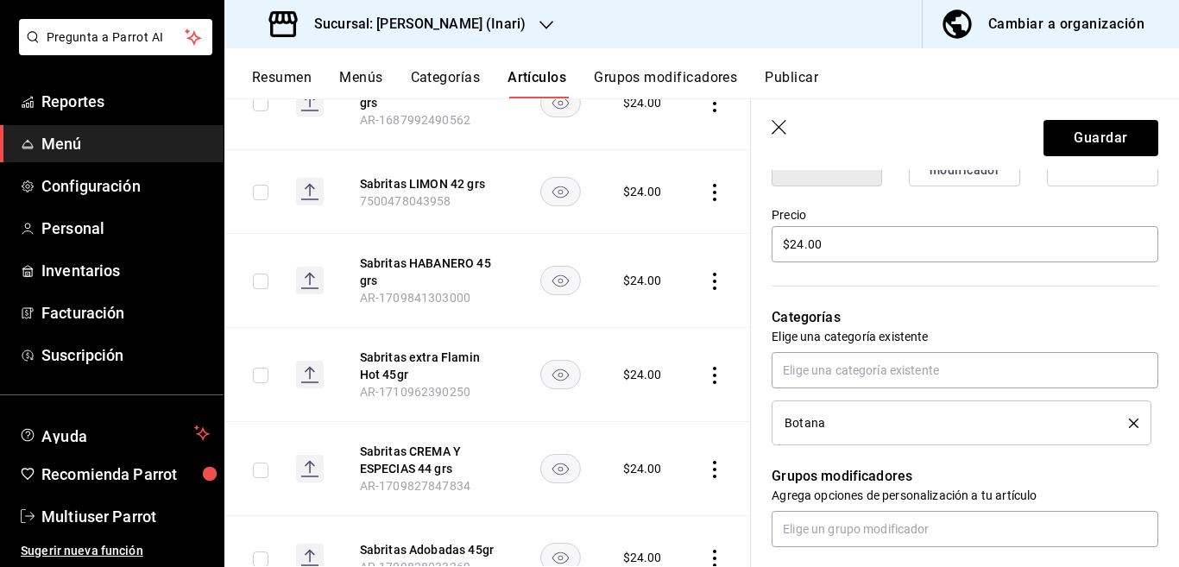
scroll to position [561, 0]
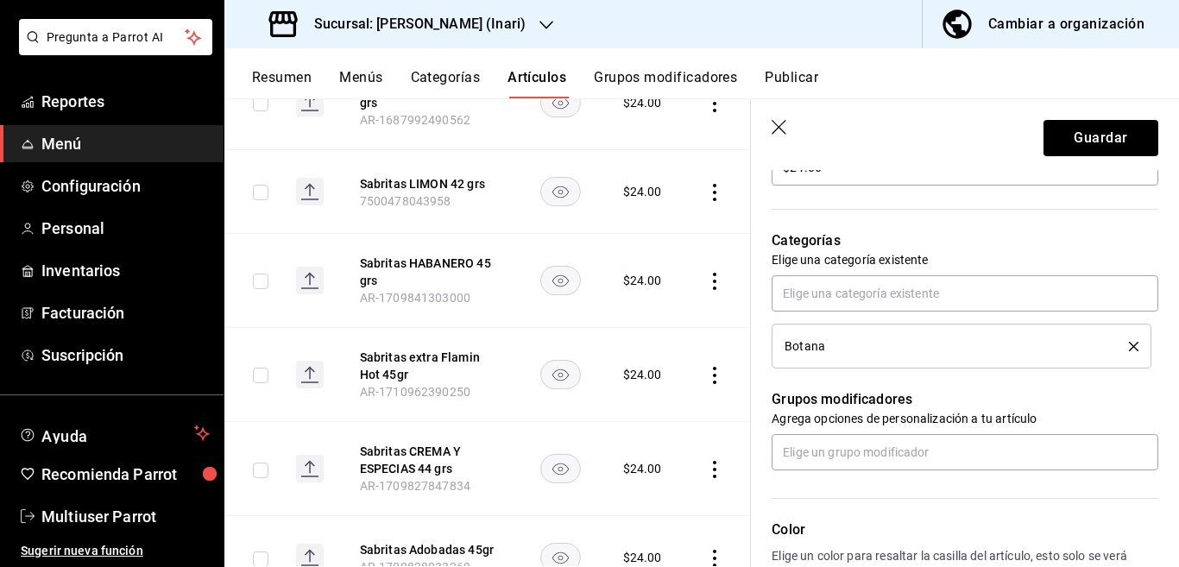
type textarea "Sabritas FLAMIN HOT 45 grs"
click at [1129, 347] on icon "delete" at bounding box center [1133, 346] width 9 height 9
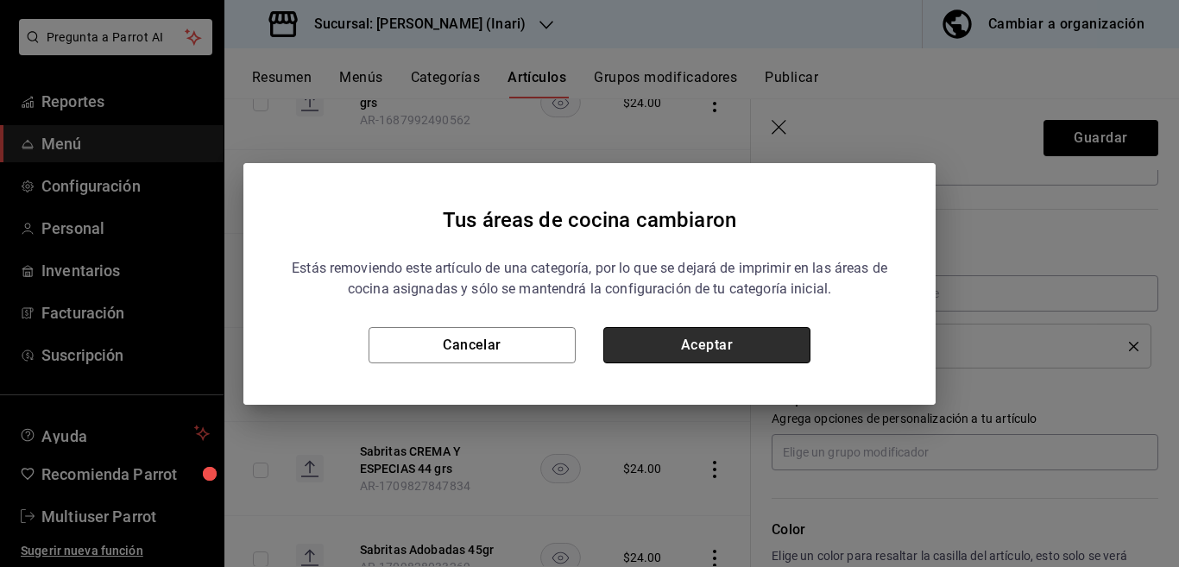
click at [708, 343] on button "Aceptar" at bounding box center [706, 345] width 207 height 36
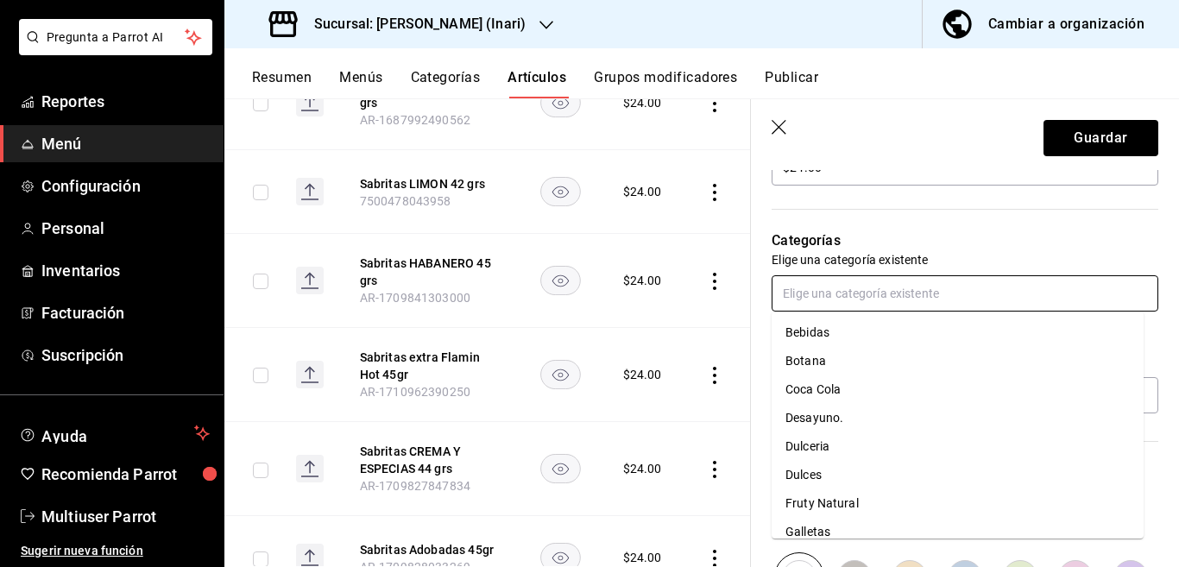
click at [833, 293] on input "text" at bounding box center [964, 293] width 387 height 36
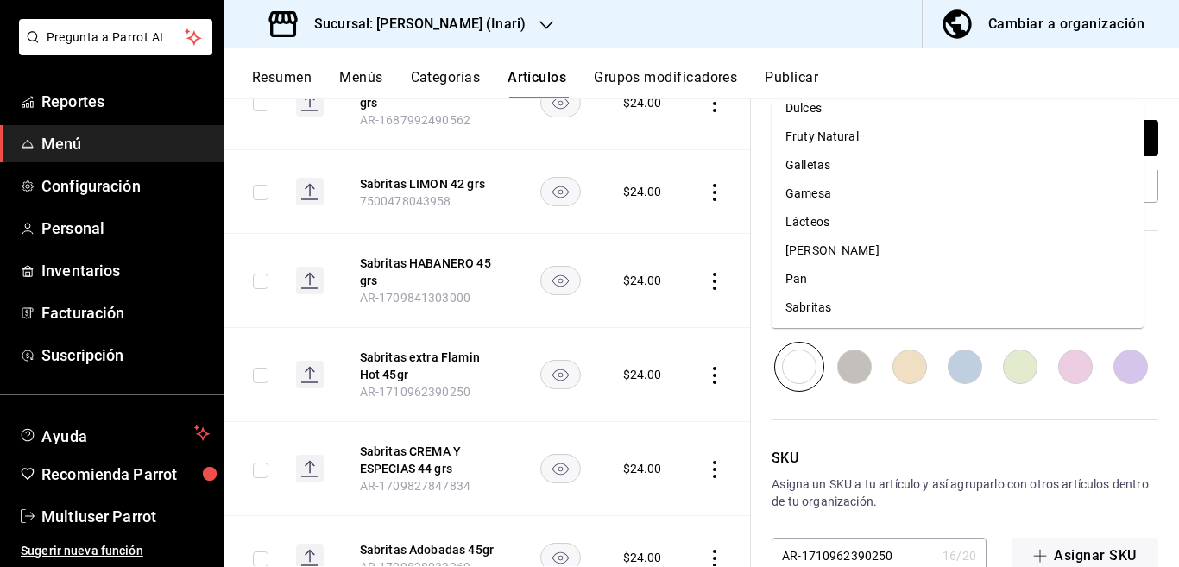
scroll to position [157, 0]
click at [813, 302] on li "Sabritas" at bounding box center [957, 307] width 372 height 28
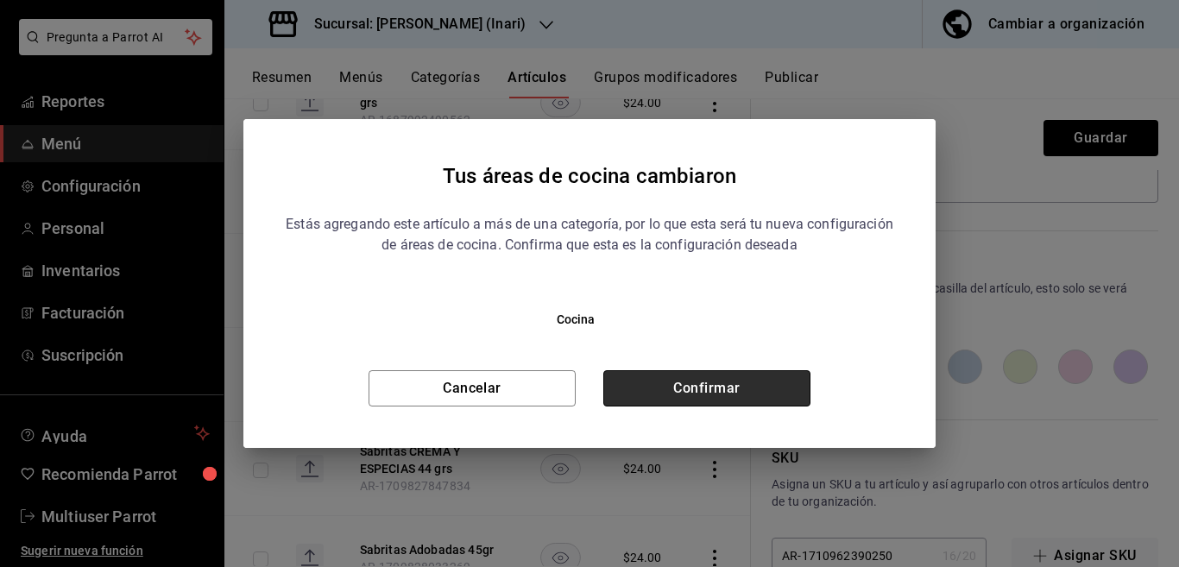
click at [752, 387] on button "Confirmar" at bounding box center [706, 388] width 207 height 36
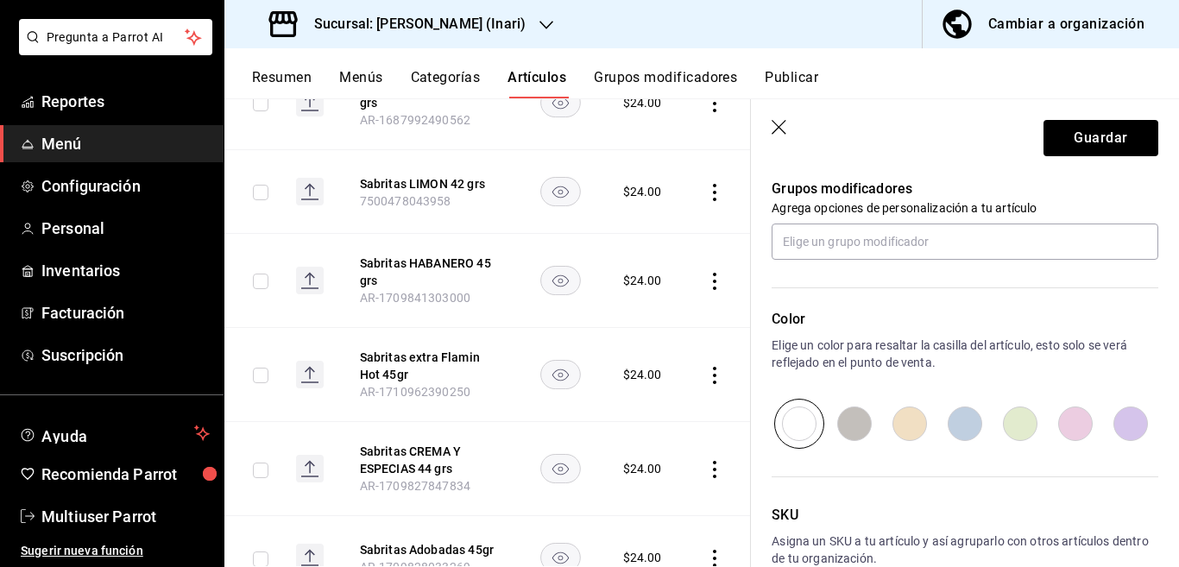
scroll to position [737, 0]
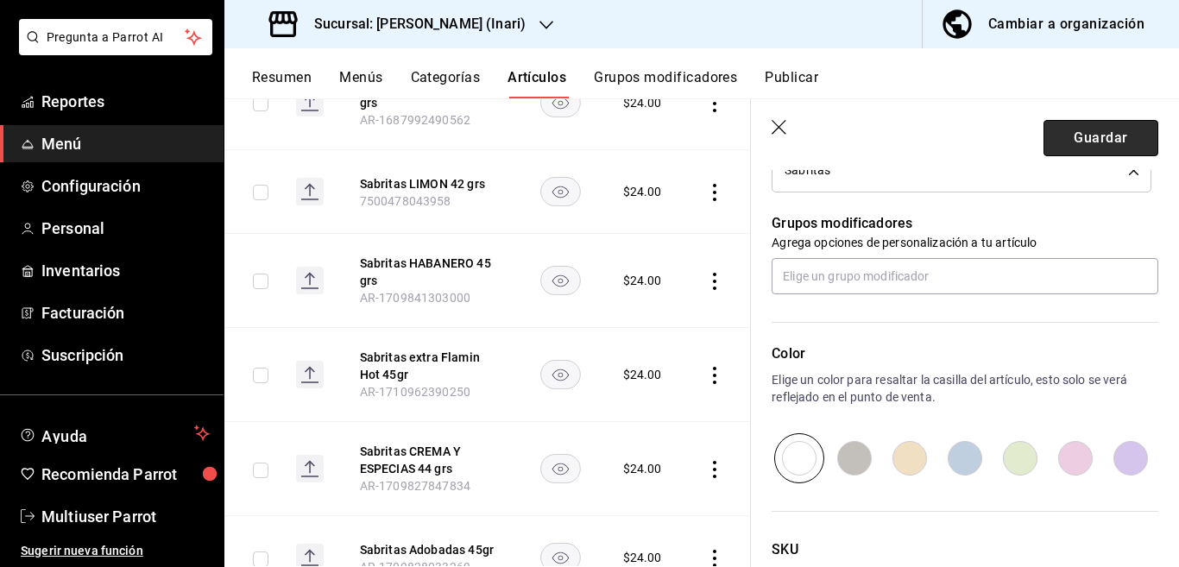
click at [1043, 143] on button "Guardar" at bounding box center [1100, 138] width 115 height 36
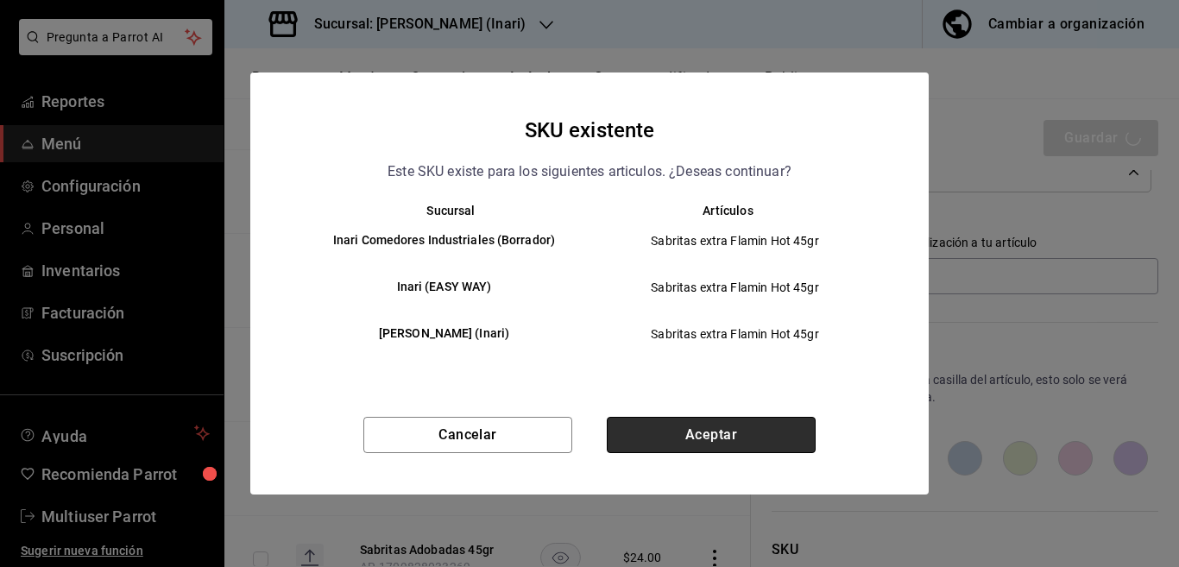
click at [735, 428] on button "Aceptar" at bounding box center [711, 435] width 209 height 36
type textarea "x"
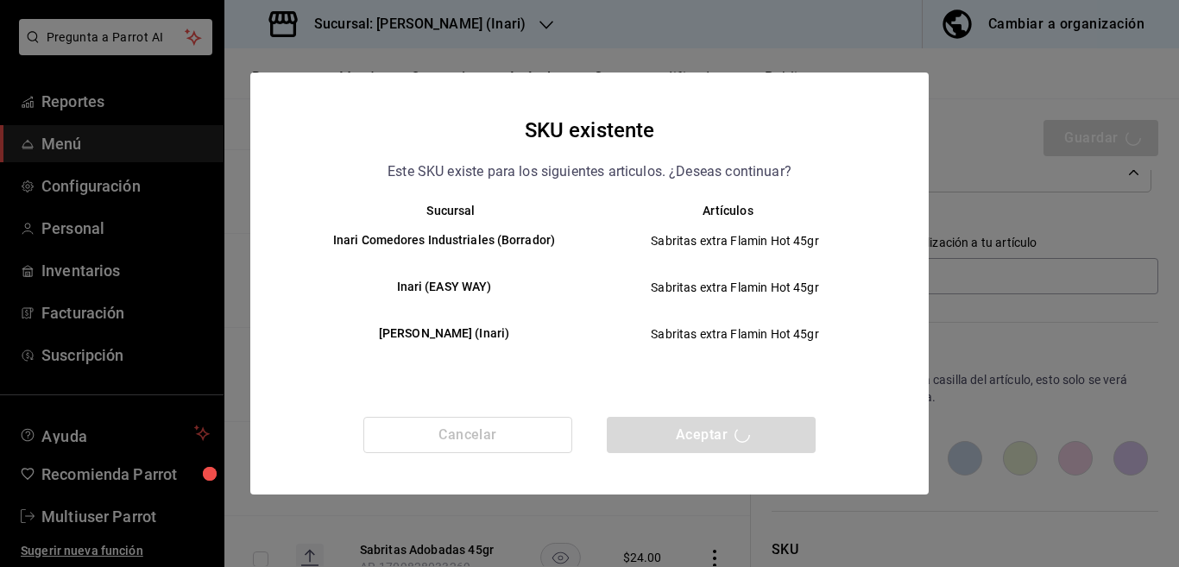
type textarea "x"
type input "AR-1756270217516"
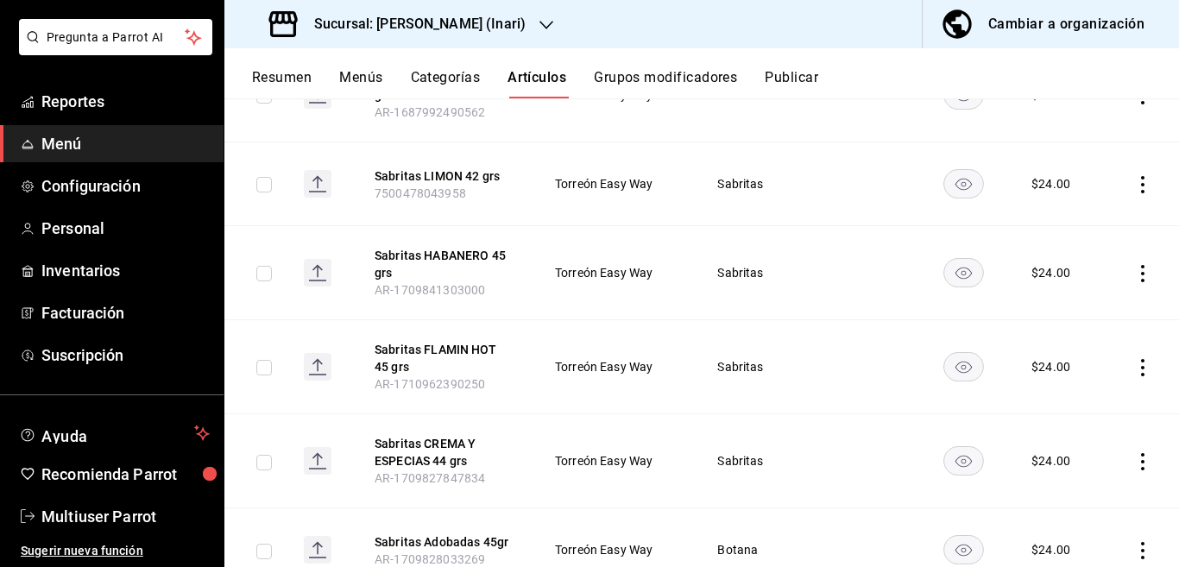
scroll to position [821, 0]
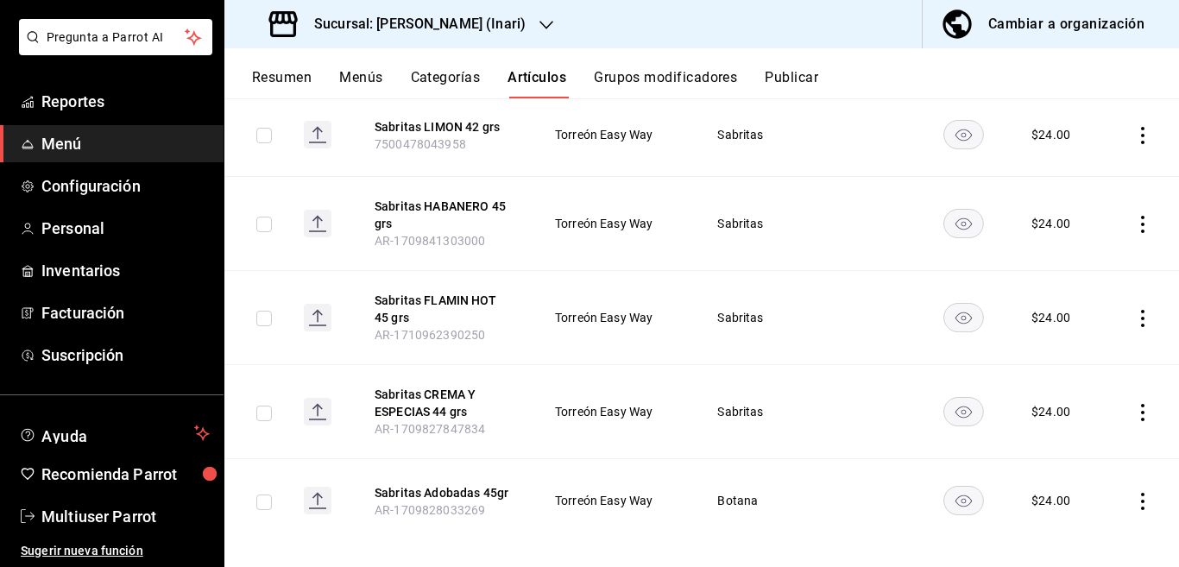
click at [1141, 493] on icon "actions" at bounding box center [1142, 501] width 3 height 17
drag, startPoint x: 1063, startPoint y: 448, endPoint x: 812, endPoint y: 462, distance: 251.5
click at [1063, 448] on span "Editar" at bounding box center [1076, 451] width 45 height 18
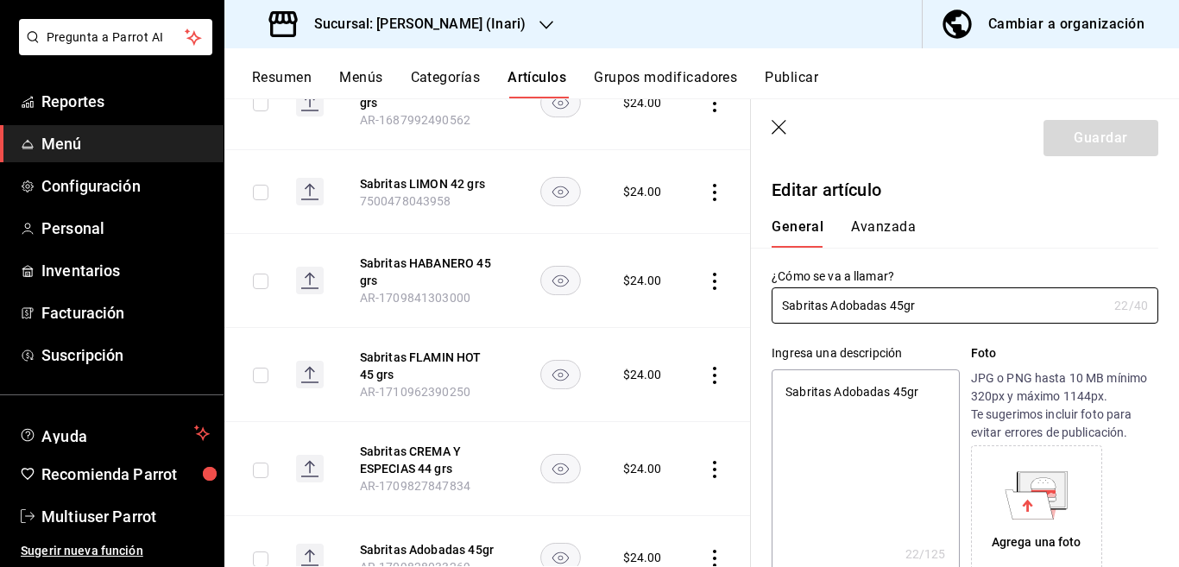
type textarea "x"
type input "$24.00"
type textarea "x"
drag, startPoint x: 940, startPoint y: 397, endPoint x: 928, endPoint y: 398, distance: 12.1
click at [938, 397] on textarea "Sabritas Adobadas 45gr" at bounding box center [864, 472] width 187 height 207
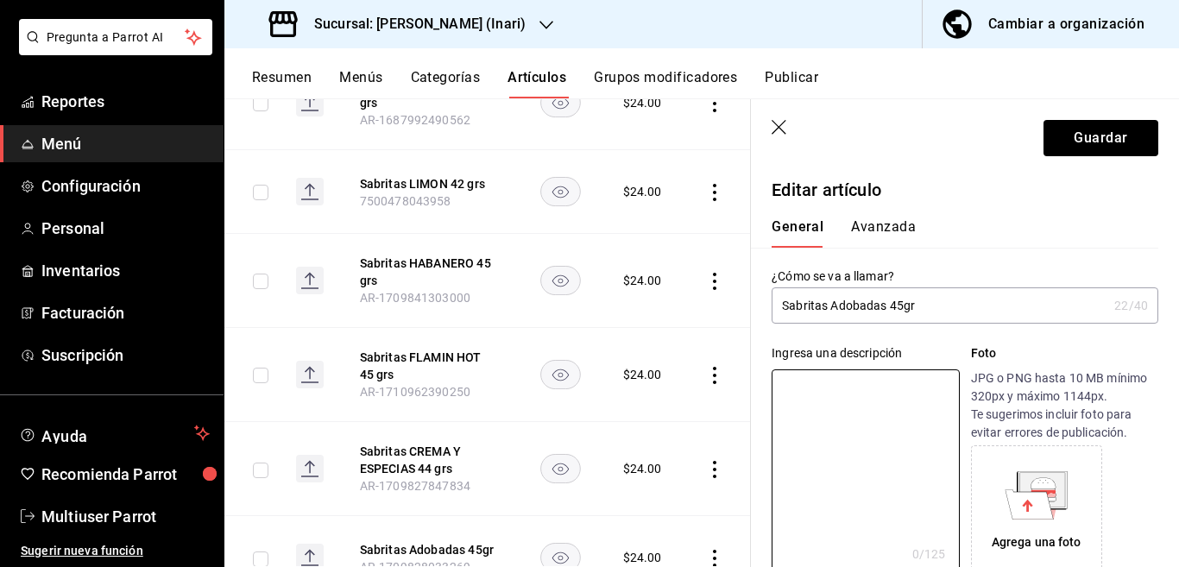
click at [937, 307] on input "Sabritas Adobadas 45gr" at bounding box center [939, 305] width 336 height 35
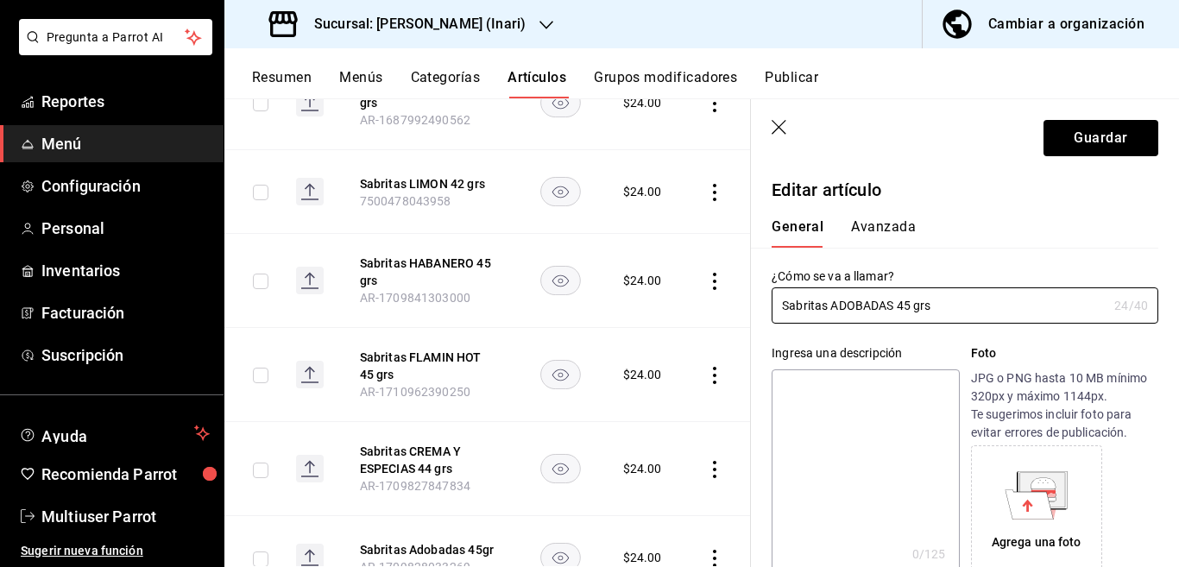
type input "Sabritas ADOBADAS 45 grs"
click at [865, 459] on textarea at bounding box center [864, 472] width 187 height 207
paste textarea "Sabritas ADOBADAS 45 grs"
type textarea "Sabritas ADOBADAS 45 grs"
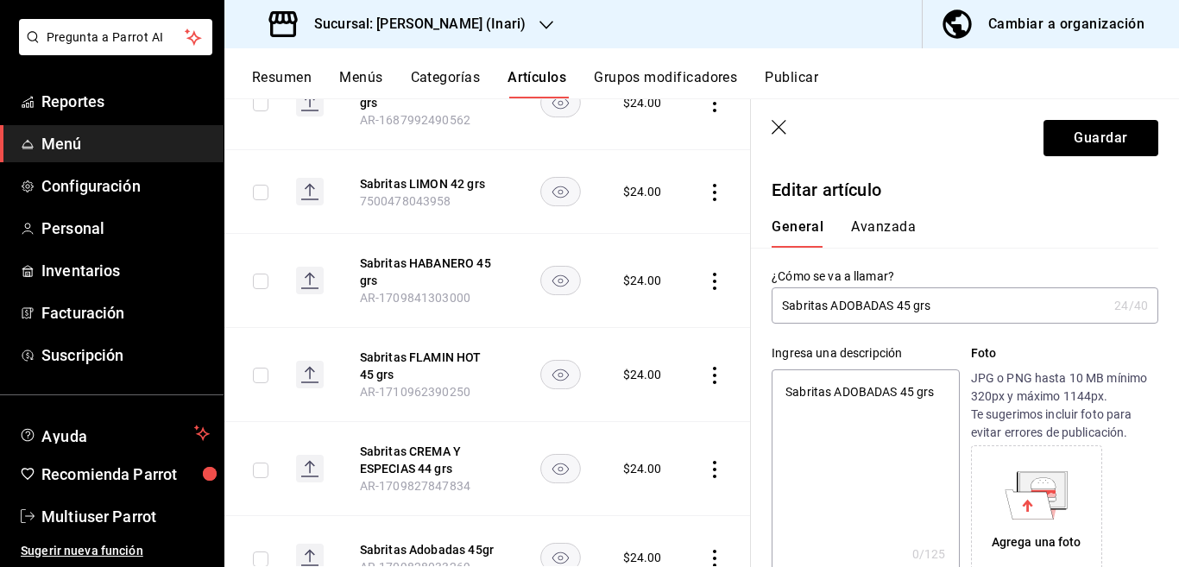
type textarea "x"
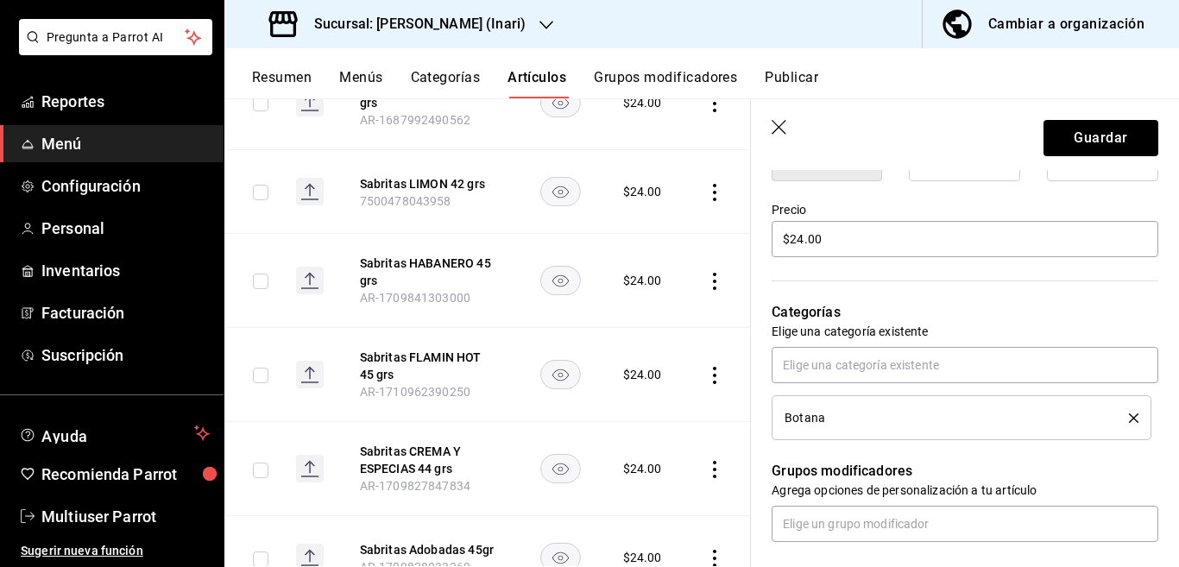
scroll to position [491, 0]
type textarea "Sabritas ADOBADAS 45 grs"
click at [1129, 414] on icon "delete" at bounding box center [1133, 416] width 9 height 9
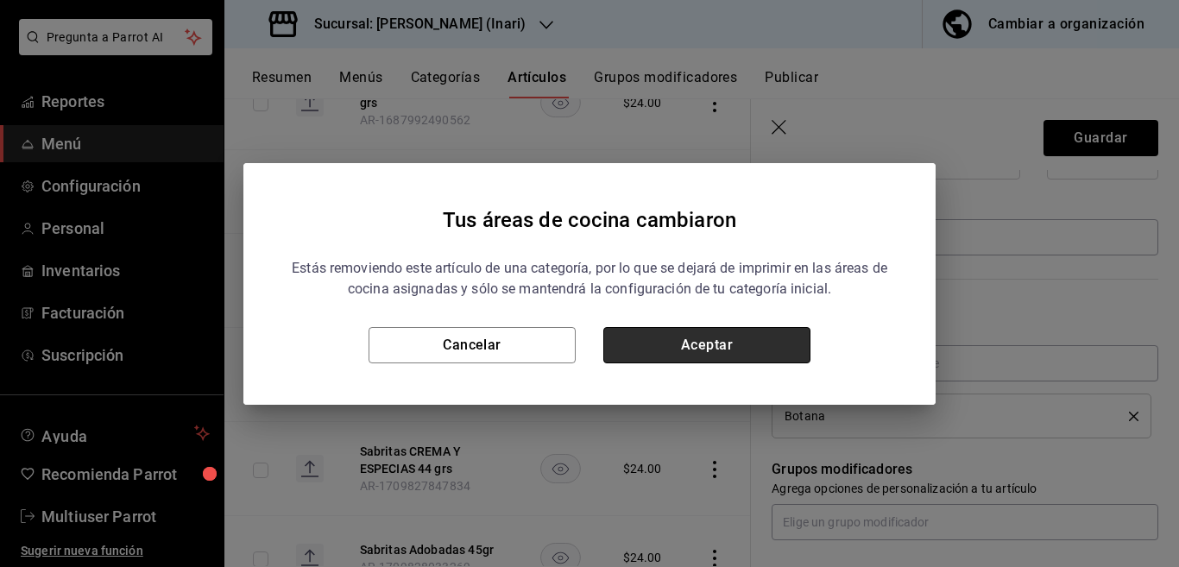
click at [720, 343] on button "Aceptar" at bounding box center [706, 345] width 207 height 36
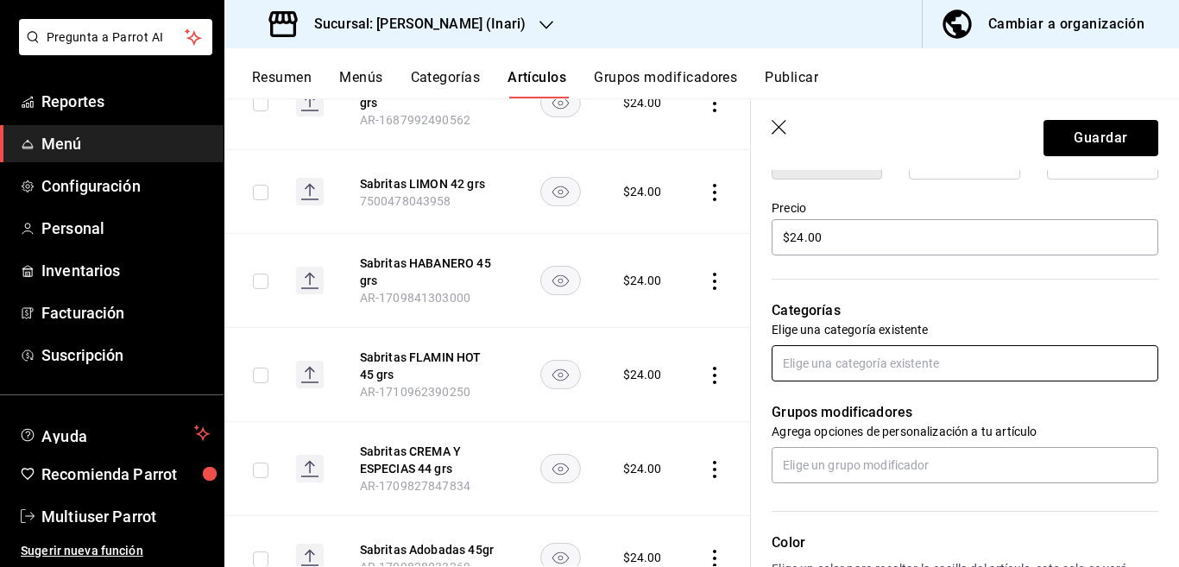
click at [843, 366] on input "text" at bounding box center [964, 363] width 387 height 36
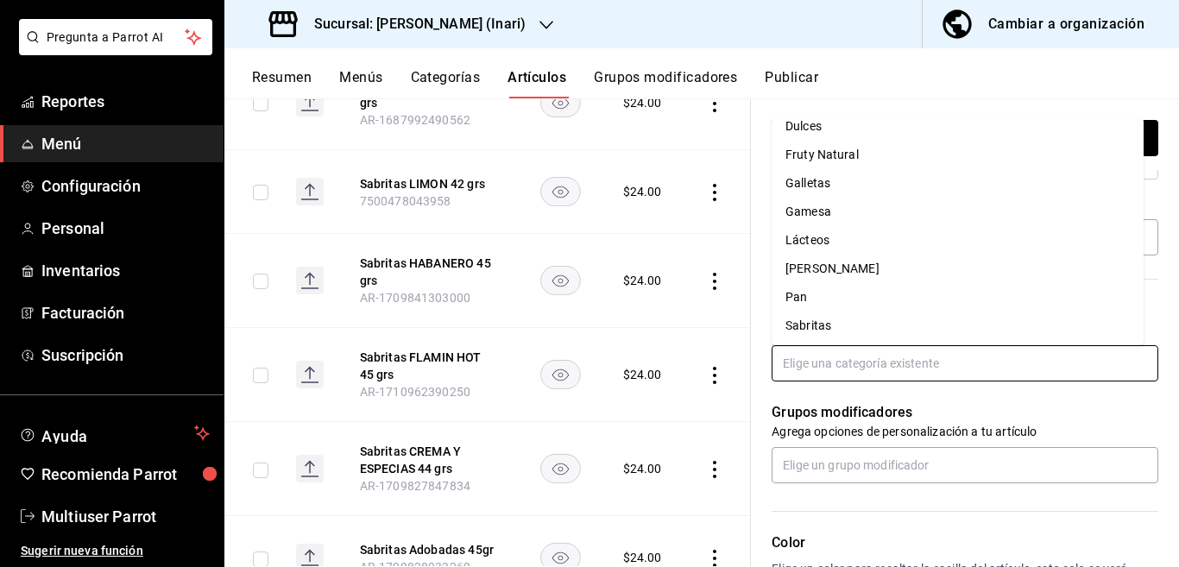
scroll to position [157, 0]
click at [813, 319] on li "Sabritas" at bounding box center [957, 324] width 372 height 28
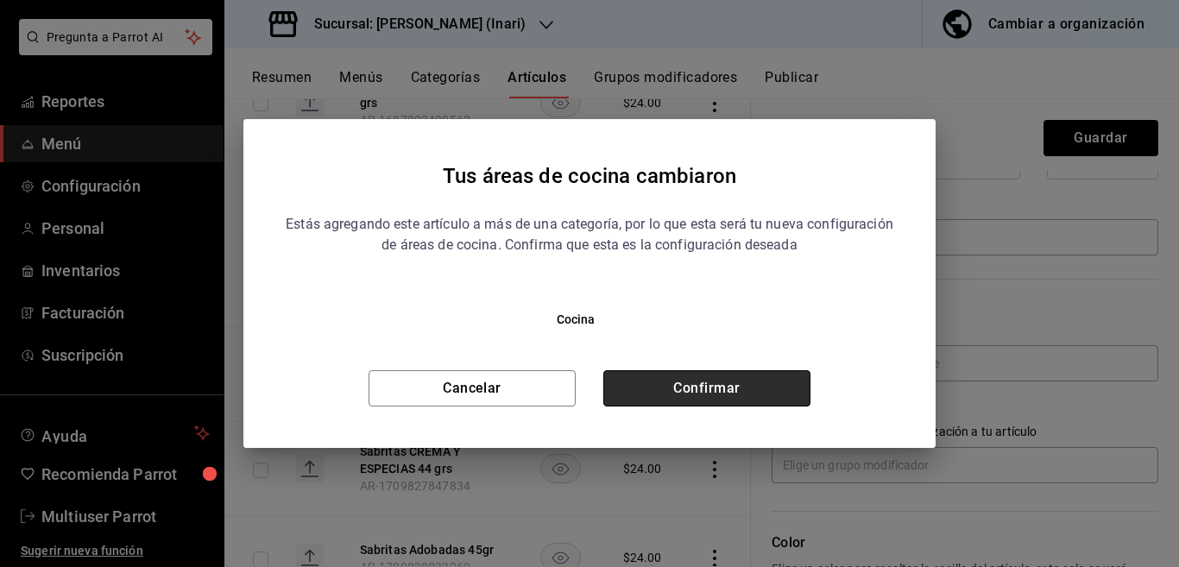
click at [728, 381] on button "Confirmar" at bounding box center [706, 388] width 207 height 36
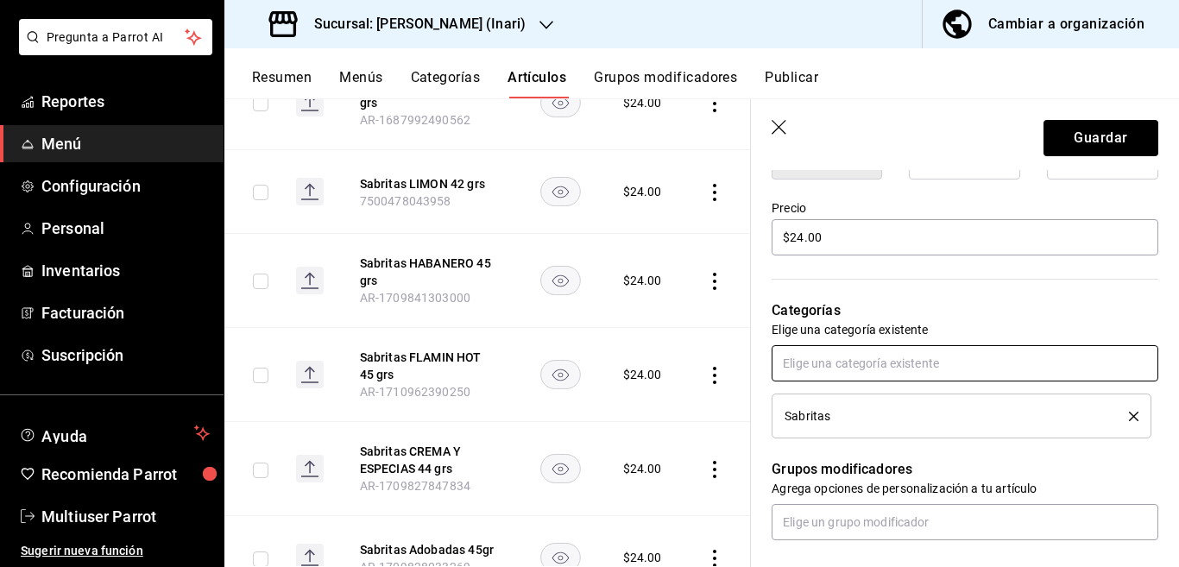
scroll to position [491, 0]
click at [1043, 129] on button "Guardar" at bounding box center [1100, 138] width 115 height 36
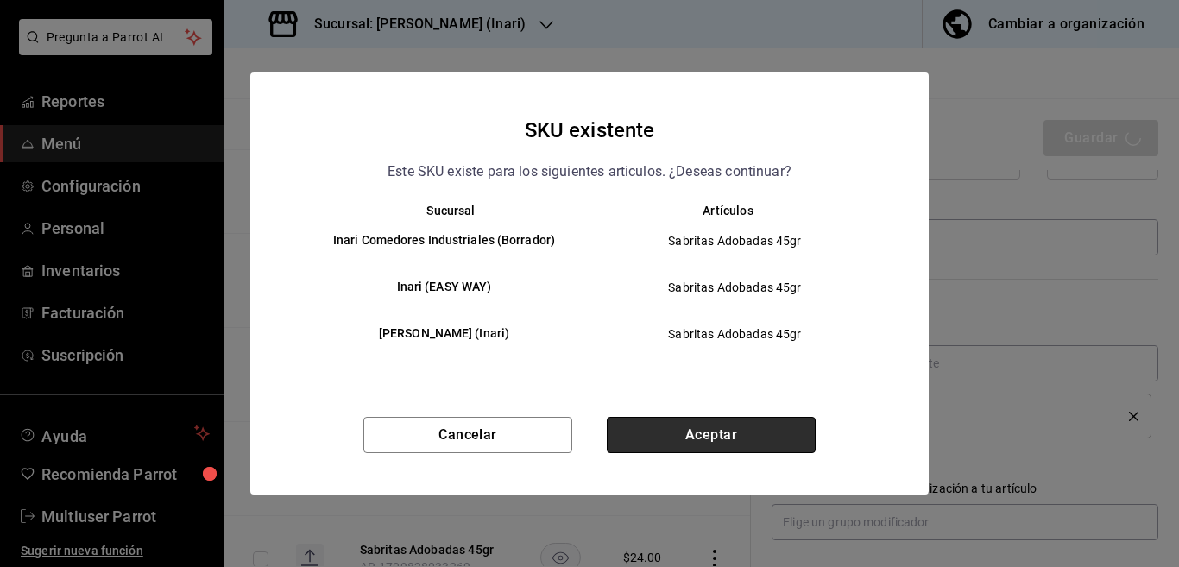
click at [722, 439] on button "Aceptar" at bounding box center [711, 435] width 209 height 36
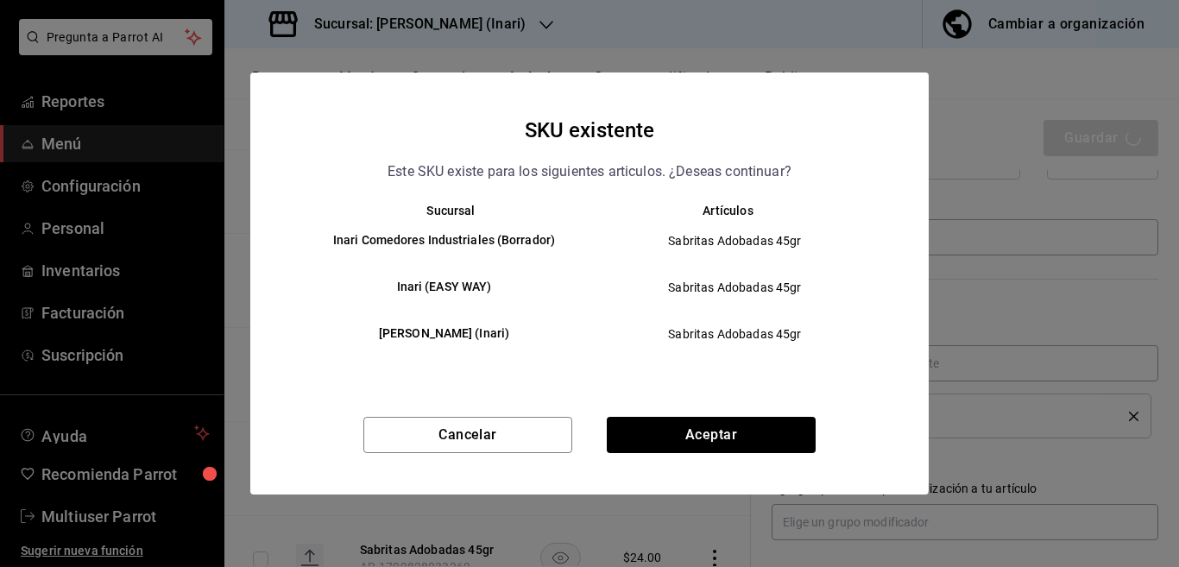
type textarea "x"
type input "AR-1756270346584"
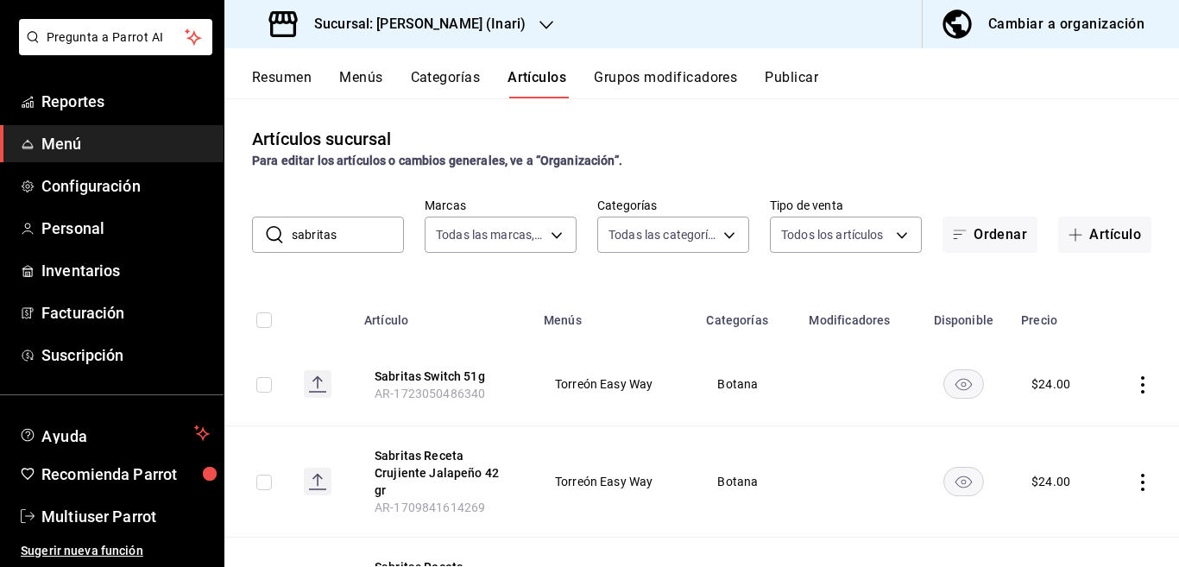
click at [379, 230] on input "sabritas" at bounding box center [348, 234] width 112 height 35
type input "s"
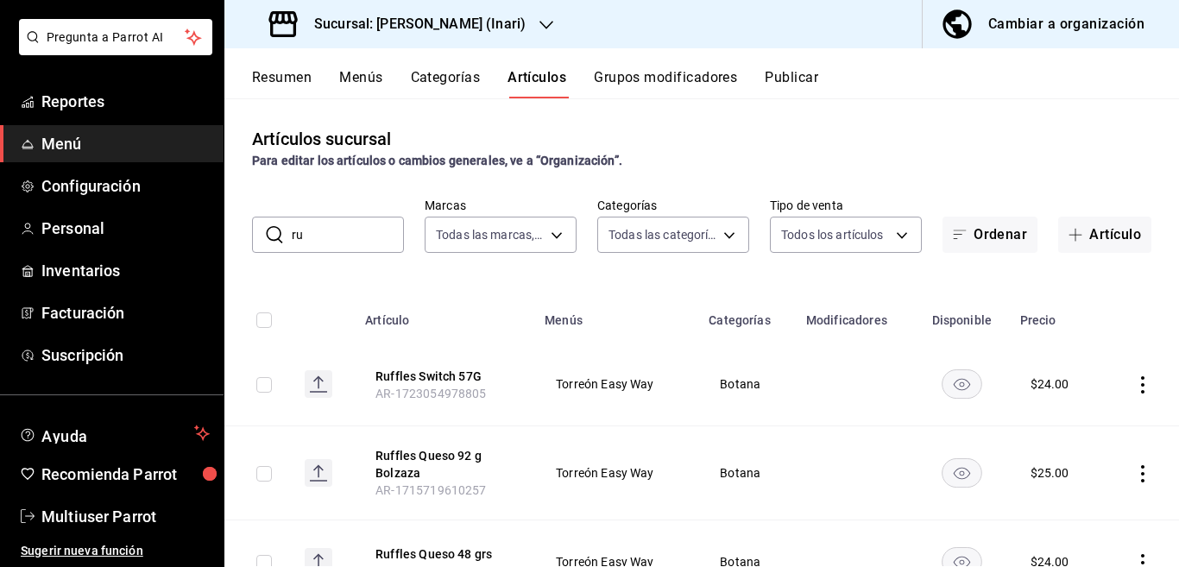
type input "r"
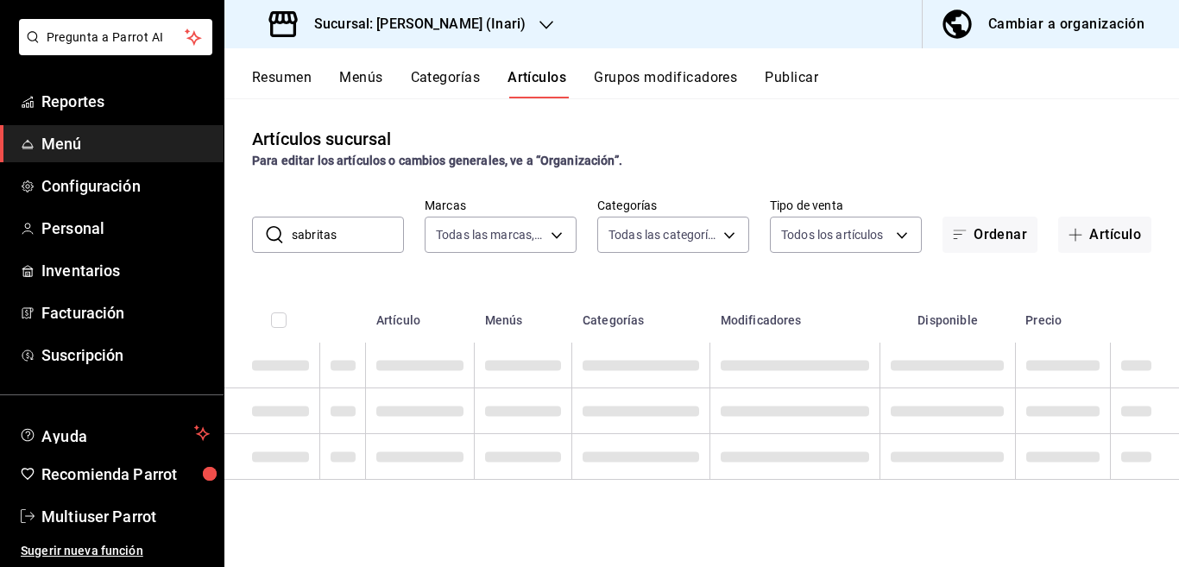
click at [628, 265] on div "Artículos sucursal Para editar los artículos o cambios generales, ve a “Organiz…" at bounding box center [701, 332] width 954 height 468
click at [351, 239] on input "sabritas" at bounding box center [348, 234] width 112 height 35
type input "s"
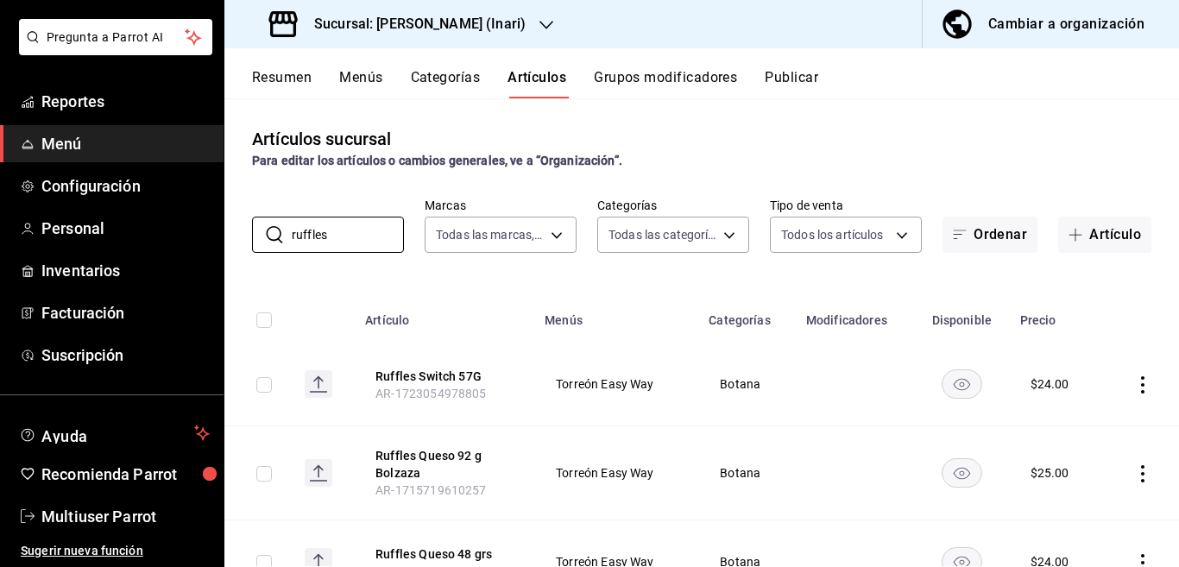
type input "ruffles"
click at [616, 266] on div "Artículos sucursal Para editar los artículos o cambios generales, ve a “Organiz…" at bounding box center [701, 332] width 954 height 468
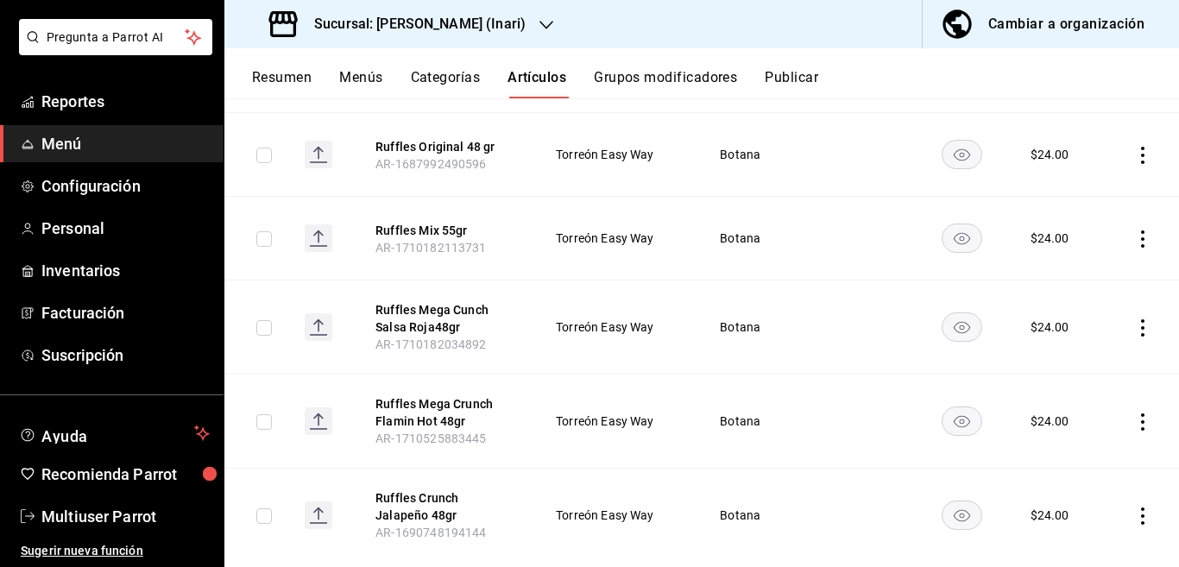
scroll to position [528, 0]
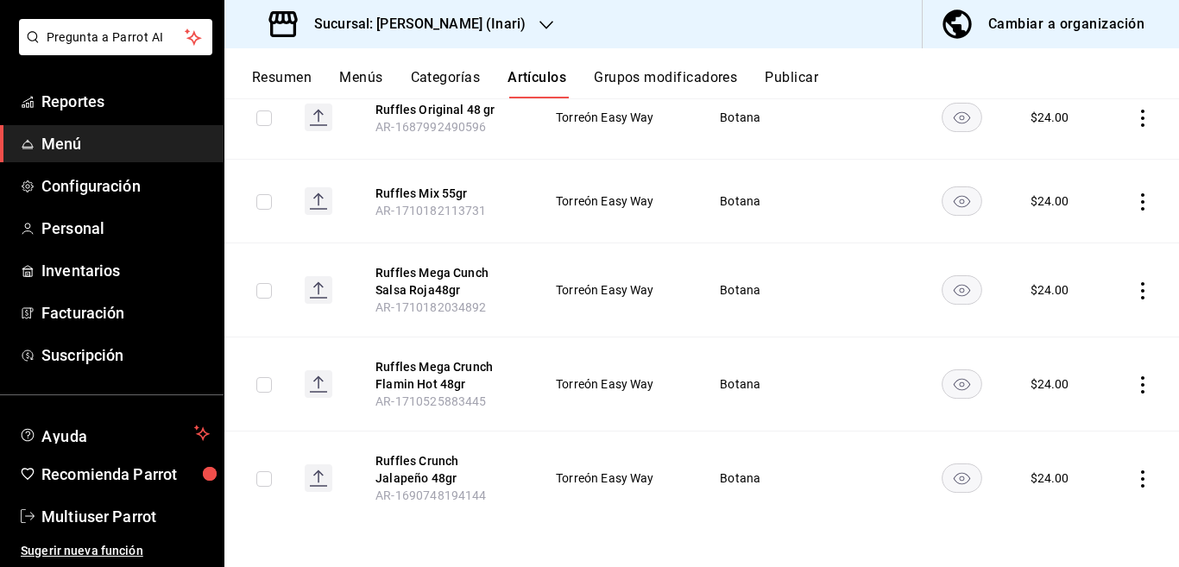
click at [1134, 481] on icon "actions" at bounding box center [1142, 478] width 17 height 17
click at [1065, 444] on span "Editar" at bounding box center [1076, 451] width 45 height 18
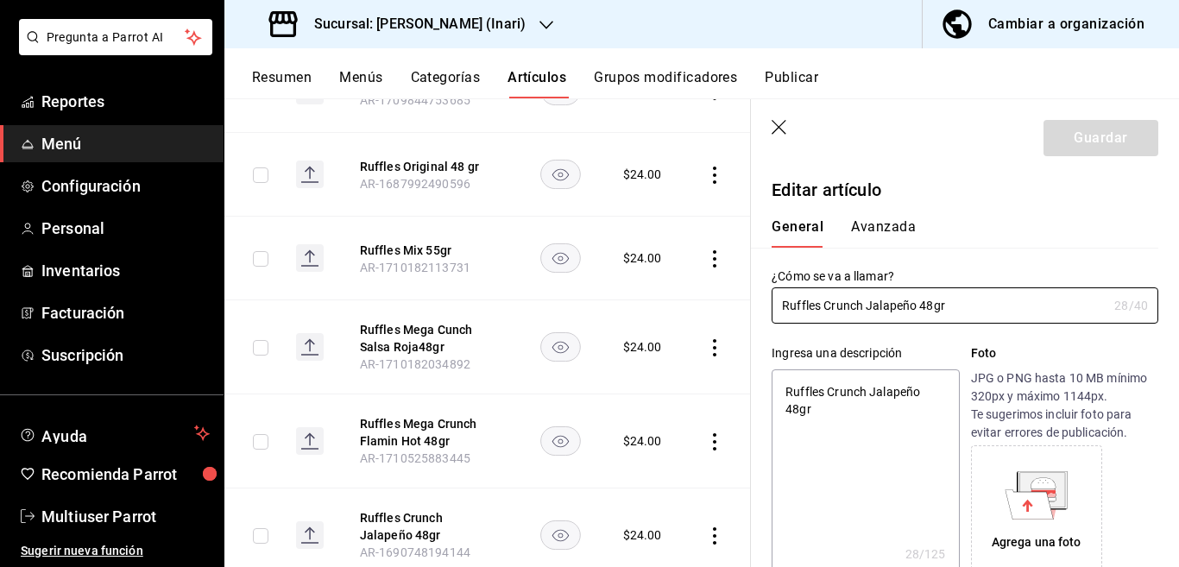
type textarea "x"
type input "$24.00"
type textarea "x"
click at [864, 407] on textarea "Ruffles Crunch Jalapeño 48gr" at bounding box center [864, 472] width 187 height 207
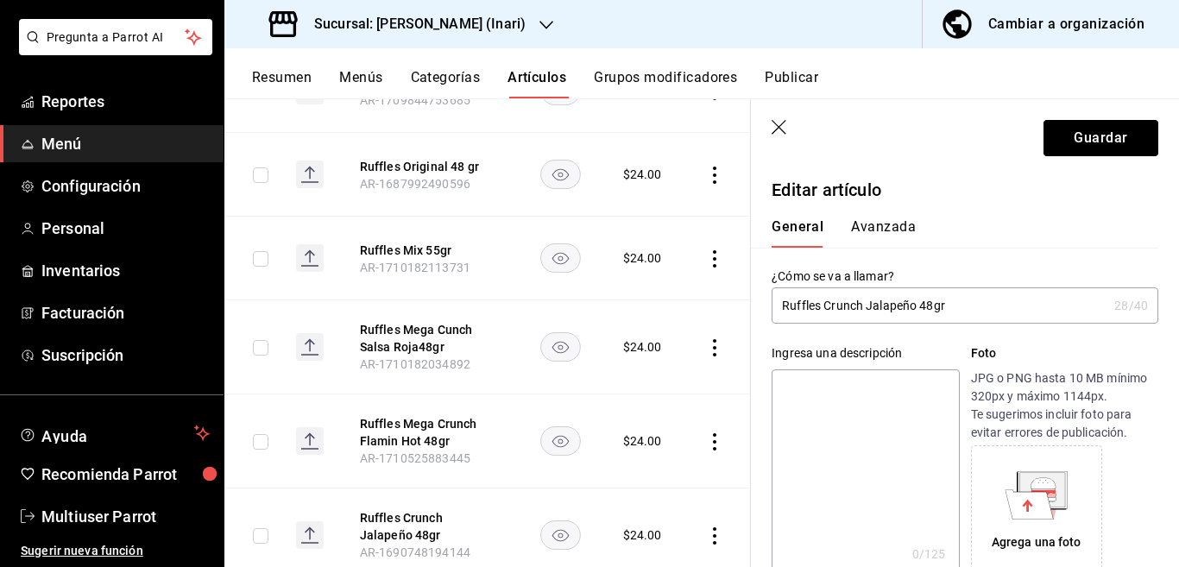
click at [1029, 311] on input "Ruffles Crunch Jalapeño 48gr" at bounding box center [939, 305] width 336 height 35
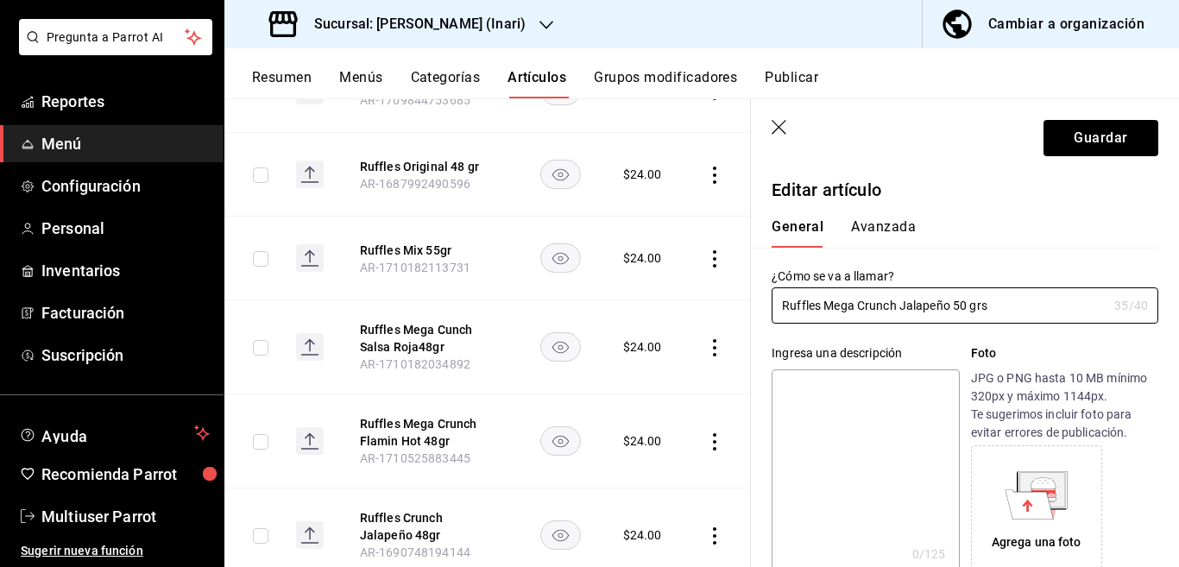
type input "Ruffles Mega Crunch Jalapeño 50 grs"
